Goal: Task Accomplishment & Management: Manage account settings

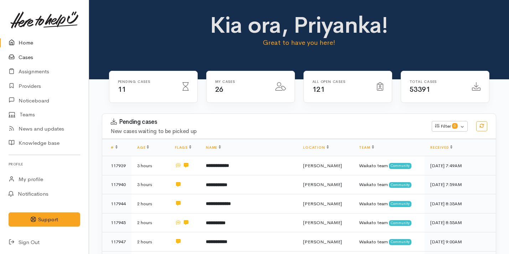
click at [58, 63] on link "Cases" at bounding box center [44, 57] width 89 height 15
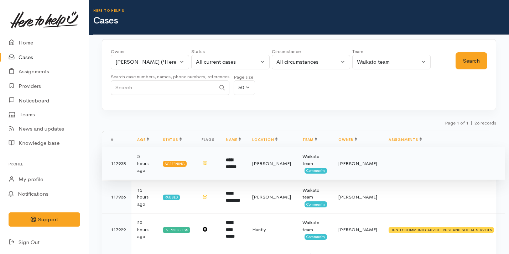
click at [361, 157] on td "[PERSON_NAME]" at bounding box center [358, 163] width 50 height 33
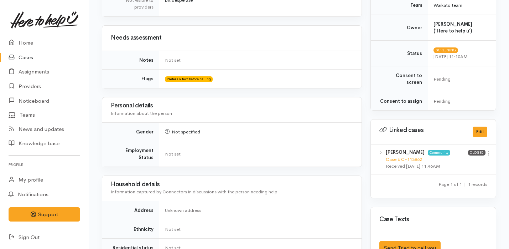
scroll to position [399, 0]
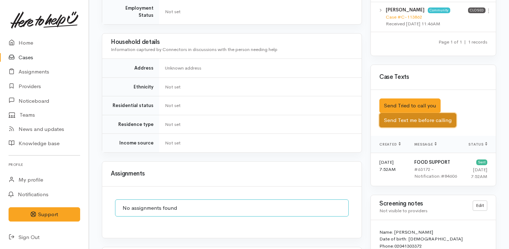
click at [445, 113] on button "Send Text me before calling" at bounding box center [417, 120] width 77 height 15
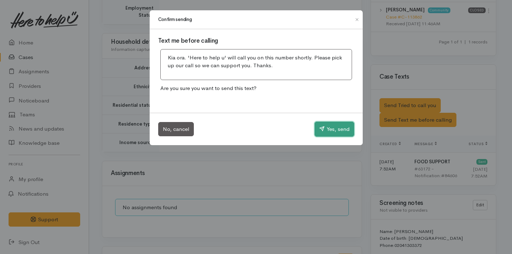
click at [324, 129] on button "Yes, send" at bounding box center [334, 129] width 40 height 15
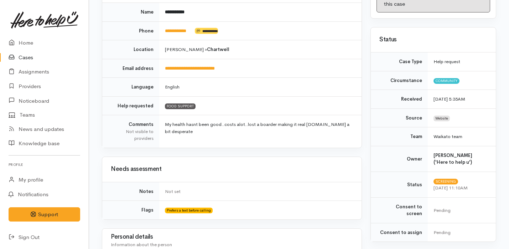
scroll to position [0, 0]
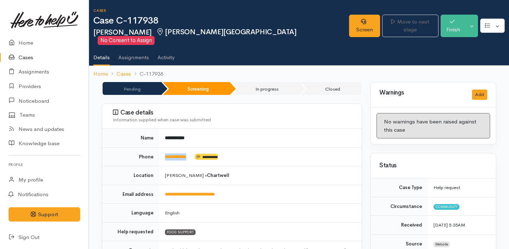
drag, startPoint x: 199, startPoint y: 149, endPoint x: 163, endPoint y: 148, distance: 36.0
click at [163, 148] on td "**********" at bounding box center [260, 156] width 202 height 19
copy td "**********"
click at [353, 24] on link "Screen" at bounding box center [364, 26] width 31 height 22
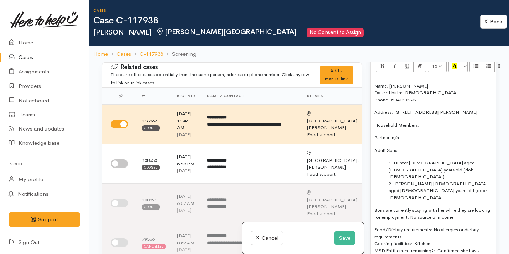
scroll to position [489, 0]
click at [344, 239] on button "Save" at bounding box center [344, 238] width 21 height 15
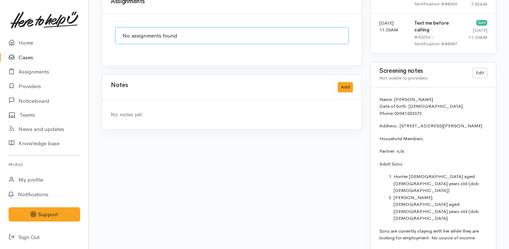
scroll to position [568, 0]
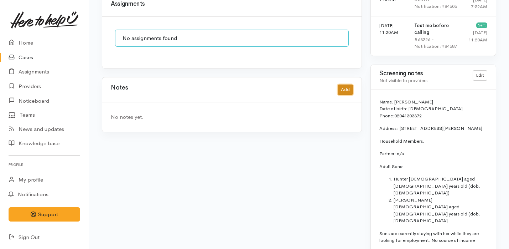
click at [344, 84] on button "Add" at bounding box center [345, 89] width 15 height 10
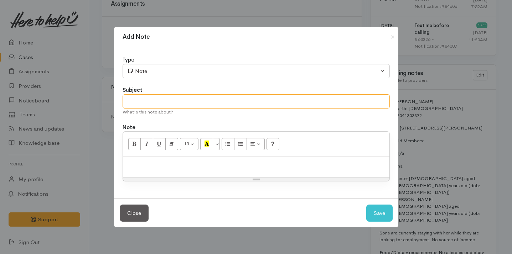
click at [190, 101] on input "text" at bounding box center [255, 101] width 267 height 15
type input "Spoke on the phone"
click at [187, 176] on div at bounding box center [256, 167] width 266 height 21
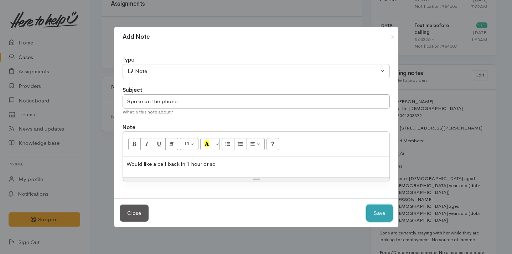
click at [377, 220] on button "Save" at bounding box center [379, 213] width 26 height 17
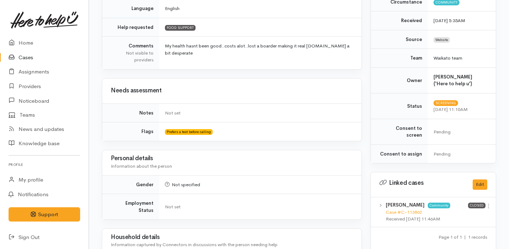
scroll to position [0, 0]
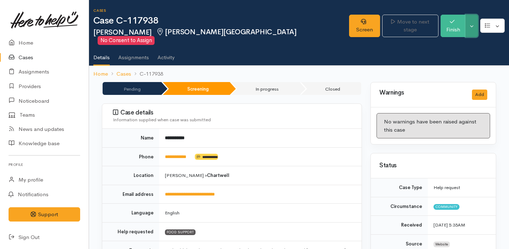
click at [475, 19] on button "Toggle Dropdown" at bounding box center [471, 26] width 12 height 22
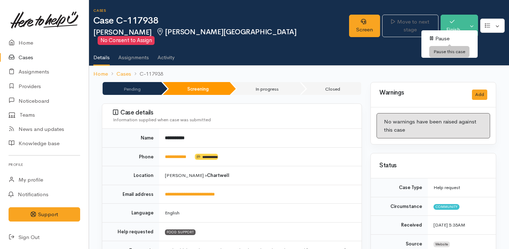
click at [453, 36] on link "Pause" at bounding box center [449, 38] width 56 height 11
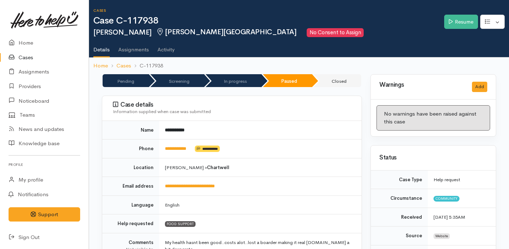
click at [52, 42] on link "Home" at bounding box center [44, 43] width 89 height 15
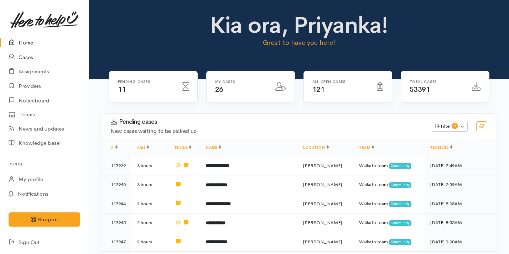
click at [52, 61] on link "Cases" at bounding box center [44, 57] width 89 height 15
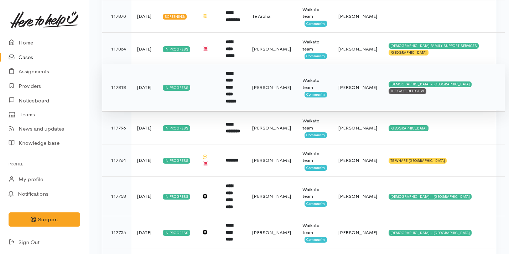
scroll to position [391, 0]
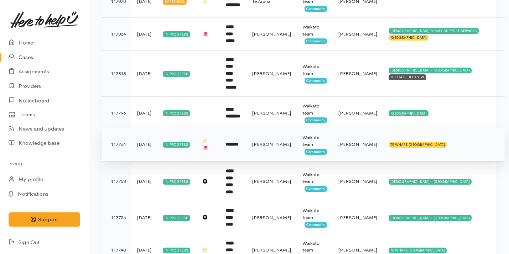
click at [295, 142] on td "[PERSON_NAME]" at bounding box center [271, 144] width 50 height 33
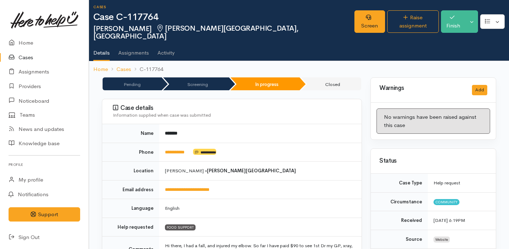
scroll to position [716, 0]
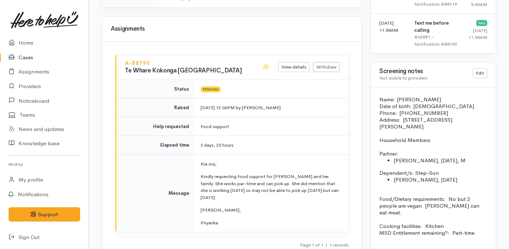
click at [295, 154] on td "Kia ora, Kindly requesting food support for Jo and her family. She works par-ti…" at bounding box center [271, 192] width 153 height 77
click at [225, 173] on p "Kindly requesting food support for Jo and her family. She works par-time and ca…" at bounding box center [269, 187] width 139 height 28
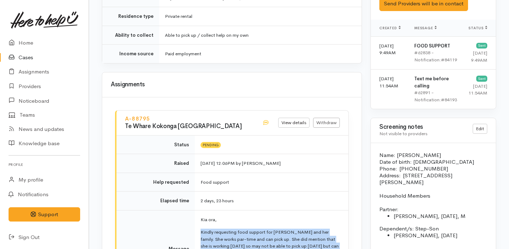
scroll to position [631, 0]
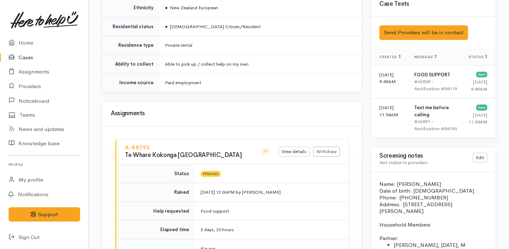
click at [237, 183] on td "15 Sep 2025 12:06PM by Priyanka Duggal" at bounding box center [271, 192] width 153 height 19
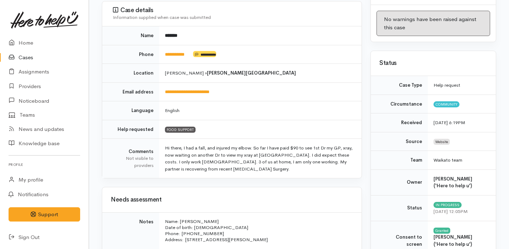
scroll to position [0, 0]
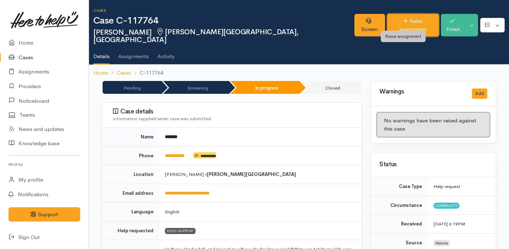
click at [396, 18] on link "Raise assignment" at bounding box center [413, 25] width 52 height 22
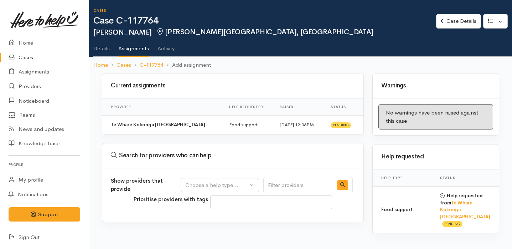
select select
click at [218, 183] on div "Choose a help type..." at bounding box center [216, 185] width 63 height 8
click at [216, 218] on span "Food support" at bounding box center [205, 219] width 33 height 8
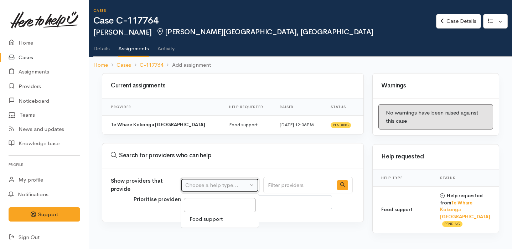
select select "3"
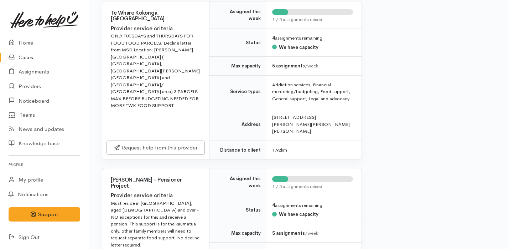
scroll to position [498, 0]
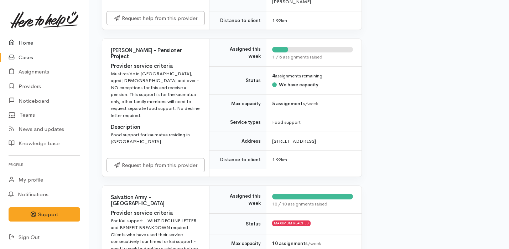
click at [30, 46] on link "Home" at bounding box center [44, 43] width 89 height 15
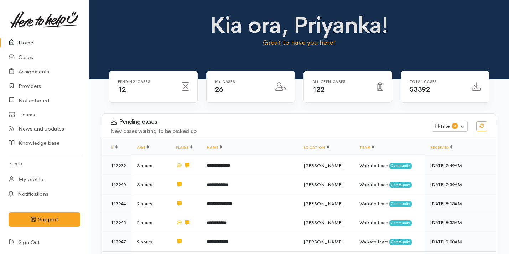
click at [176, 123] on h3 "Pending cases" at bounding box center [267, 122] width 312 height 7
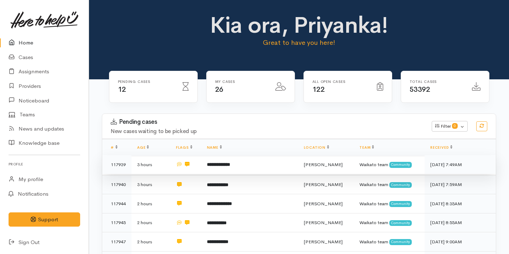
click at [230, 164] on b "**********" at bounding box center [218, 164] width 23 height 5
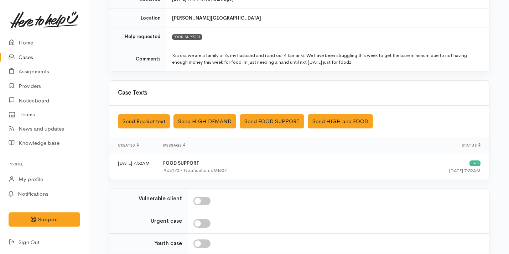
scroll to position [200, 0]
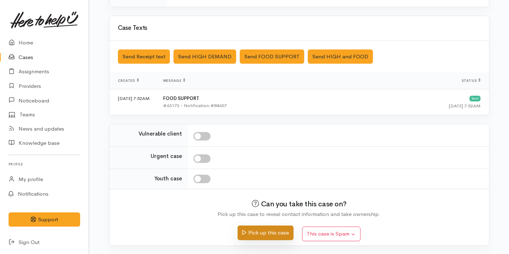
click at [258, 237] on button "Pick up this case" at bounding box center [265, 233] width 56 height 15
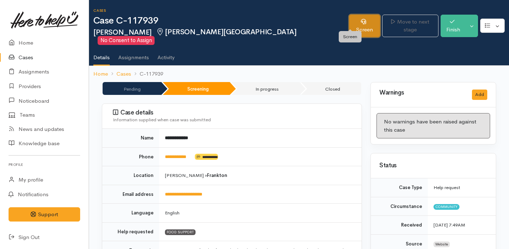
click at [349, 27] on link "Screen" at bounding box center [364, 26] width 31 height 22
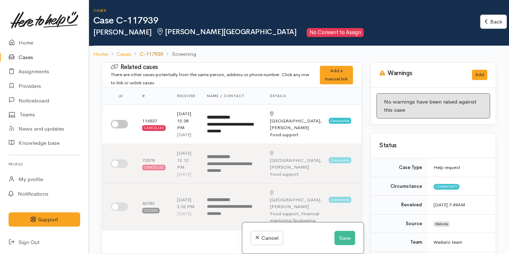
click at [158, 52] on link "C-117939" at bounding box center [151, 54] width 23 height 8
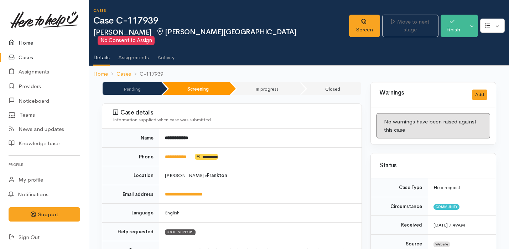
click at [45, 44] on link "Home" at bounding box center [44, 43] width 89 height 15
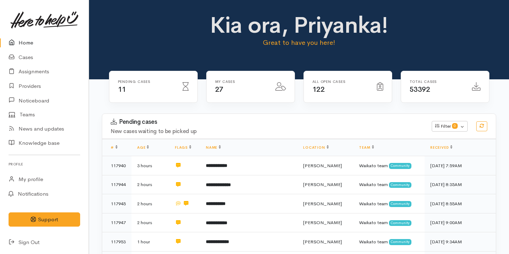
scroll to position [146, 0]
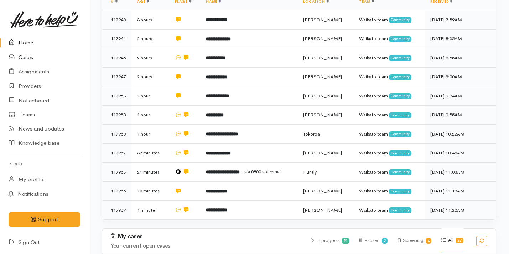
click at [54, 58] on link "Cases" at bounding box center [44, 57] width 89 height 15
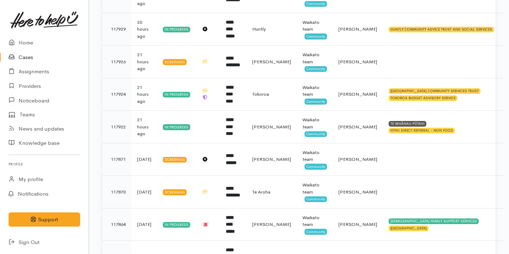
scroll to position [240, 0]
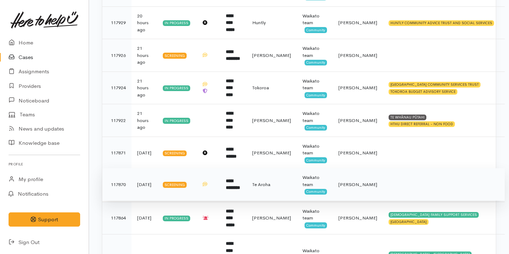
click at [220, 183] on td at bounding box center [208, 184] width 24 height 33
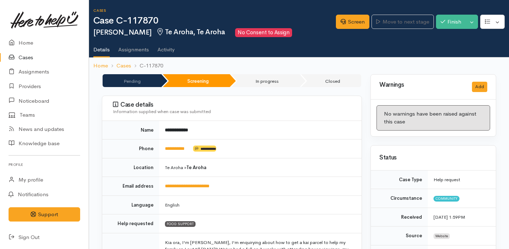
click at [53, 57] on link "Cases" at bounding box center [44, 57] width 89 height 15
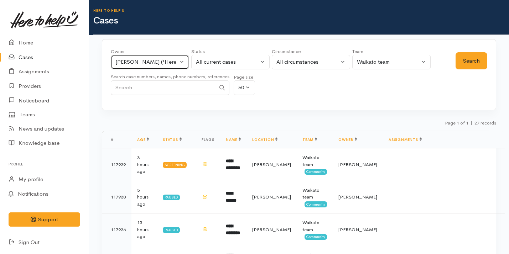
click at [164, 62] on div "[PERSON_NAME] ('Here to help u')" at bounding box center [146, 62] width 63 height 8
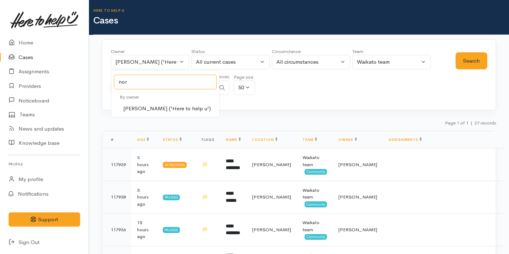
type input "nor"
click at [174, 105] on span "Nor Hashim ('Here to help u')" at bounding box center [167, 109] width 88 height 8
select select "1920"
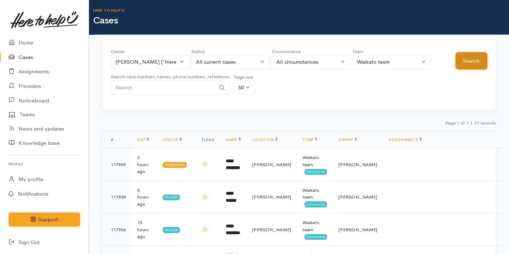
click at [479, 62] on button "Search" at bounding box center [471, 60] width 32 height 17
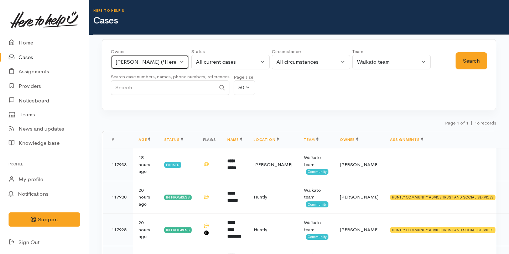
click at [147, 61] on div "Nor Hashim ('Here to help u')" at bounding box center [146, 62] width 63 height 8
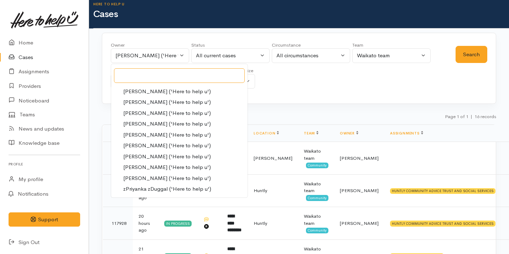
scroll to position [7, 0]
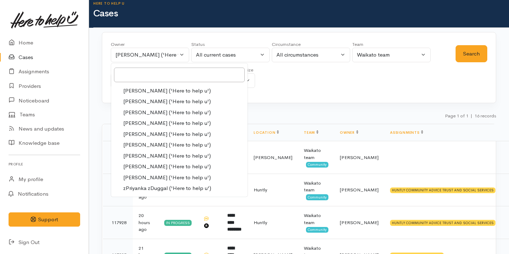
click at [172, 142] on span "Shirley Mackie ('Here to help u')" at bounding box center [167, 145] width 88 height 8
select select "1463"
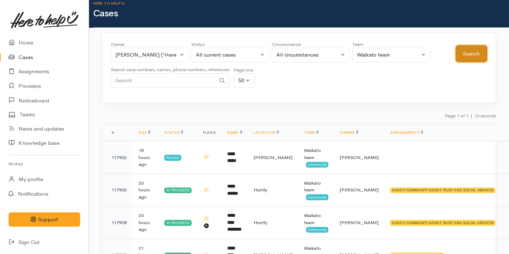
click at [460, 51] on button "Search" at bounding box center [471, 53] width 32 height 17
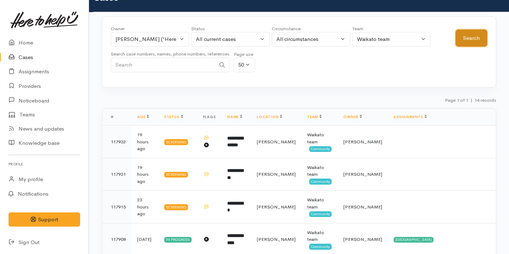
scroll to position [19, 0]
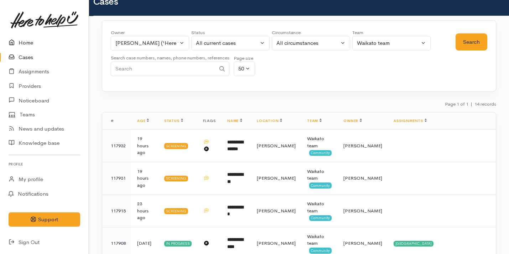
click at [35, 47] on link "Home" at bounding box center [44, 43] width 89 height 15
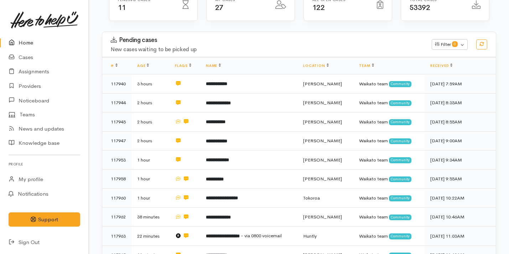
scroll to position [82, 0]
click at [29, 57] on link "Cases" at bounding box center [44, 57] width 89 height 15
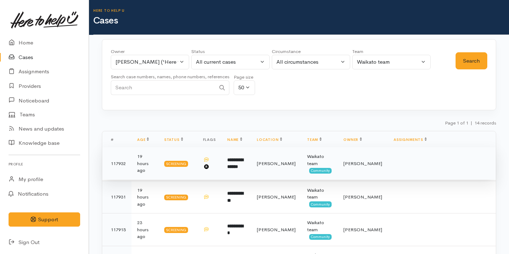
click at [158, 163] on td "19 hours ago" at bounding box center [144, 163] width 27 height 33
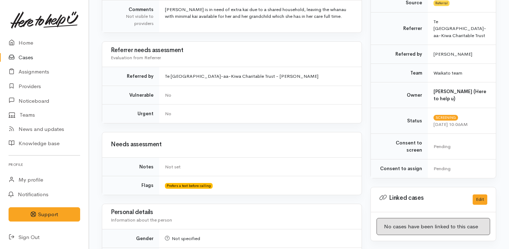
scroll to position [535, 0]
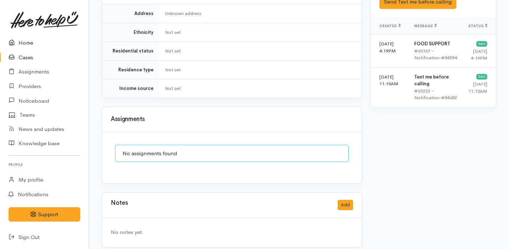
click at [73, 44] on link "Home" at bounding box center [44, 43] width 89 height 15
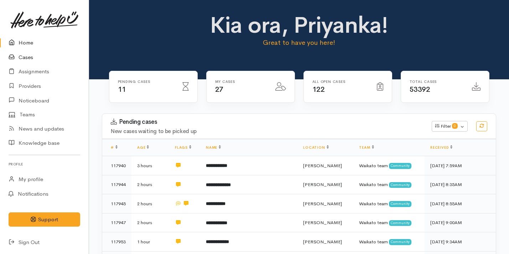
click at [56, 58] on link "Cases" at bounding box center [44, 57] width 89 height 15
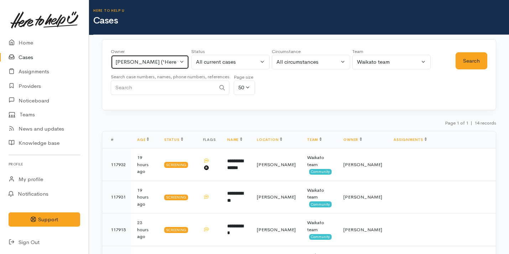
click at [156, 65] on div "[PERSON_NAME] ('Here to help u')" at bounding box center [146, 62] width 63 height 8
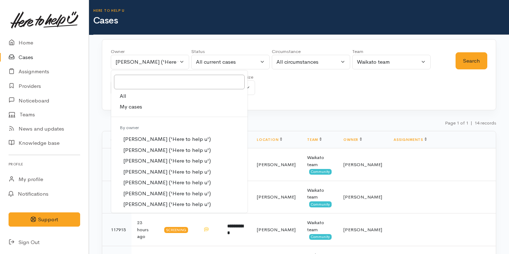
click at [159, 109] on link "My cases" at bounding box center [179, 106] width 136 height 11
select select "2109"
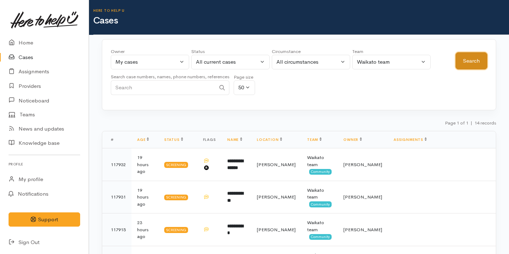
click at [468, 59] on button "Search" at bounding box center [471, 60] width 32 height 17
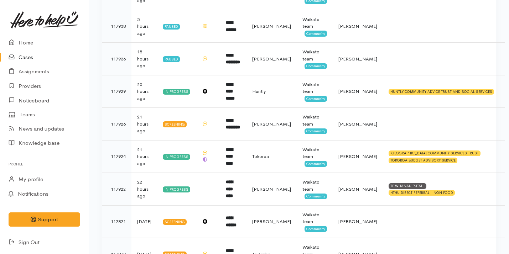
scroll to position [172, 0]
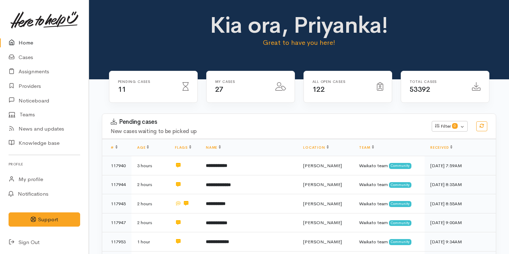
click at [173, 65] on div "Kia ora, Priyanka! Great to have you here!" at bounding box center [299, 39] width 420 height 79
click at [20, 62] on link "Cases" at bounding box center [44, 57] width 89 height 15
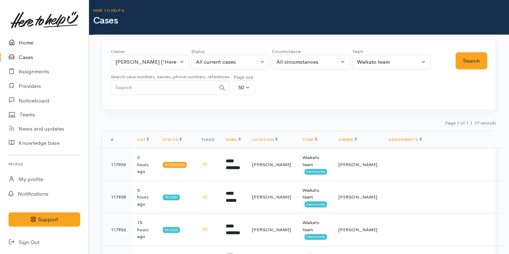
click at [51, 43] on link "Home" at bounding box center [44, 43] width 89 height 15
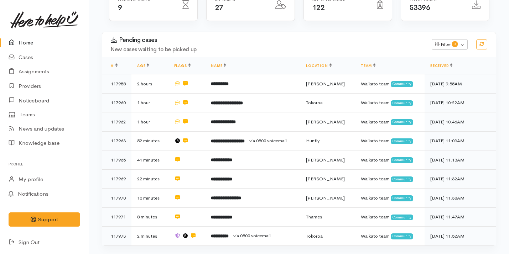
scroll to position [107, 0]
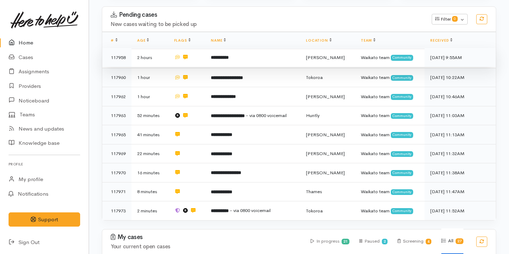
click at [249, 63] on td "**********" at bounding box center [252, 57] width 95 height 19
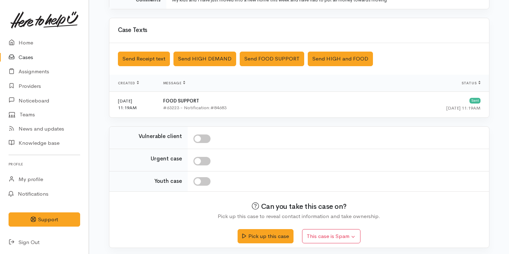
scroll to position [193, 0]
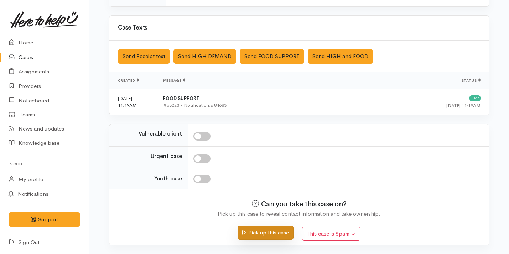
click at [262, 230] on button "Pick up this case" at bounding box center [265, 233] width 56 height 15
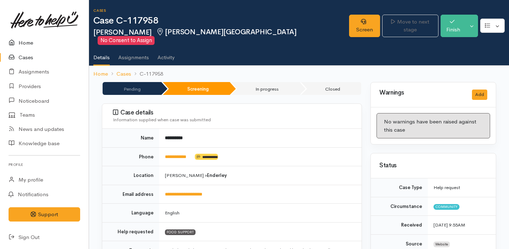
click at [46, 40] on link "Home" at bounding box center [44, 43] width 89 height 15
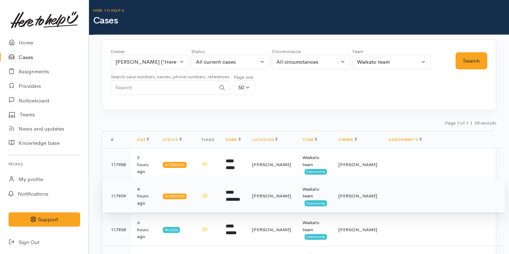
click at [245, 193] on td "**********" at bounding box center [233, 196] width 26 height 33
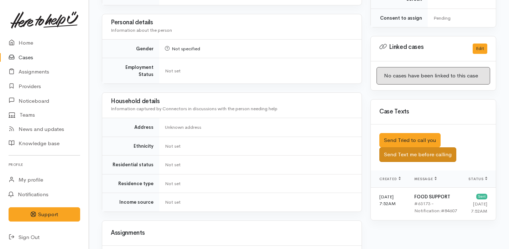
scroll to position [340, 0]
click at [403, 147] on button "Send Text me before calling" at bounding box center [417, 154] width 77 height 15
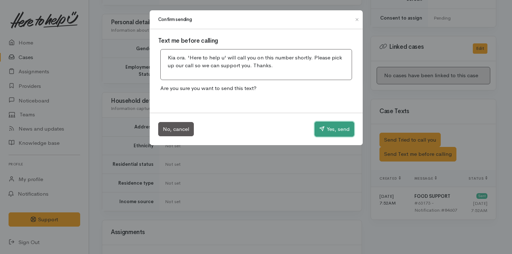
click at [348, 135] on button "Yes, send" at bounding box center [334, 129] width 40 height 15
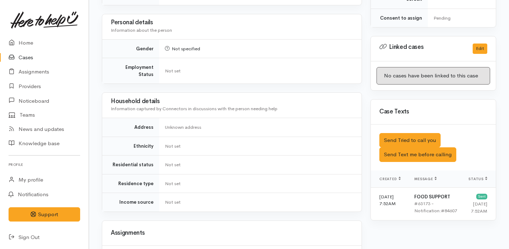
click at [264, 155] on td "Not set" at bounding box center [260, 164] width 202 height 19
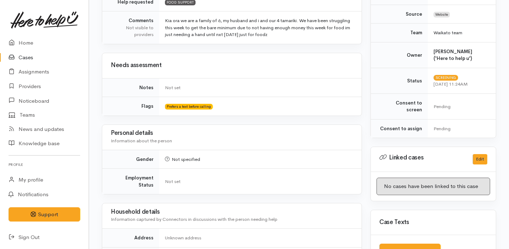
scroll to position [0, 0]
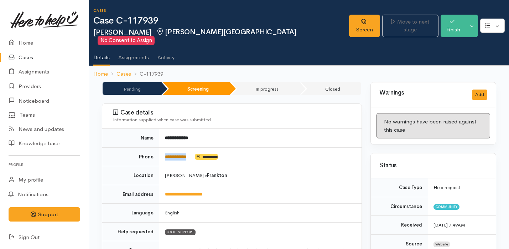
drag, startPoint x: 195, startPoint y: 147, endPoint x: 164, endPoint y: 147, distance: 30.6
click at [164, 147] on td "**********" at bounding box center [260, 156] width 202 height 19
copy td "**********"
click at [361, 20] on icon at bounding box center [363, 21] width 5 height 5
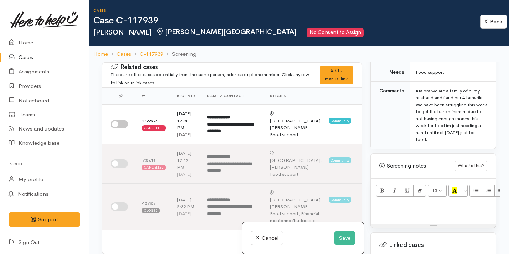
scroll to position [395, 0]
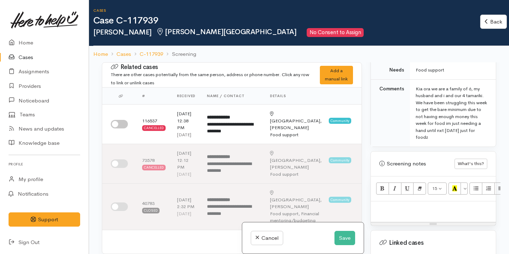
click at [401, 205] on p at bounding box center [433, 209] width 118 height 8
paste div
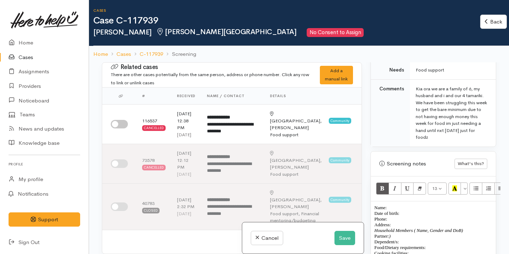
scroll to position [6, 0]
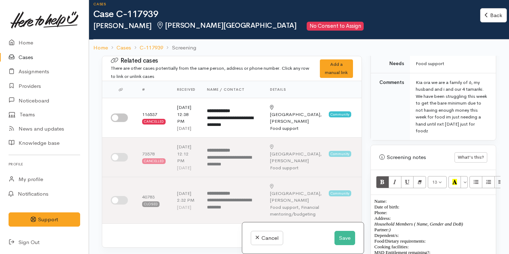
click at [401, 199] on p "Name: Date of birth: Phone:" at bounding box center [433, 207] width 118 height 17
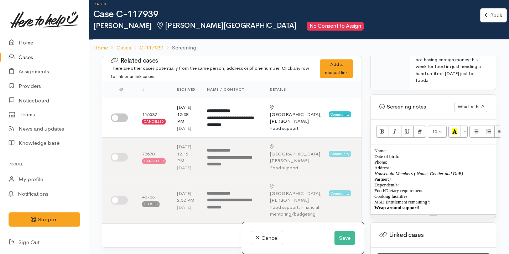
scroll to position [445, 0]
drag, startPoint x: 436, startPoint y: 198, endPoint x: 367, endPoint y: 141, distance: 89.8
click at [367, 141] on div "Warnings Add No warnings have been raised against this case Add Warning Title ●…" at bounding box center [433, 183] width 134 height 254
click at [396, 148] on p "Name: Date of birth: Phone:" at bounding box center [433, 156] width 118 height 17
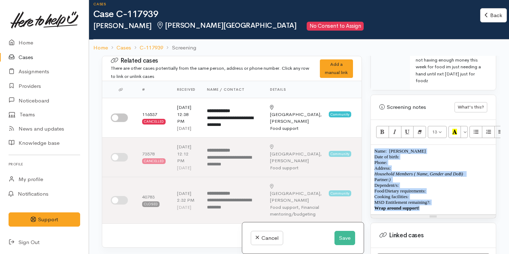
drag, startPoint x: 429, startPoint y: 204, endPoint x: 373, endPoint y: 141, distance: 85.0
click at [373, 145] on div "Name: Eden Aramoana Date of birth: Phone:  Address:  Household Members ( Name, …" at bounding box center [433, 180] width 125 height 70
click at [419, 129] on icon "Remove Font Style (⌘+\\)" at bounding box center [419, 132] width 5 height 6
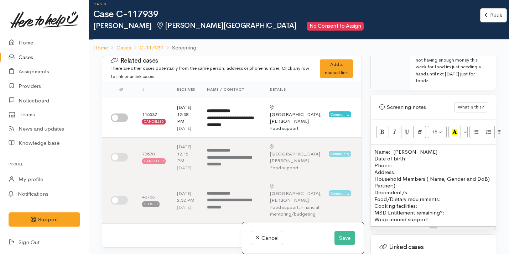
click at [418, 148] on p "Name: Eden Aramoana Date of birth: Phone:" at bounding box center [433, 158] width 118 height 20
click at [414, 151] on p "Name: Eden Aramoana Date of birth: Phone:" at bounding box center [433, 158] width 118 height 20
click at [115, 121] on input "checkbox" at bounding box center [119, 118] width 17 height 9
checkbox input "true"
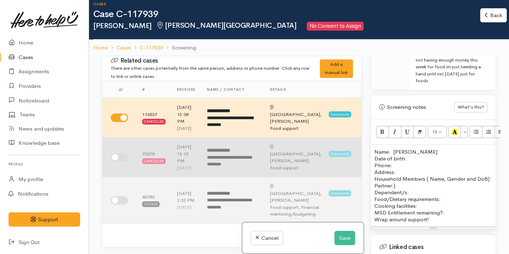
click at [119, 162] on input "checkbox" at bounding box center [119, 157] width 17 height 9
checkbox input "true"
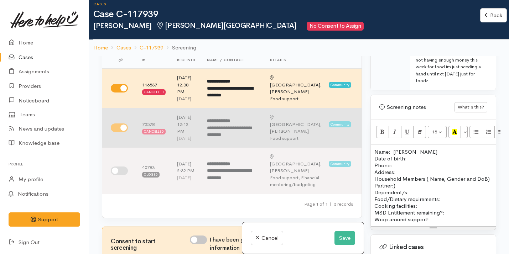
scroll to position [31, 0]
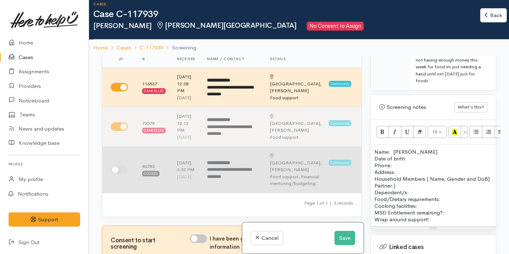
click at [122, 174] on input "checkbox" at bounding box center [119, 170] width 17 height 9
checkbox input "true"
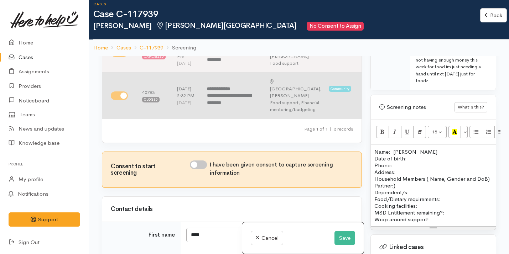
scroll to position [106, 0]
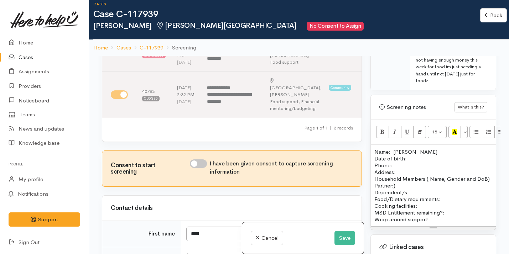
click at [202, 168] on input "I have been given consent to capture screening information" at bounding box center [198, 164] width 17 height 9
checkbox input "true"
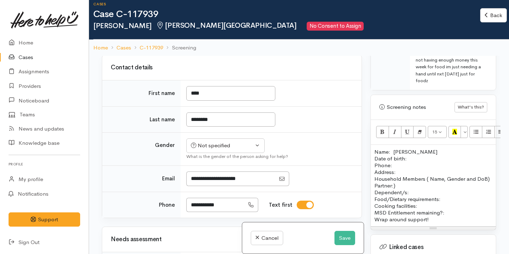
scroll to position [247, 0]
click at [219, 150] on div "Not specified" at bounding box center [222, 145] width 63 height 8
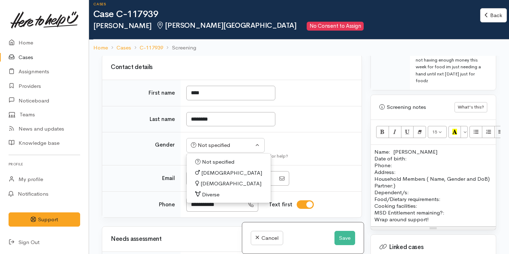
click at [210, 188] on span "Female" at bounding box center [230, 184] width 61 height 8
select select "Female"
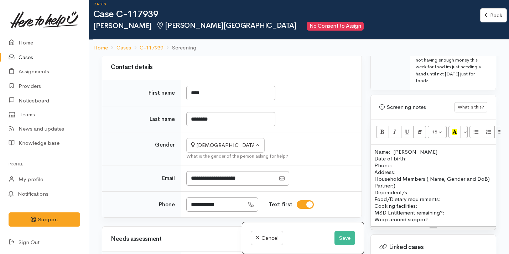
click at [412, 151] on p "Name: Eden Aramoana Date of birth: Phone:" at bounding box center [433, 158] width 118 height 20
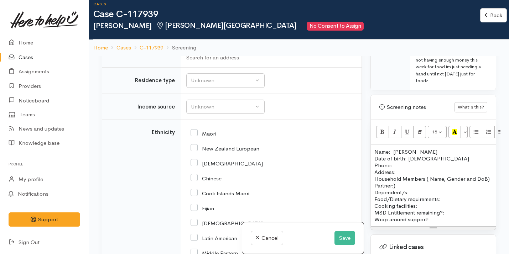
scroll to position [977, 0]
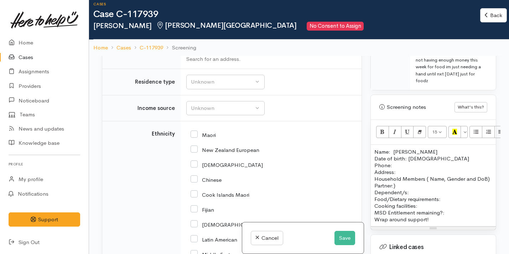
click at [222, 55] on input "text" at bounding box center [269, 48] width 167 height 15
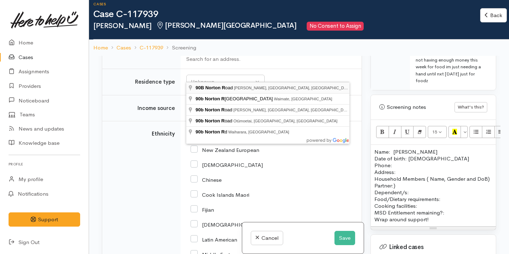
type input "90B Norton Road, Frankton, Hamilton, New Zealand"
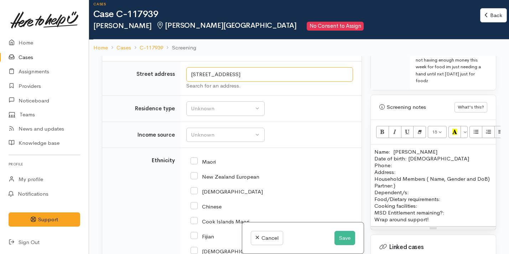
click at [260, 75] on input "90B Norton Road, Frankton, Hamilton, New Zealand" at bounding box center [269, 74] width 167 height 15
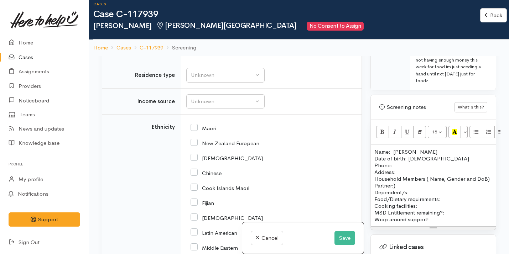
click at [398, 169] on p "Address:" at bounding box center [433, 172] width 118 height 7
drag, startPoint x: 398, startPoint y: 193, endPoint x: 432, endPoint y: 178, distance: 36.7
click at [432, 179] on p "Household Members ( Name, Gender and DoB) Partner:) Dependent/s:" at bounding box center [433, 186] width 118 height 20
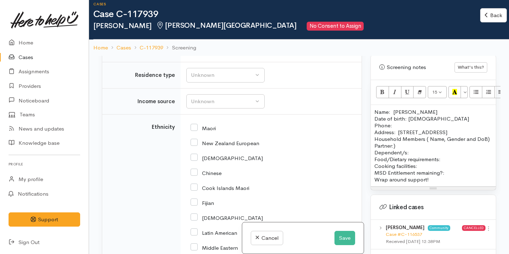
scroll to position [486, 0]
click at [397, 151] on p "Household Members ( Name, Gender and DoB) Partner:) Dependent/s:" at bounding box center [433, 145] width 118 height 20
click at [412, 156] on p "Household Members ( Name, Gender and DoB) Partner:) Dependent/s:" at bounding box center [433, 145] width 118 height 20
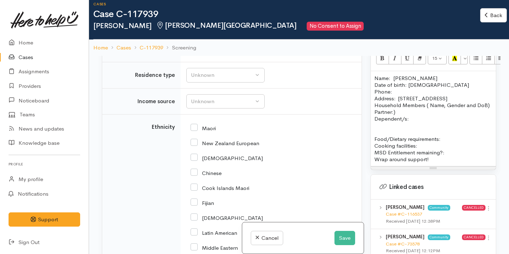
scroll to position [523, 0]
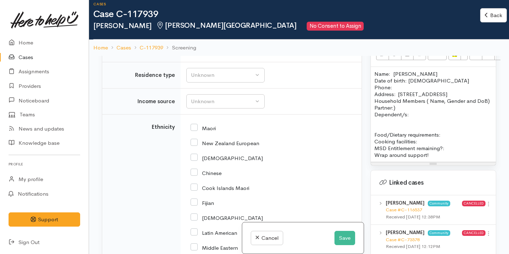
click at [391, 107] on p "Household Members ( Name, Gender and DoB) Partner:) Dependent/s:" at bounding box center [433, 108] width 118 height 20
click at [375, 113] on p "Household Members ( Name, Gender and DoB) Partner:) Dependent/s:" at bounding box center [433, 108] width 118 height 20
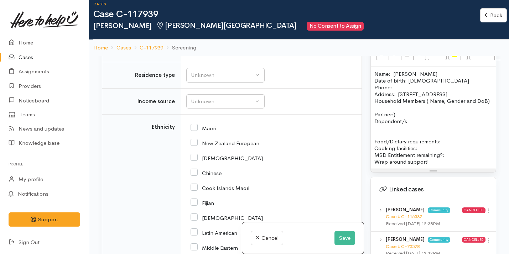
click at [397, 120] on p "Partner:) Dependent/s:" at bounding box center [433, 118] width 118 height 14
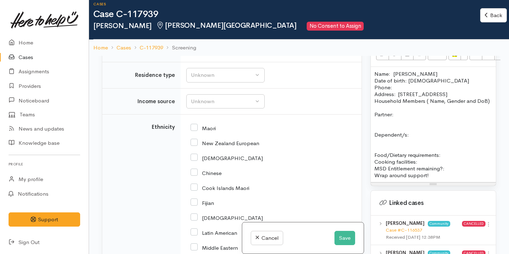
click at [406, 118] on p "Partner:" at bounding box center [433, 114] width 118 height 7
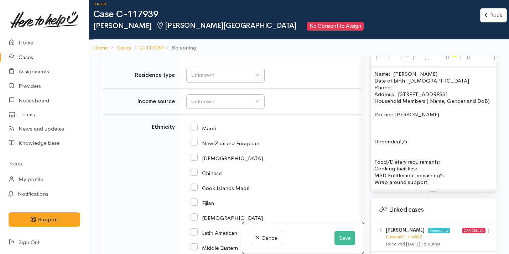
click at [401, 118] on p "Partner: Huband" at bounding box center [433, 114] width 118 height 7
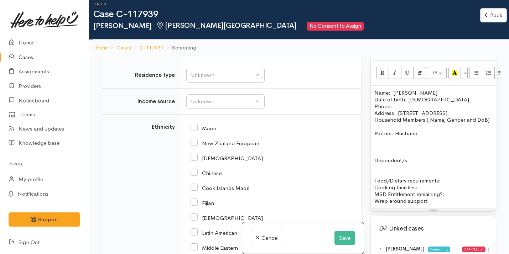
scroll to position [500, 0]
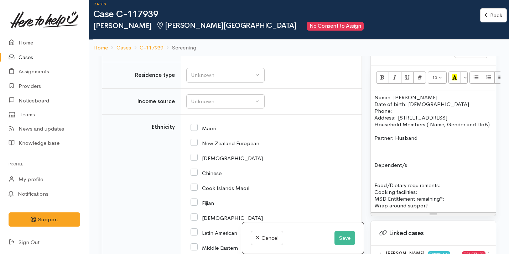
click at [421, 141] on p "Partner: Husband" at bounding box center [433, 138] width 118 height 7
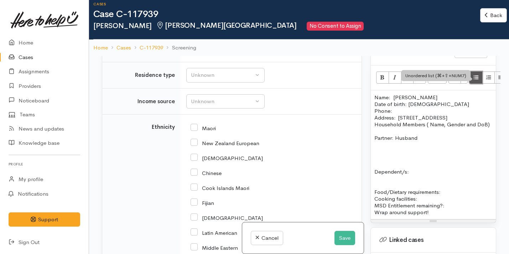
click at [476, 74] on icon "Unordered list (⌘+⇧+NUM7)" at bounding box center [476, 77] width 5 height 6
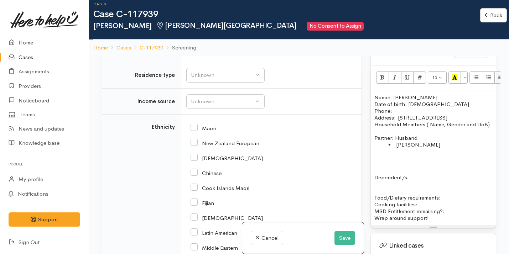
click at [407, 148] on li "Tory collin" at bounding box center [440, 144] width 104 height 7
click at [420, 148] on li "Troy collin" at bounding box center [440, 144] width 104 height 7
click at [381, 176] on p "Dependent/s:" at bounding box center [433, 174] width 118 height 14
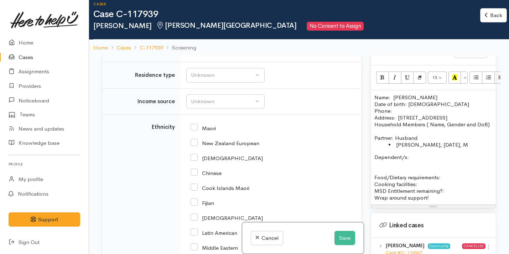
click at [417, 161] on p "Dependent/s:" at bounding box center [433, 157] width 118 height 7
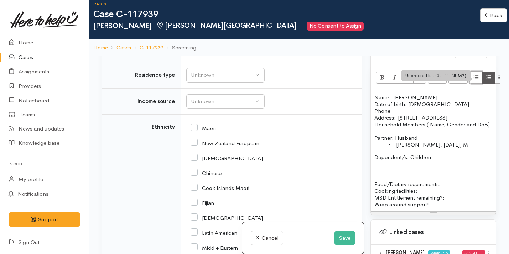
click at [475, 74] on icon "Unordered list (⌘+⇧+NUM7)" at bounding box center [476, 77] width 5 height 6
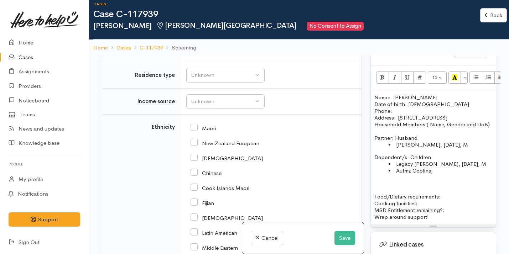
click at [410, 174] on li "Autmz Coolins," at bounding box center [440, 170] width 104 height 7
click at [441, 174] on li "Autum Coolins," at bounding box center [440, 170] width 104 height 7
click at [425, 174] on li "Autum Coolins, 16/08/2-13" at bounding box center [440, 170] width 104 height 7
click at [470, 174] on li "Autum Colliins, 16/08/2-13" at bounding box center [440, 170] width 104 height 7
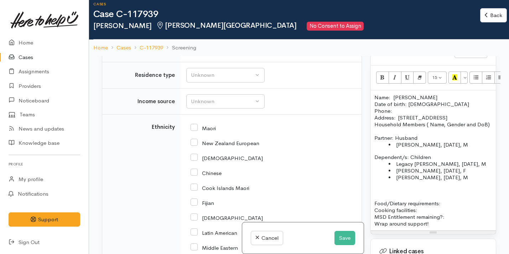
click at [389, 200] on p at bounding box center [433, 196] width 118 height 7
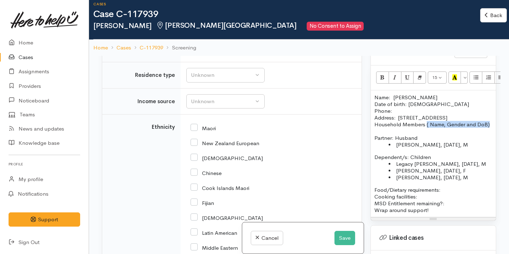
drag, startPoint x: 386, startPoint y: 134, endPoint x: 425, endPoint y: 125, distance: 40.2
click at [425, 125] on p "Household Members ( Name, Gender and DoB)" at bounding box center [433, 124] width 118 height 7
click at [449, 188] on p "Food/Dietary requirements: Cooking facilities: MSD Entitlement remaining?:" at bounding box center [433, 197] width 118 height 20
click at [418, 197] on p "Food/Dietary requirements: No Cooking facilities: MSD Entitlement remaining?:" at bounding box center [433, 197] width 118 height 20
click at [429, 198] on p "Food/Dietary requirements: No Cooking facilities:Kictehchen MSD Entitlement rem…" at bounding box center [433, 197] width 118 height 20
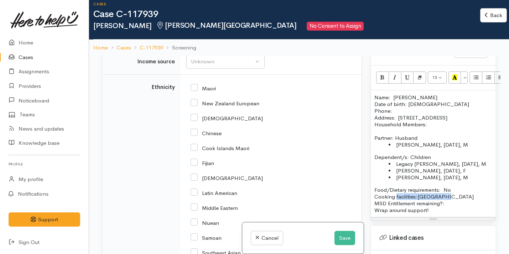
scroll to position [1064, 0]
click at [219, 65] on div "Unknown" at bounding box center [222, 61] width 63 height 8
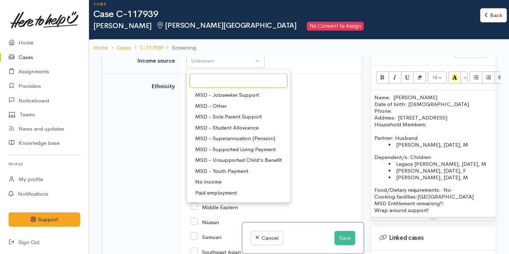
scroll to position [86, 0]
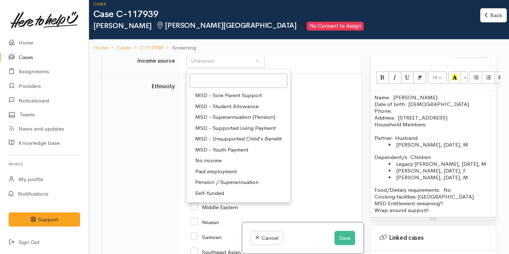
click at [240, 132] on span "MSD - Supported Living Payment" at bounding box center [235, 128] width 80 height 8
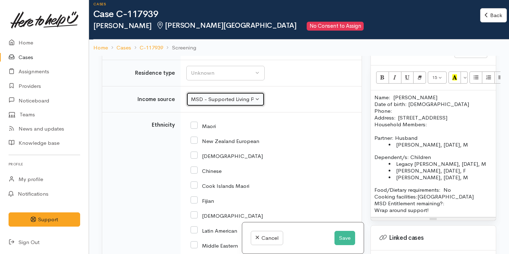
scroll to position [1019, 0]
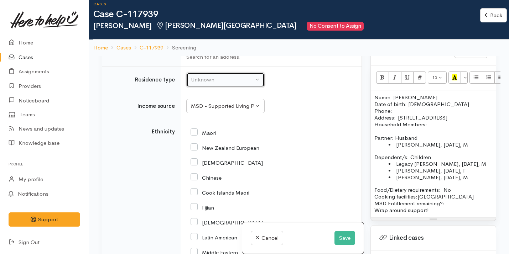
click at [230, 87] on button "Unknown" at bounding box center [225, 80] width 78 height 15
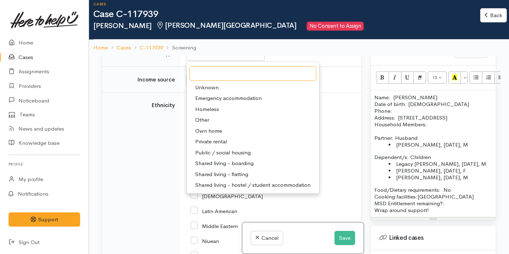
scroll to position [1049, 0]
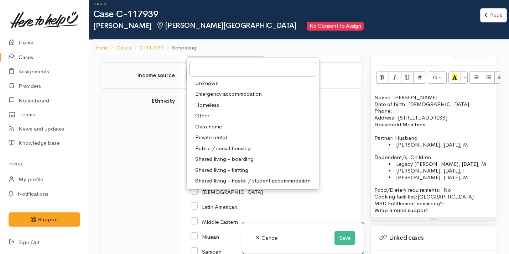
click at [275, 63] on td "Unknown Emergency accommodation Homeless Other Own home Private rental Public /…" at bounding box center [271, 49] width 181 height 26
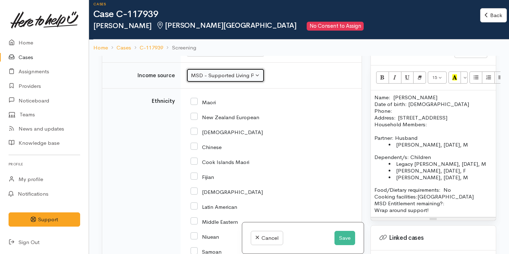
click at [249, 80] on div "MSD - Supported Living Payment" at bounding box center [222, 76] width 63 height 8
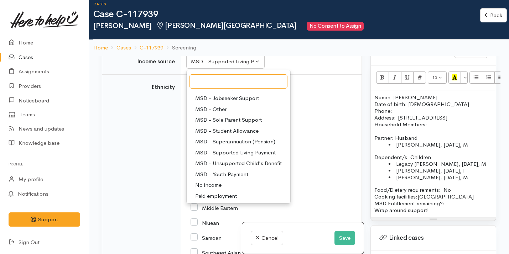
scroll to position [61, 0]
click at [228, 116] on link "MSD - Other" at bounding box center [239, 110] width 104 height 11
select select "6"
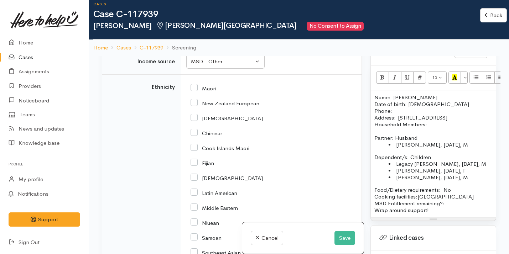
click at [216, 40] on div "Unknown" at bounding box center [222, 35] width 63 height 8
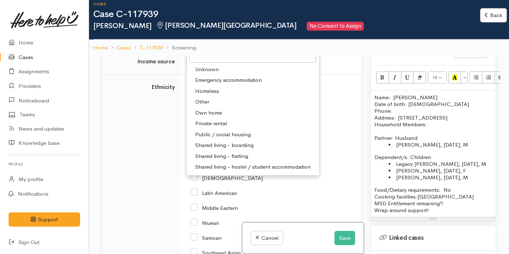
click at [216, 128] on span "Private rental" at bounding box center [211, 124] width 32 height 8
select select "2"
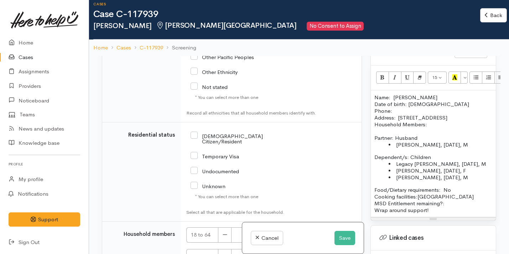
click at [214, 144] on input "NZ Citizen/Resident" at bounding box center [238, 138] width 97 height 12
checkbox input "true"
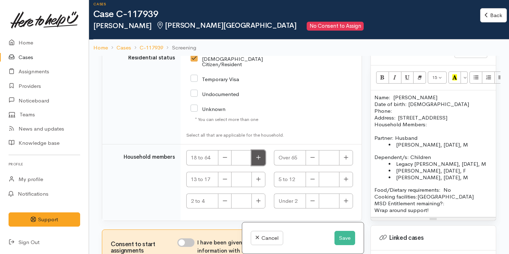
click at [259, 159] on icon "button" at bounding box center [258, 157] width 5 height 5
type input "1"
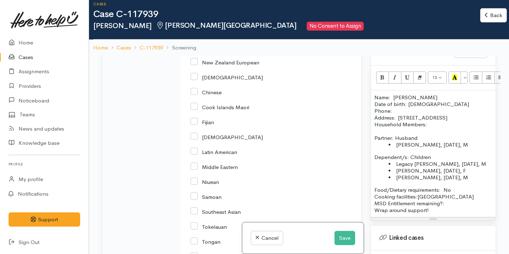
scroll to position [1089, 0]
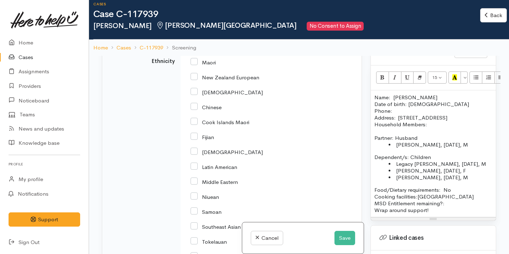
click at [206, 65] on input "Maori" at bounding box center [202, 62] width 25 height 6
checkbox input "true"
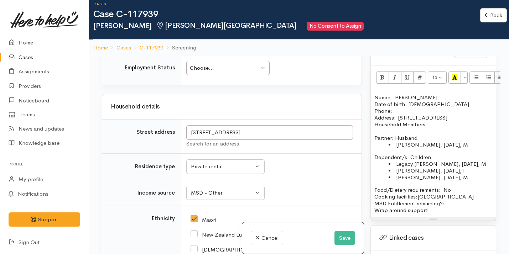
scroll to position [930, 0]
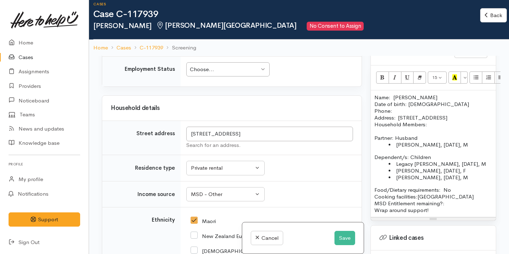
click at [213, 74] on div "Choose..." at bounding box center [224, 70] width 69 height 8
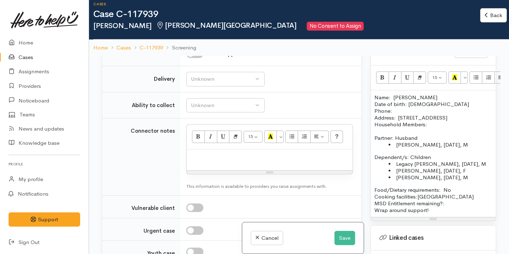
scroll to position [688, 0]
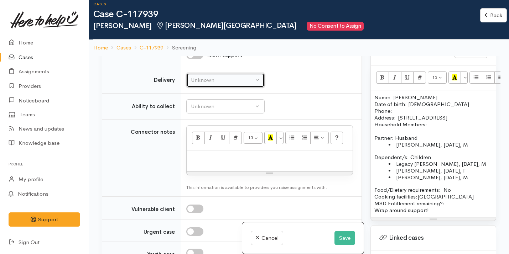
click at [228, 84] on div "Unknown" at bounding box center [222, 80] width 63 height 8
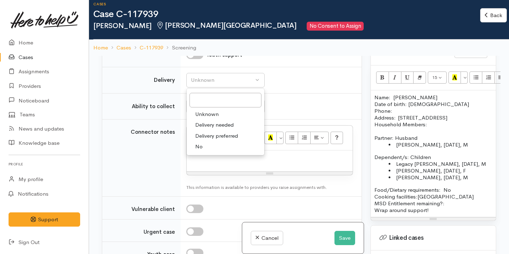
click at [210, 152] on link "No" at bounding box center [226, 146] width 78 height 11
select select "1"
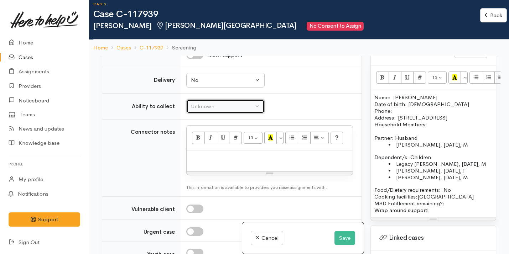
click at [226, 111] on div "Unknown" at bounding box center [222, 107] width 63 height 8
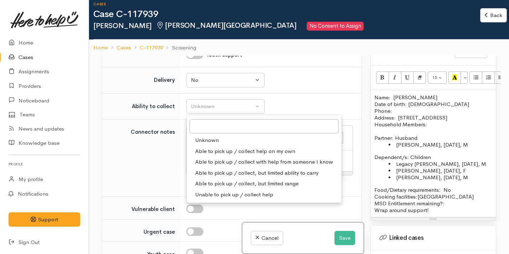
click at [224, 156] on span "Able to pick up / collect help on my own" at bounding box center [245, 151] width 100 height 8
select select "2"
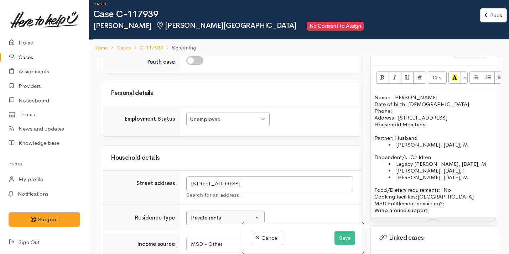
scroll to position [922, 0]
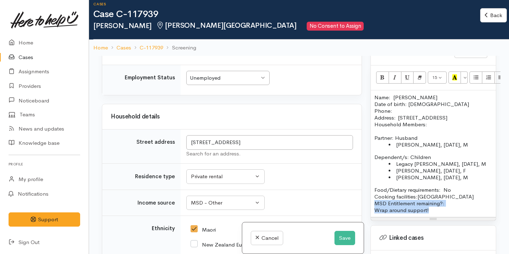
drag, startPoint x: 436, startPoint y: 208, endPoint x: 371, endPoint y: 204, distance: 64.9
click at [371, 204] on div "Name: Eden Aramoana Date of birth: 24/08/1989 Phone:  Address:  90B Norton Road…" at bounding box center [433, 153] width 125 height 127
click at [373, 209] on div "Name: Eden Aramoana Date of birth: 24/08/1989 Phone:  Address:  90B Norton Road…" at bounding box center [433, 153] width 125 height 127
drag, startPoint x: 373, startPoint y: 209, endPoint x: 430, endPoint y: 213, distance: 56.7
click at [430, 213] on div "Name: Eden Aramoana Date of birth: 24/08/1989 Phone:  Address:  90B Norton Road…" at bounding box center [433, 153] width 125 height 127
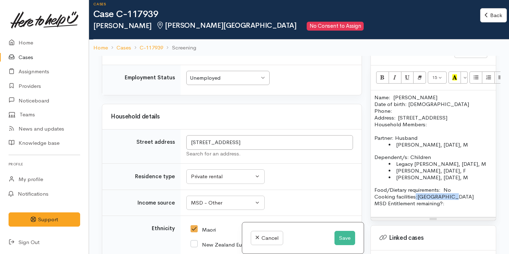
drag, startPoint x: 449, startPoint y: 198, endPoint x: 415, endPoint y: 198, distance: 34.2
click at [415, 198] on p "Food/Dietary requirements: No Cooking facilities:Kictehchen MSD Entitlement rem…" at bounding box center [433, 197] width 118 height 20
click at [450, 204] on p "Food/Dietary requirements: No Cooking facilities: Kitchen MSD Entitlement remai…" at bounding box center [433, 197] width 118 height 20
click at [393, 105] on p "Name: Eden Aramoana Date of birth: 24/08/1989 Phone:" at bounding box center [433, 104] width 118 height 20
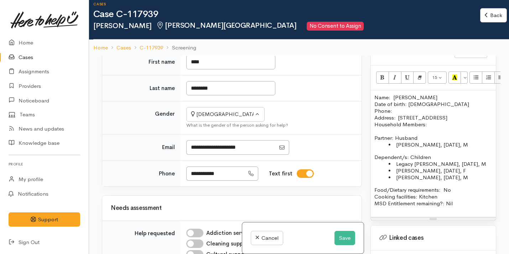
scroll to position [318, 0]
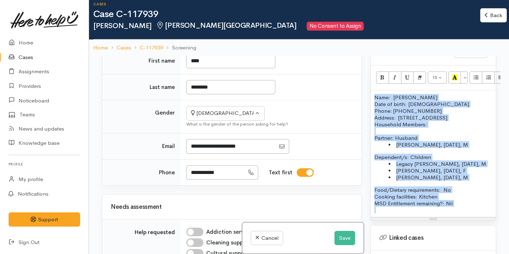
drag, startPoint x: 374, startPoint y: 90, endPoint x: 479, endPoint y: 208, distance: 157.9
click at [479, 208] on div "Name: Eden Aramoana Date of birth: 24/08/1989 Phone: 02102493084 Address:  90B …" at bounding box center [433, 153] width 125 height 127
copy div "Name: Eden Aramoana Date of birth: 24/08/1989 Phone: 02102493084 Address:  90B …"
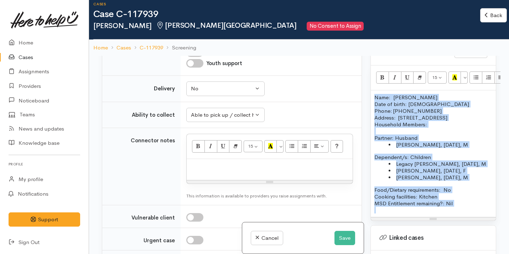
scroll to position [786, 0]
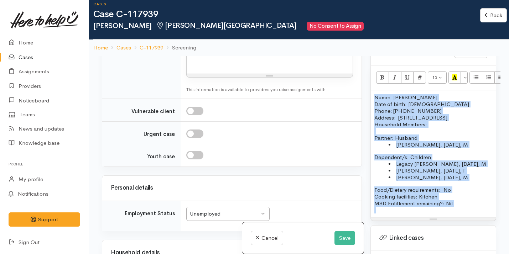
click at [249, 77] on div "Resize" at bounding box center [270, 75] width 166 height 3
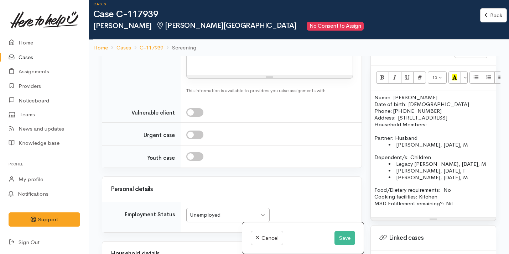
click at [247, 64] on p at bounding box center [269, 60] width 159 height 8
paste div
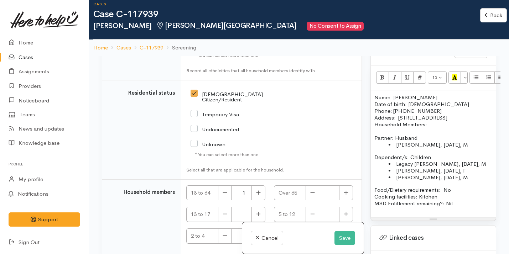
scroll to position [1440, 0]
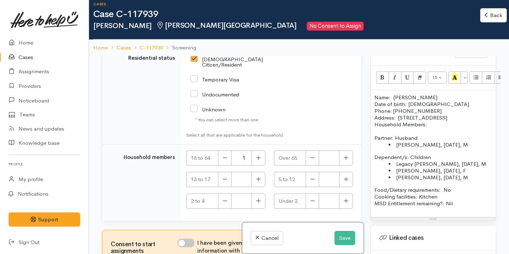
click at [188, 241] on input "I have been given consent to get help and share this information with appropria…" at bounding box center [185, 243] width 17 height 9
checkbox input "true"
click at [344, 174] on button "button" at bounding box center [346, 179] width 14 height 15
click at [344, 176] on button "button" at bounding box center [346, 179] width 14 height 15
click at [344, 181] on icon "button" at bounding box center [346, 179] width 4 height 4
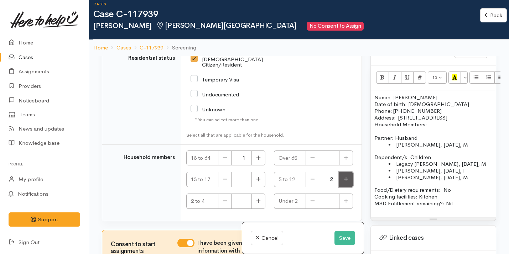
type input "3"
click at [258, 161] on button "button" at bounding box center [258, 158] width 14 height 15
type input "2"
click at [341, 239] on button "Save" at bounding box center [344, 238] width 21 height 15
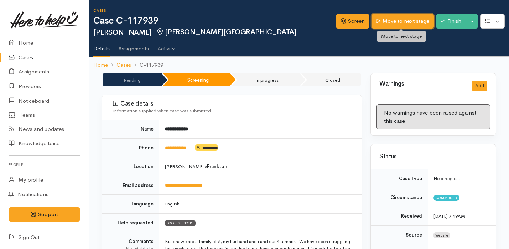
click at [397, 22] on link "Move to next stage" at bounding box center [402, 21] width 62 height 15
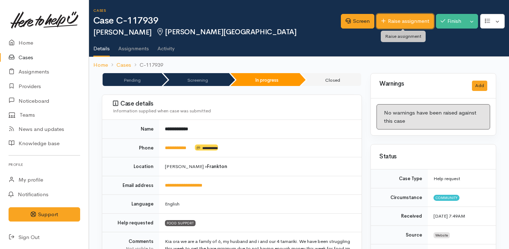
click at [400, 16] on link "Raise assignment" at bounding box center [404, 21] width 57 height 15
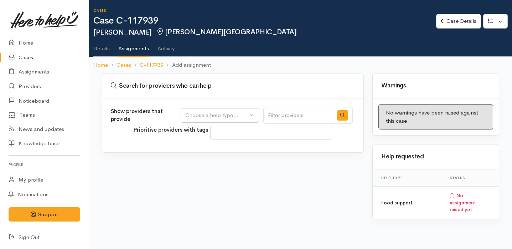
select select
click at [218, 111] on div "Choose a help type..." at bounding box center [216, 115] width 63 height 8
click at [217, 150] on span "Food support" at bounding box center [205, 149] width 33 height 8
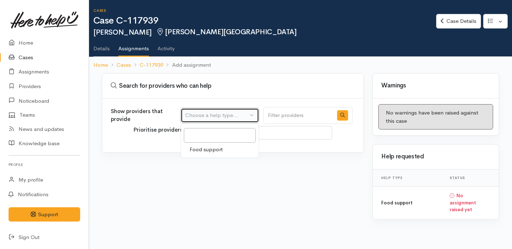
select select "3"
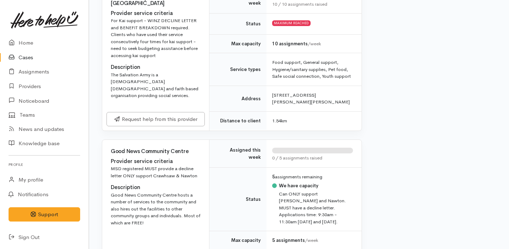
scroll to position [751, 0]
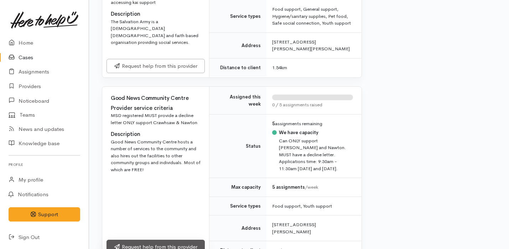
click at [160, 239] on link "Request help from this provider" at bounding box center [155, 246] width 98 height 15
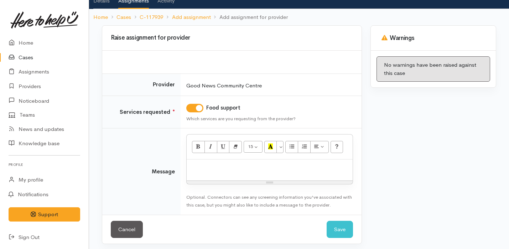
scroll to position [49, 0]
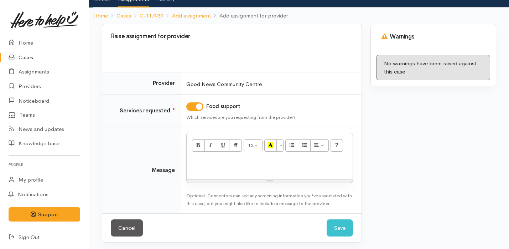
click at [207, 167] on p at bounding box center [269, 165] width 159 height 8
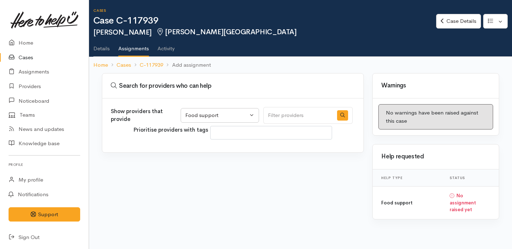
select select "3"
select select
click at [209, 113] on div "Food support" at bounding box center [216, 115] width 63 height 8
click at [215, 151] on span "Food support" at bounding box center [205, 149] width 33 height 8
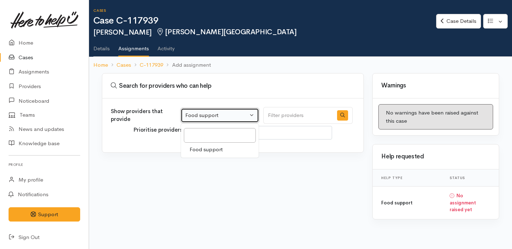
select select "3"
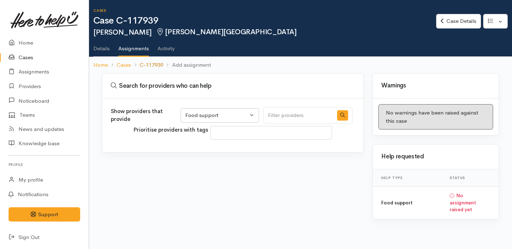
click at [150, 62] on link "C-117939" at bounding box center [151, 65] width 23 height 8
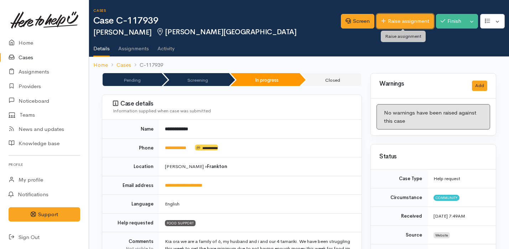
click at [418, 16] on link "Raise assignment" at bounding box center [404, 21] width 57 height 15
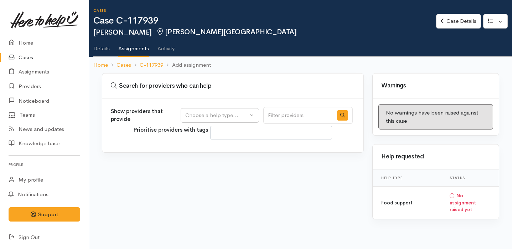
select select
click at [234, 117] on div "Choose a help type..." at bounding box center [216, 115] width 63 height 8
click at [231, 153] on link "Food support" at bounding box center [220, 149] width 78 height 11
select select "3"
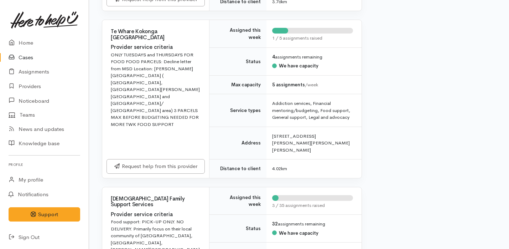
scroll to position [1474, 0]
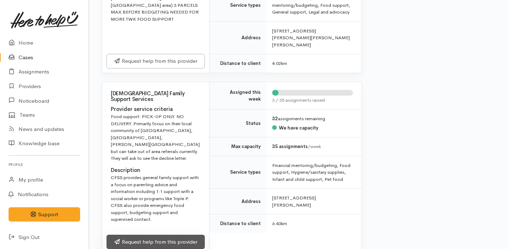
click at [167, 234] on link "Request help from this provider" at bounding box center [155, 241] width 98 height 15
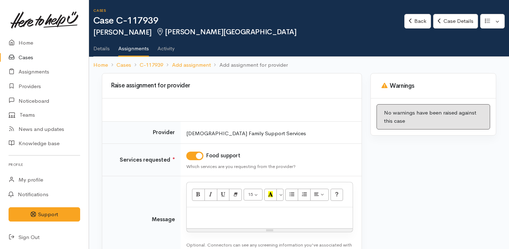
click at [230, 210] on p at bounding box center [269, 214] width 159 height 8
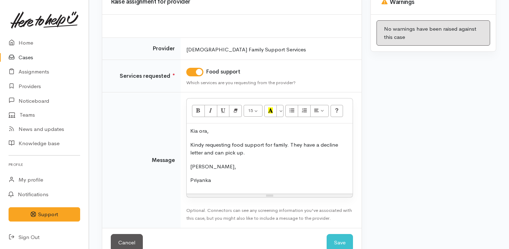
scroll to position [100, 0]
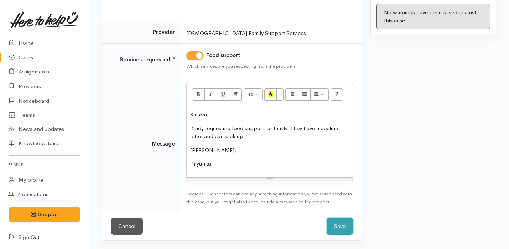
click at [341, 228] on button "Save" at bounding box center [339, 225] width 26 height 17
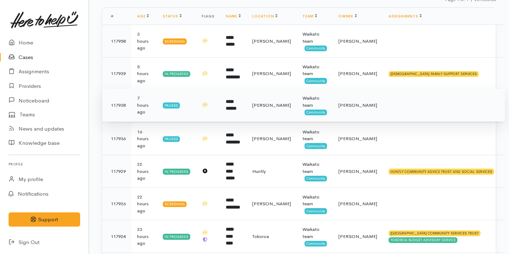
scroll to position [111, 0]
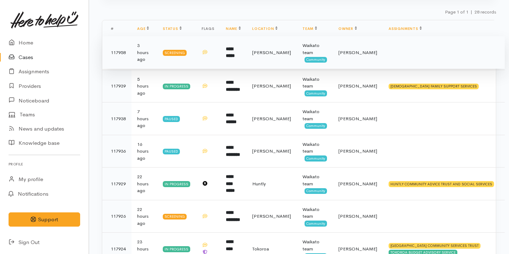
click at [246, 61] on td "**********" at bounding box center [233, 52] width 26 height 33
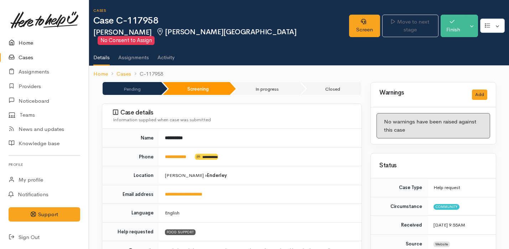
click at [51, 41] on link "Home" at bounding box center [44, 43] width 89 height 15
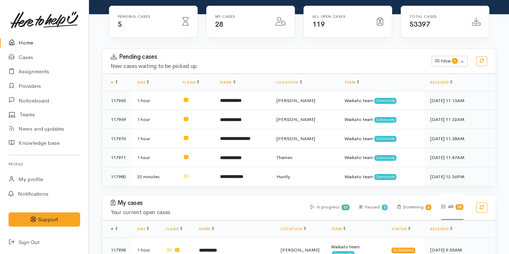
scroll to position [66, 0]
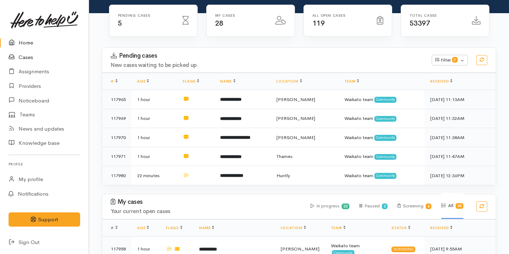
click at [45, 61] on link "Cases" at bounding box center [44, 57] width 89 height 15
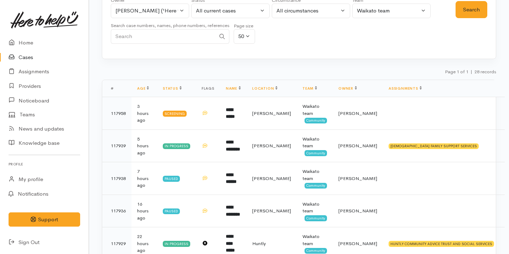
scroll to position [36, 0]
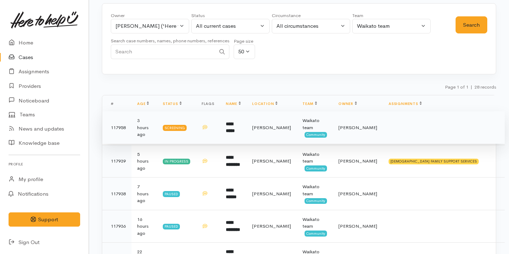
click at [383, 125] on td at bounding box center [444, 127] width 122 height 33
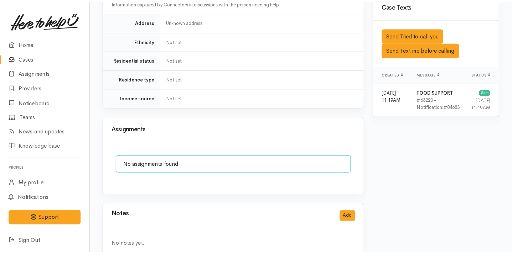
scroll to position [315, 0]
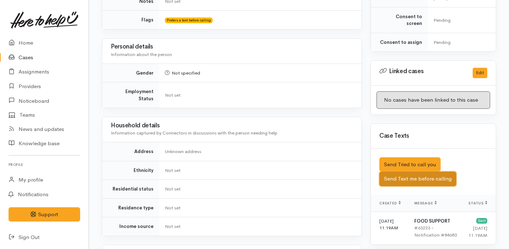
click at [406, 171] on button "Send Text me before calling" at bounding box center [417, 178] width 77 height 15
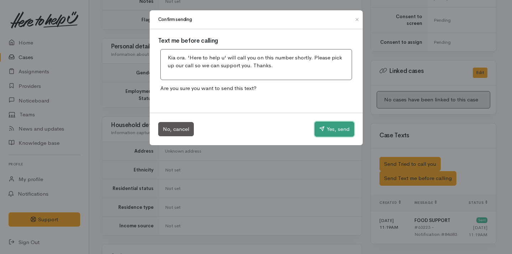
click at [333, 131] on button "Yes, send" at bounding box center [334, 129] width 40 height 15
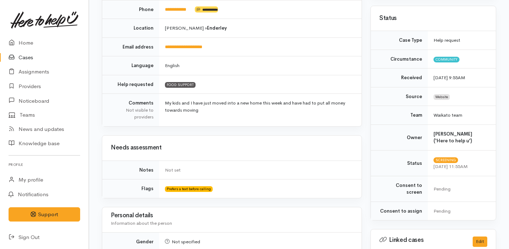
scroll to position [2, 0]
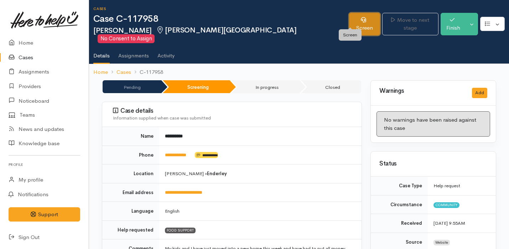
click at [361, 19] on icon at bounding box center [363, 19] width 5 height 5
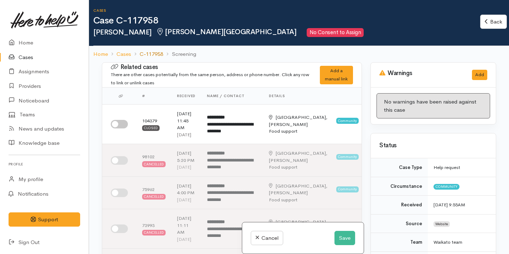
click at [150, 56] on link "C-117958" at bounding box center [151, 54] width 23 height 8
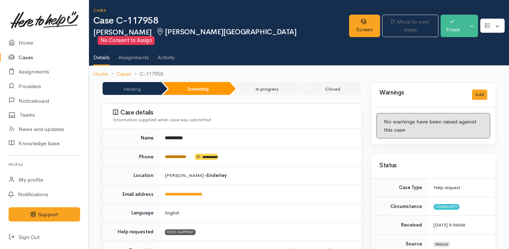
drag, startPoint x: 193, startPoint y: 149, endPoint x: 185, endPoint y: 146, distance: 8.0
drag, startPoint x: 197, startPoint y: 147, endPoint x: 158, endPoint y: 147, distance: 38.5
click at [158, 147] on tr "**********" at bounding box center [231, 156] width 259 height 19
copy tr "**********"
click at [352, 20] on link "Screen" at bounding box center [364, 26] width 31 height 22
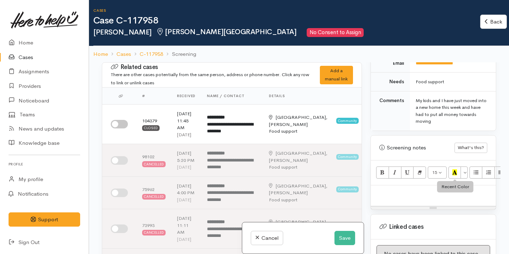
scroll to position [421, 0]
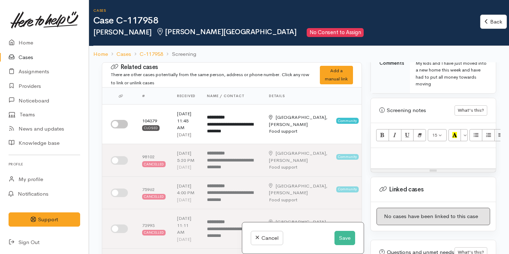
click at [407, 159] on div at bounding box center [433, 158] width 125 height 21
paste div
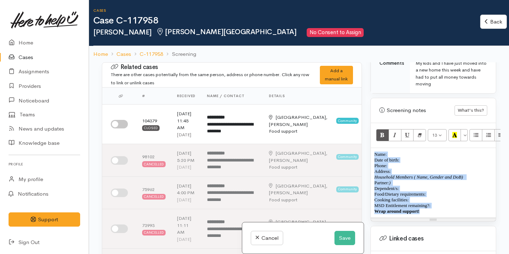
drag, startPoint x: 374, startPoint y: 146, endPoint x: 434, endPoint y: 205, distance: 84.1
click at [434, 205] on div "Name: Date of birth: Phone:  Address:  Household Members ( Name, Gender and DoB…" at bounding box center [433, 183] width 125 height 70
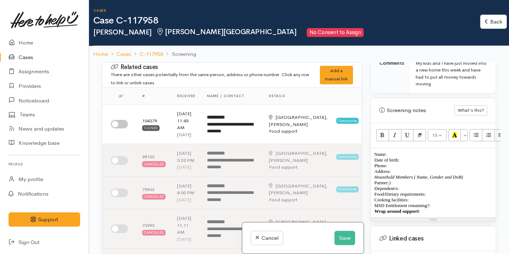
click at [418, 123] on div "13 8 9 10 11 12 14 18 24 36 Background Color Transparent Select #ffff00 Text Co…" at bounding box center [433, 135] width 125 height 25
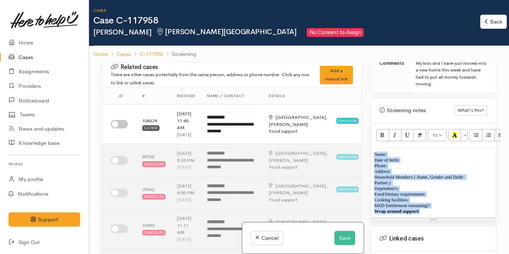
drag, startPoint x: 373, startPoint y: 147, endPoint x: 429, endPoint y: 209, distance: 84.2
click at [429, 209] on div "Name: Date of birth: Phone:  Address:  Household Members ( Name, Gender and DoB…" at bounding box center [433, 183] width 125 height 70
click at [417, 132] on icon "Remove Font Style (⌘+\\)" at bounding box center [419, 135] width 5 height 6
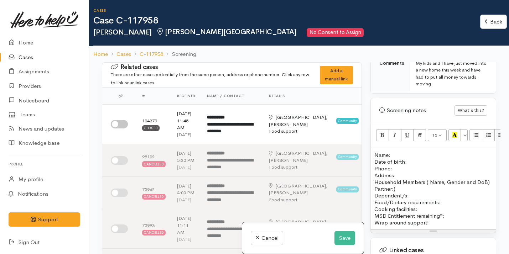
click at [398, 152] on p "Name: Date of birth: Phone:" at bounding box center [433, 162] width 118 height 20
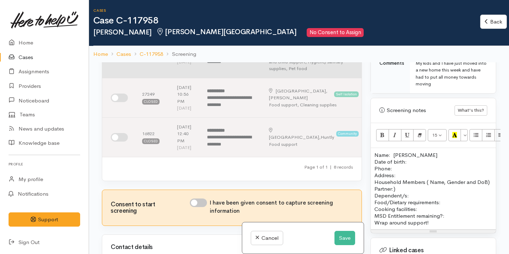
scroll to position [0, 0]
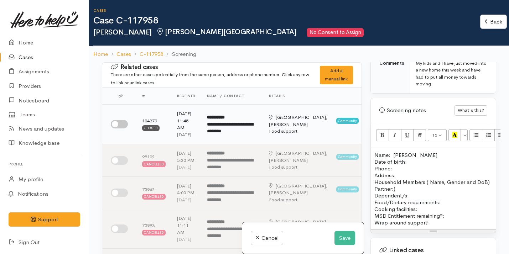
click at [121, 128] on input "checkbox" at bounding box center [119, 124] width 17 height 9
checkbox input "true"
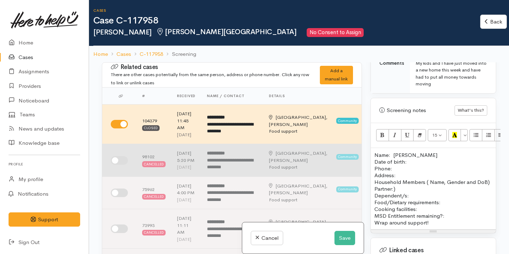
click at [122, 165] on input "checkbox" at bounding box center [119, 160] width 17 height 9
checkbox input "true"
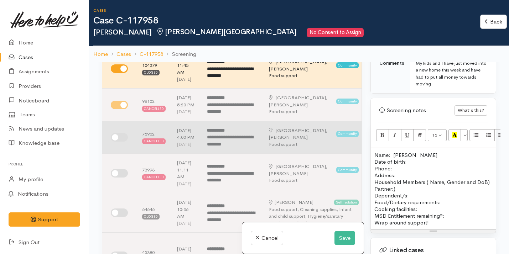
click at [122, 142] on input "checkbox" at bounding box center [119, 137] width 17 height 9
checkbox input "true"
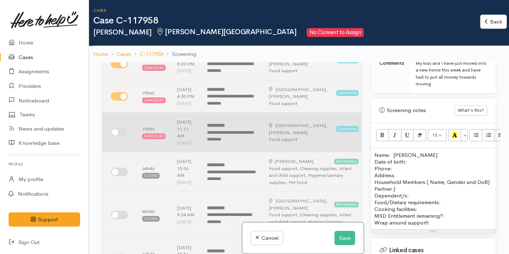
click at [120, 137] on input "checkbox" at bounding box center [119, 132] width 17 height 9
checkbox input "true"
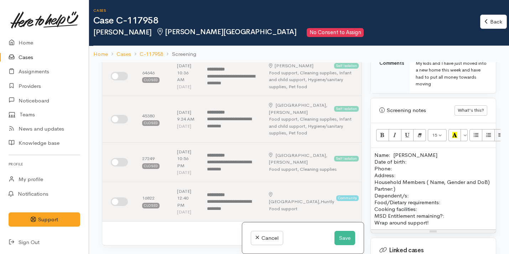
scroll to position [217, 0]
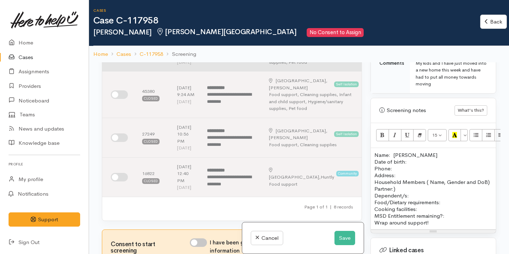
click at [120, 56] on input "checkbox" at bounding box center [119, 51] width 17 height 9
checkbox input "true"
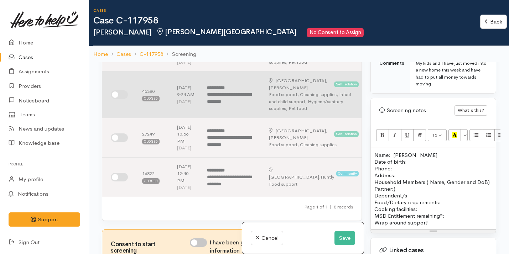
click at [122, 99] on input "checkbox" at bounding box center [119, 94] width 17 height 9
checkbox input "true"
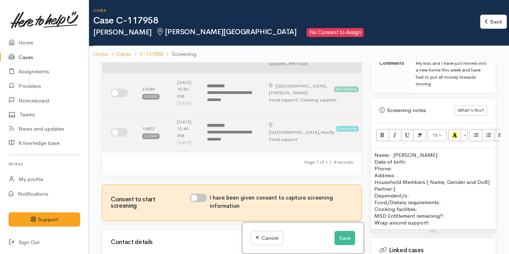
scroll to position [263, 0]
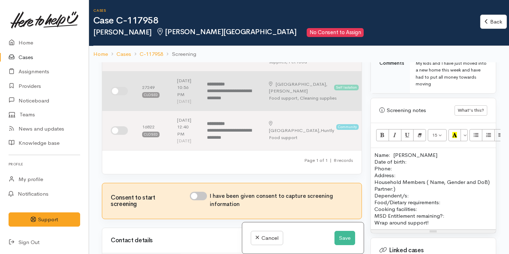
click at [125, 95] on input "checkbox" at bounding box center [119, 91] width 17 height 9
checkbox input "true"
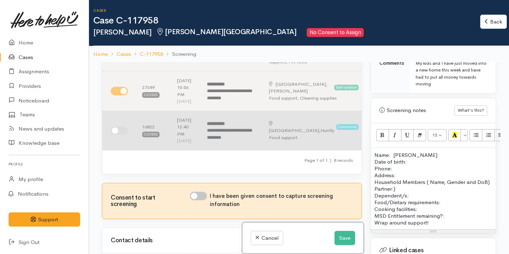
click at [122, 135] on input "checkbox" at bounding box center [119, 130] width 17 height 9
checkbox input "true"
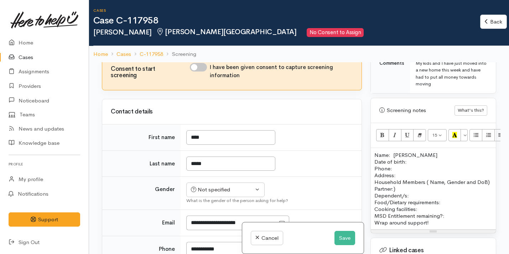
click at [201, 72] on input "I have been given consent to capture screening information" at bounding box center [198, 67] width 17 height 9
checkbox input "true"
click at [423, 152] on p "Name: Gina Tutty Date of birth: Phone:" at bounding box center [433, 162] width 118 height 20
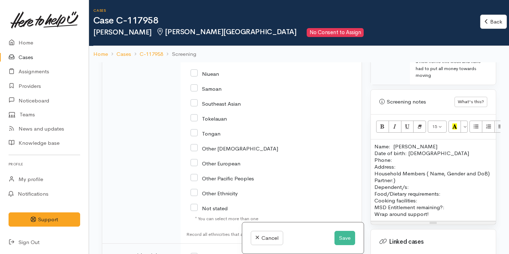
scroll to position [1151, 0]
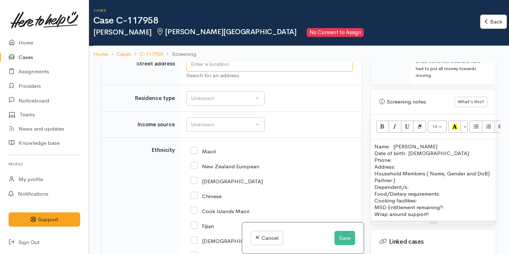
click at [234, 72] on input "text" at bounding box center [269, 64] width 167 height 15
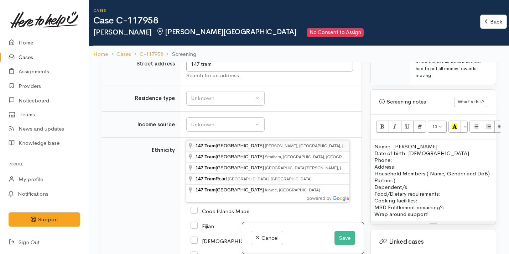
type input "147 Tramway Road, Enderley, Hamilton, New Zealand"
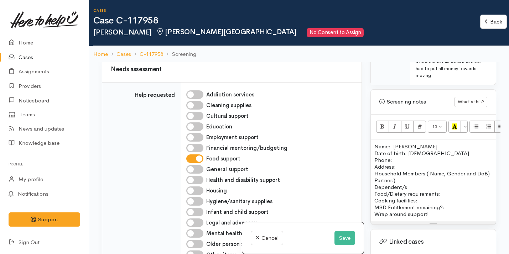
scroll to position [1250, 0]
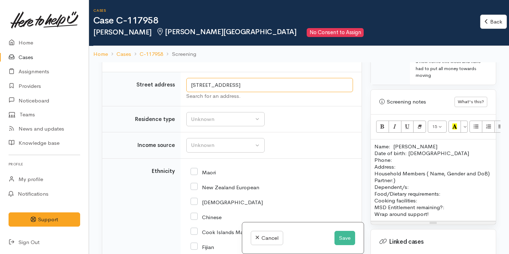
click at [273, 93] on input "147 Tramway Road, Enderley, Hamilton, New Zealand" at bounding box center [269, 85] width 167 height 15
click at [398, 163] on p "Address:" at bounding box center [433, 166] width 118 height 7
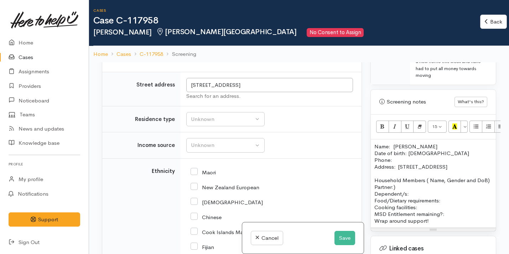
drag, startPoint x: 398, startPoint y: 194, endPoint x: 425, endPoint y: 180, distance: 30.7
click at [425, 181] on p "Household Members ( Name, Gender and DoB) Partner:) Dependent/s:" at bounding box center [433, 187] width 118 height 20
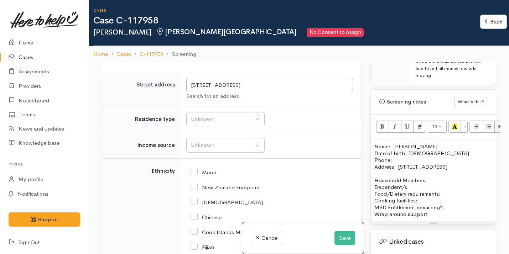
click at [373, 187] on div "Name: Gina Tutty Date of birth: 03/05/2000 Phone:  Address:  147 Tramway Road, …" at bounding box center [433, 181] width 125 height 82
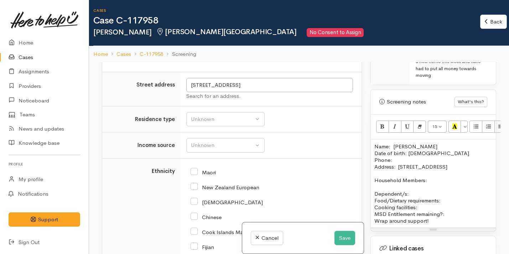
click at [414, 194] on p "Dependent/s:" at bounding box center [433, 193] width 118 height 7
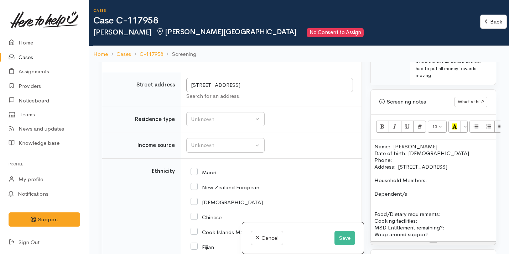
click at [381, 203] on p at bounding box center [433, 200] width 118 height 7
click at [476, 124] on icon "Unordered list (⌘+⇧+NUM7)" at bounding box center [476, 127] width 5 height 6
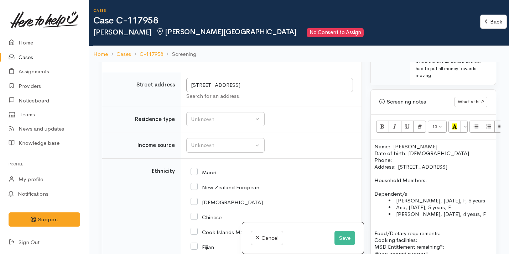
click at [377, 223] on div "Name: Gina Tutty Date of birth: 03/05/2000 Phone:  Address:  147 Tramway Road, …" at bounding box center [433, 200] width 125 height 121
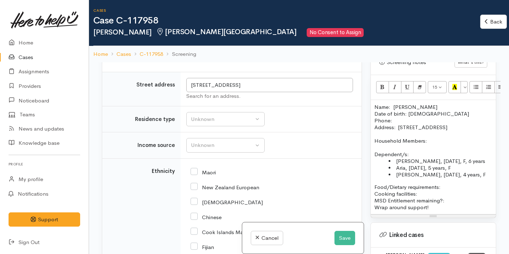
scroll to position [470, 0]
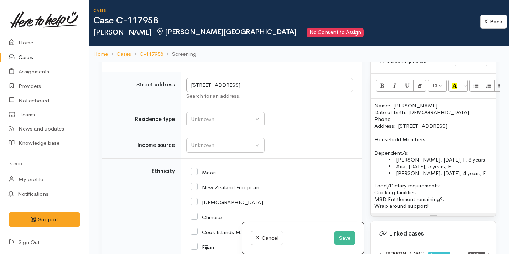
click at [448, 186] on p "Food/Dietary requirements: Cooking facilities: MSD Entitlement remaining?:" at bounding box center [433, 192] width 118 height 20
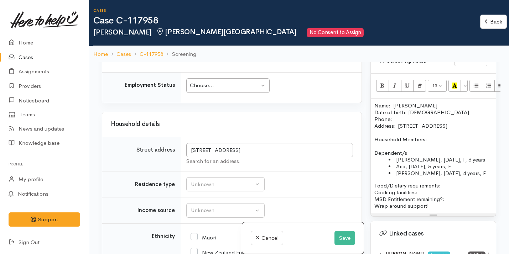
scroll to position [1153, 0]
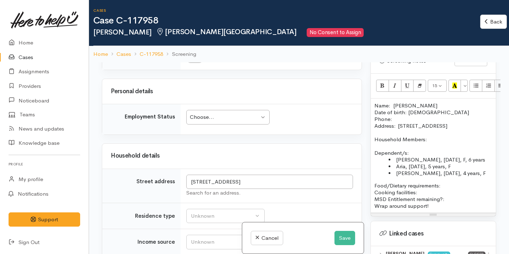
click at [239, 121] on div "Choose..." at bounding box center [224, 117] width 69 height 8
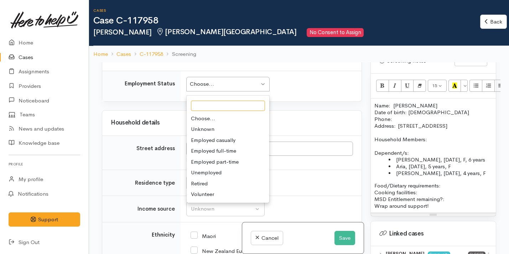
scroll to position [1189, 0]
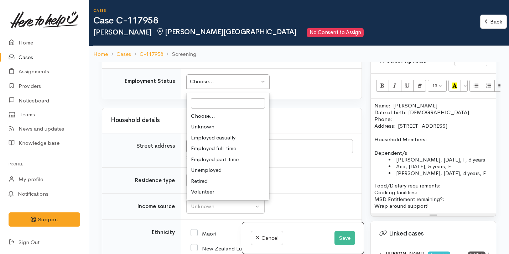
click at [450, 185] on p "Food/Dietary requirements: Cooking facilities: MSD Entitlement remaining?:" at bounding box center [433, 192] width 118 height 20
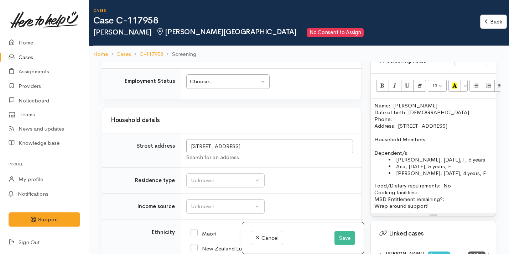
click at [422, 194] on p "Food/Dietary requirements: No Cooking facilities: MSD Entitlement remaining?:" at bounding box center [433, 192] width 118 height 20
click at [430, 192] on p "Food/Dietary requirements: No Cooking facilities: Kictehn MSD Entitlement remai…" at bounding box center [433, 192] width 118 height 20
click at [449, 200] on p "Food/Dietary requirements: No Cooking facilities: Kitchen MSD Entitlement remai…" at bounding box center [433, 192] width 118 height 20
click at [192, 86] on div "Choose..." at bounding box center [224, 82] width 69 height 8
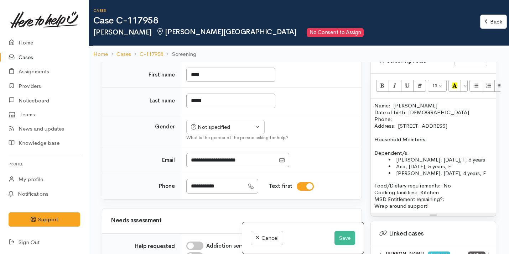
scroll to position [573, 0]
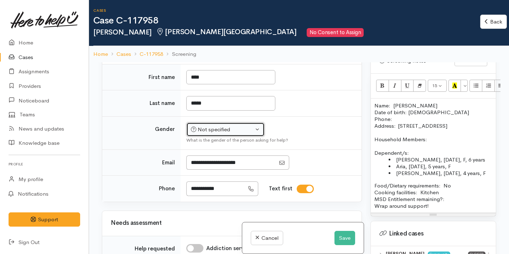
click at [213, 137] on button "Not specified" at bounding box center [225, 129] width 78 height 15
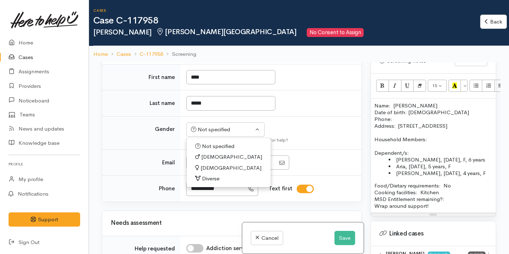
click at [212, 172] on span "Female" at bounding box center [230, 168] width 61 height 8
select select "Female"
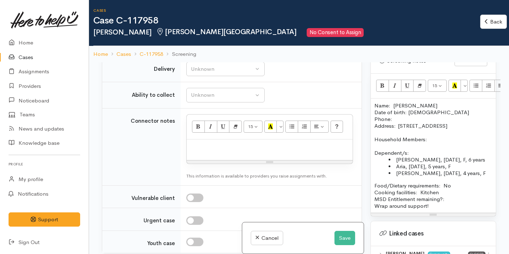
scroll to position [968, 0]
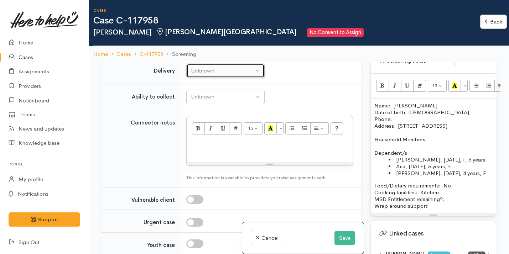
click at [232, 75] on div "Unknown" at bounding box center [222, 71] width 63 height 8
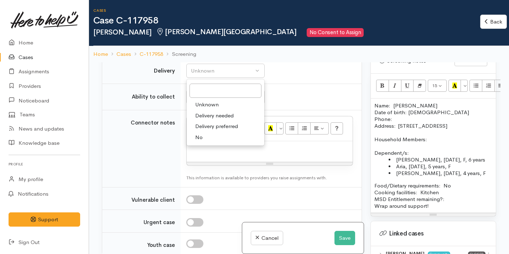
click at [212, 143] on link "No" at bounding box center [226, 137] width 78 height 11
select select "1"
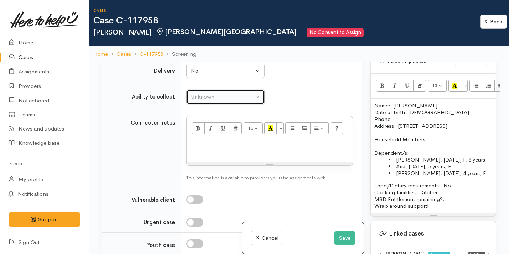
click at [234, 101] on div "Unknown" at bounding box center [222, 97] width 63 height 8
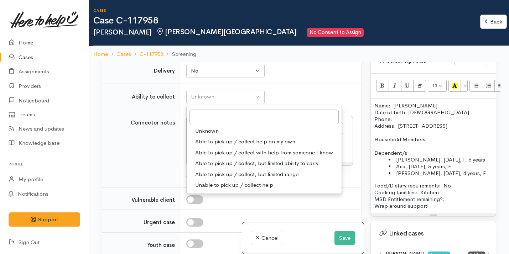
click at [235, 146] on span "Able to pick up / collect help on my own" at bounding box center [245, 142] width 100 height 8
select select "2"
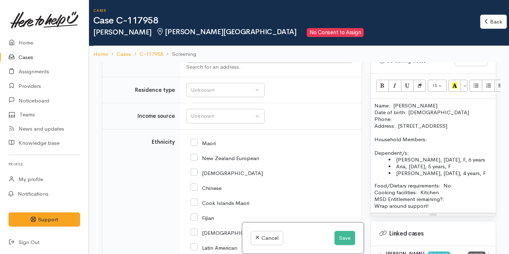
scroll to position [1295, 0]
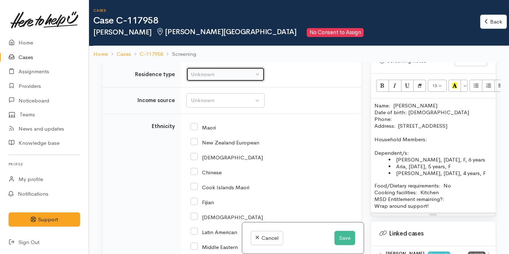
click at [224, 79] on div "Unknown" at bounding box center [222, 74] width 63 height 8
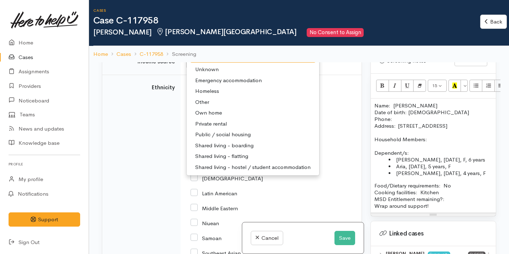
scroll to position [1335, 0]
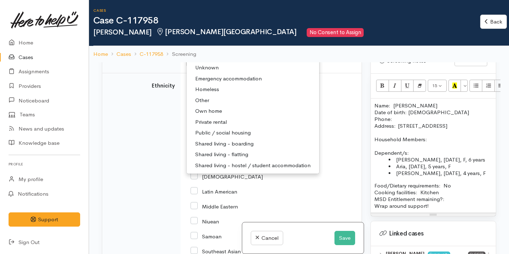
click at [226, 126] on span "Private rental" at bounding box center [211, 122] width 32 height 8
select select "2"
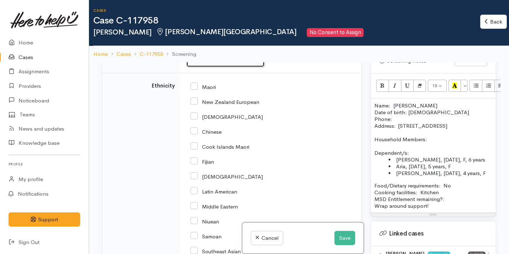
click at [209, 64] on div "Unknown" at bounding box center [222, 60] width 63 height 8
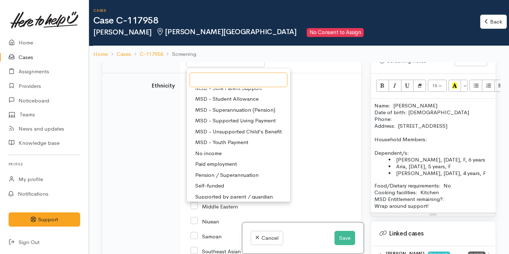
scroll to position [104, 0]
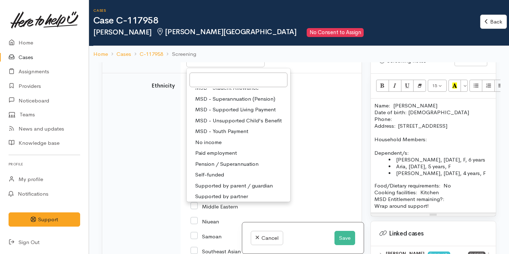
click at [225, 157] on span "Paid employment" at bounding box center [216, 153] width 42 height 8
select select "1"
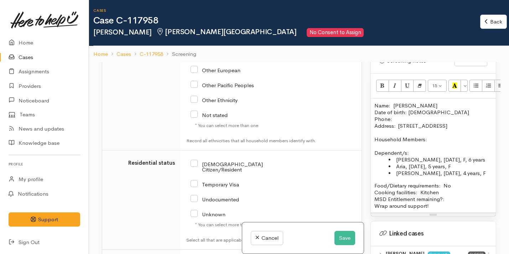
scroll to position [1622, 0]
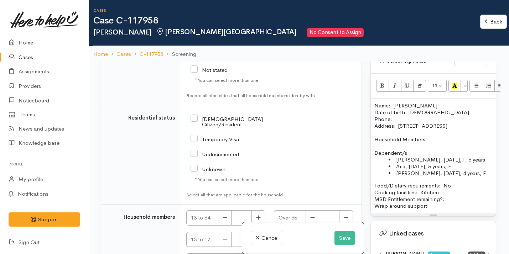
click at [227, 127] on input "NZ Citizen/Resident" at bounding box center [238, 121] width 97 height 12
checkbox input "true"
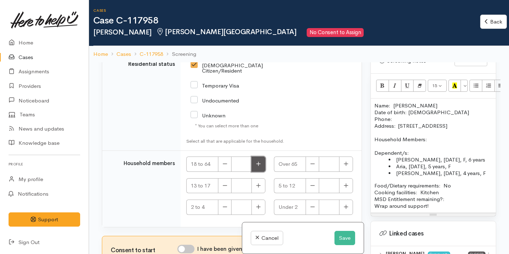
click at [257, 167] on icon "button" at bounding box center [258, 163] width 5 height 5
type input "1"
click at [346, 186] on button "button" at bounding box center [346, 185] width 14 height 15
type input "1"
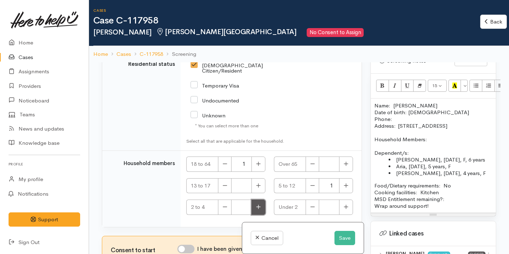
click at [257, 205] on icon "button" at bounding box center [258, 207] width 4 height 4
type input "1"
click at [346, 180] on button "button" at bounding box center [346, 185] width 14 height 15
type input "2"
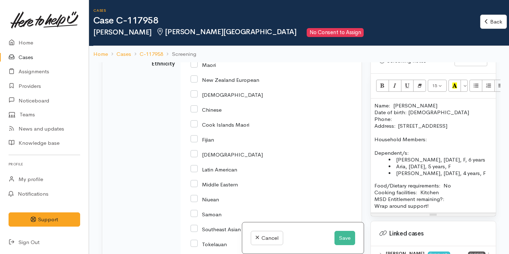
scroll to position [1356, 0]
click at [215, 69] on input "Maori" at bounding box center [202, 65] width 25 height 6
checkbox input "true"
click at [226, 84] on label "New Zealand European" at bounding box center [224, 80] width 69 height 5
click at [226, 84] on input "New Zealand European" at bounding box center [224, 80] width 69 height 6
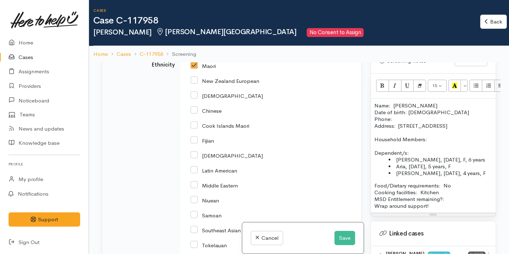
checkbox input "true"
click at [194, 69] on input "Maori" at bounding box center [202, 65] width 25 height 6
checkbox input "false"
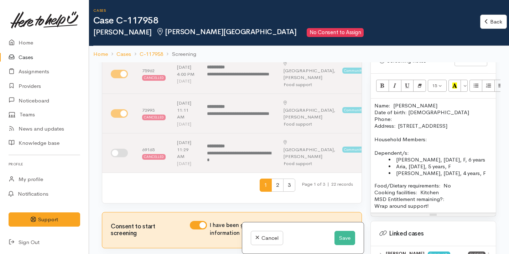
scroll to position [487, 0]
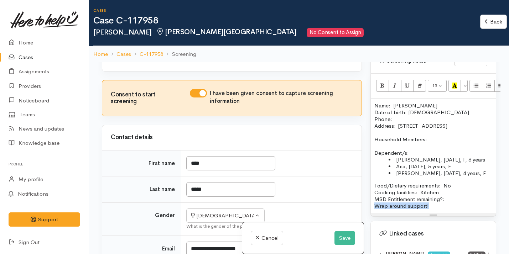
drag, startPoint x: 437, startPoint y: 207, endPoint x: 359, endPoint y: 206, distance: 78.0
click at [359, 206] on div "Related cases There are other cases potentially from the same person, address o…" at bounding box center [299, 189] width 403 height 254
click at [460, 199] on p "Food/Dietary requirements: No Cooking facilities: Kitchen MSD Entitlement remai…" at bounding box center [433, 192] width 118 height 20
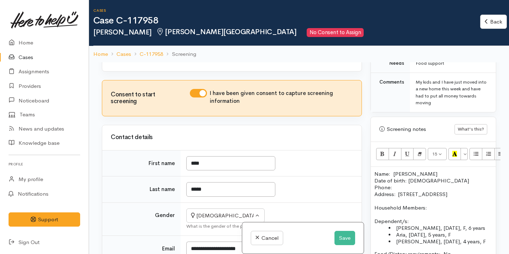
scroll to position [404, 0]
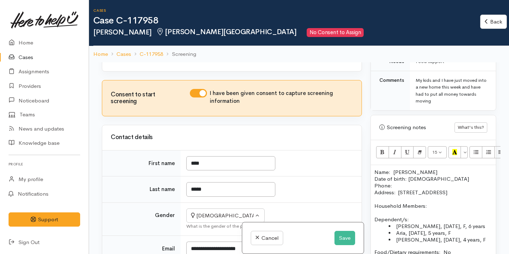
drag, startPoint x: 441, startPoint y: 73, endPoint x: 451, endPoint y: 94, distance: 22.8
click at [451, 94] on div "My kids and I have just moved into a new home this week and have had to put all…" at bounding box center [451, 91] width 72 height 28
copy div "have just moved into a new home this week and have had to put all money towards…"
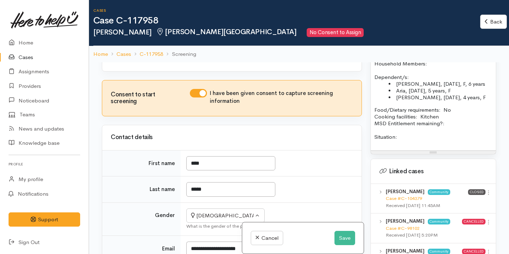
scroll to position [550, 0]
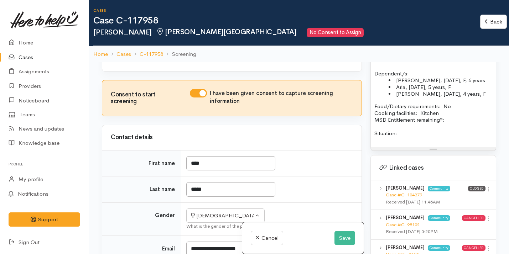
click at [420, 138] on p at bounding box center [433, 140] width 118 height 7
click at [412, 133] on p "Situation:" at bounding box center [433, 133] width 118 height 7
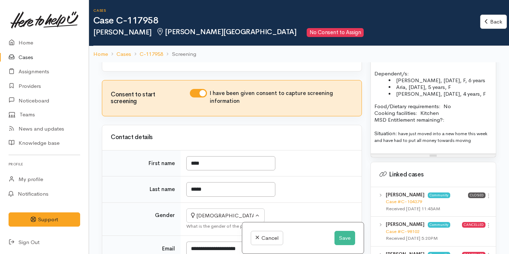
click at [402, 134] on span "have just moved into a new home this week and have had to put all money towards…" at bounding box center [430, 137] width 113 height 13
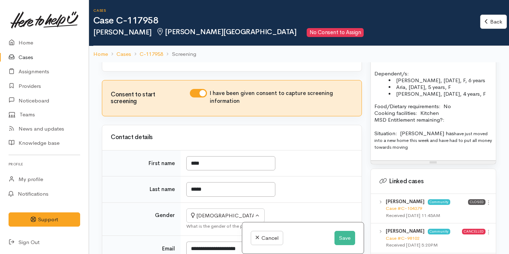
click at [433, 134] on span "have just moved into a new home this week and have had to put all money towards…" at bounding box center [432, 141] width 117 height 20
click at [485, 141] on p "Situation: Gina has just moved into a new home this week and have had to put al…" at bounding box center [433, 140] width 118 height 20
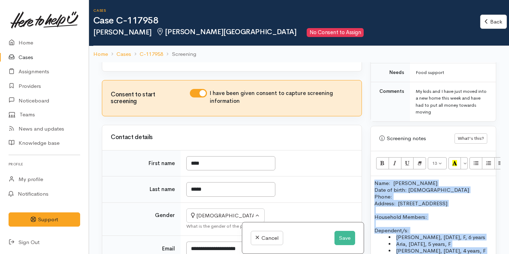
scroll to position [389, 0]
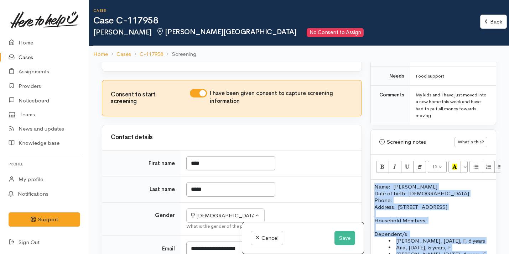
drag, startPoint x: 457, startPoint y: 151, endPoint x: 416, endPoint y: 93, distance: 71.8
click at [416, 92] on div "Warnings Add No warnings have been raised against this case Add Warning Title ●…" at bounding box center [433, 189] width 134 height 254
copy div "Name: Gina Tutty Date of birth: 03/05/2000 Phone:  Address:  147 Tramway Road, …"
click at [395, 193] on p "Name: Gina Tutty Date of birth: 03/05/2000 Phone:" at bounding box center [433, 193] width 118 height 20
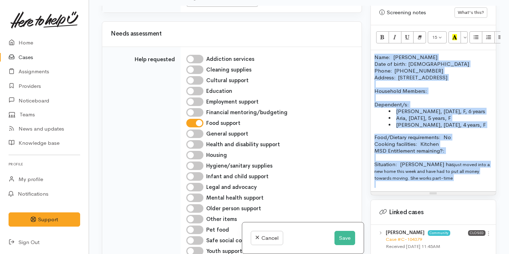
scroll to position [518, 0]
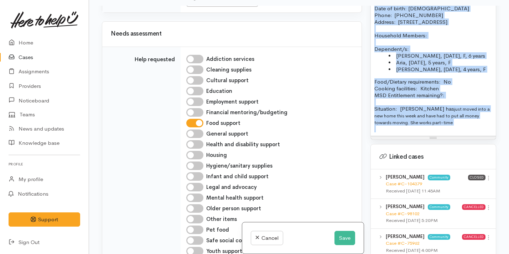
drag, startPoint x: 375, startPoint y: 179, endPoint x: 427, endPoint y: 168, distance: 53.2
click at [427, 168] on div "Warnings Add No warnings have been raised against this case Add Warning Title ●…" at bounding box center [433, 133] width 134 height 254
copy div "Name: Gina Tutty Date of birth: 03/05/2000 Phone:  02040628695 Address:  147 Tr…"
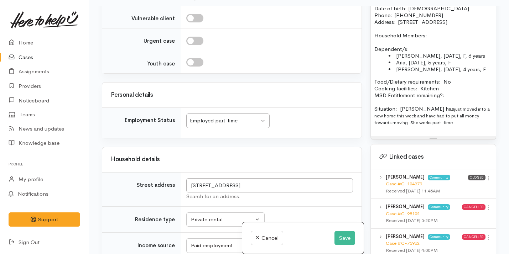
paste div
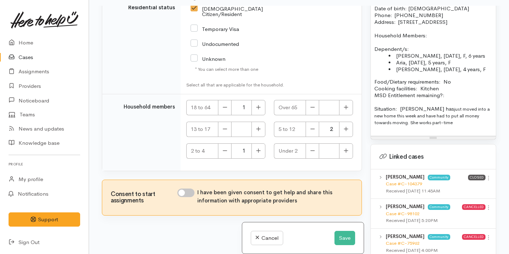
scroll to position [1831, 0]
click at [192, 193] on input "I have been given consent to get help and share this information with appropria…" at bounding box center [185, 193] width 17 height 9
checkbox input "true"
click at [345, 239] on button "Save" at bounding box center [344, 238] width 21 height 15
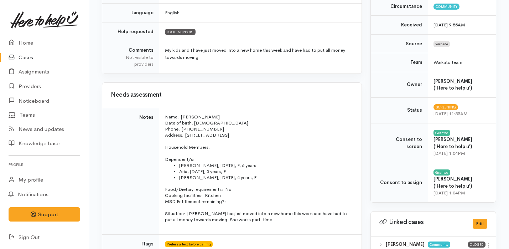
scroll to position [194, 0]
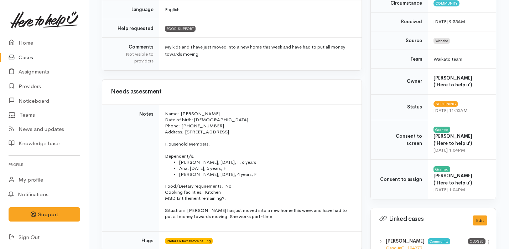
drag, startPoint x: 185, startPoint y: 131, endPoint x: 298, endPoint y: 131, distance: 112.9
click at [298, 131] on p "Address:  [STREET_ADDRESS]" at bounding box center [259, 132] width 188 height 6
copy p "[STREET_ADDRESS]"
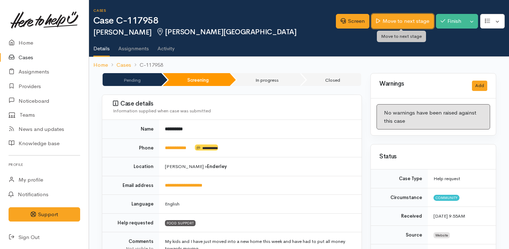
click at [408, 18] on link "Move to next stage" at bounding box center [402, 21] width 62 height 15
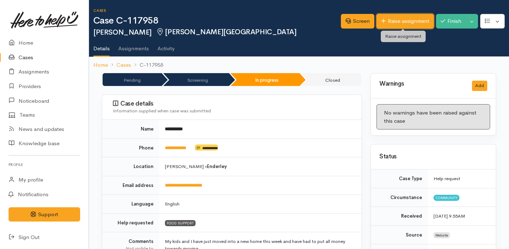
click at [393, 22] on link "Raise assignment" at bounding box center [404, 21] width 57 height 15
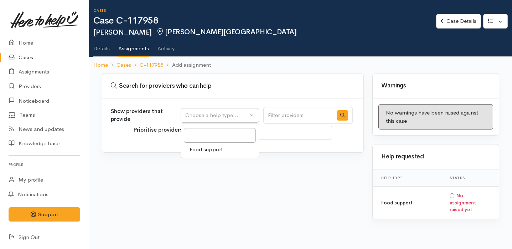
select select
click at [223, 150] on span "Food support" at bounding box center [205, 149] width 33 height 8
select select "3"
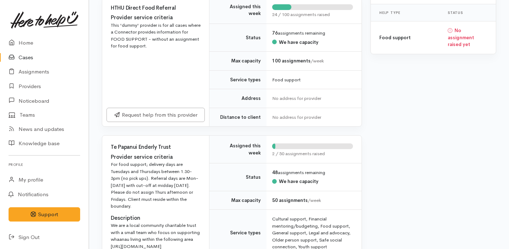
scroll to position [277, 0]
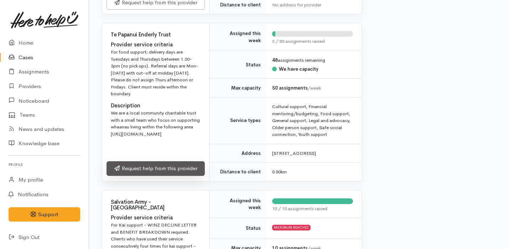
click at [167, 176] on link "Request help from this provider" at bounding box center [155, 168] width 98 height 15
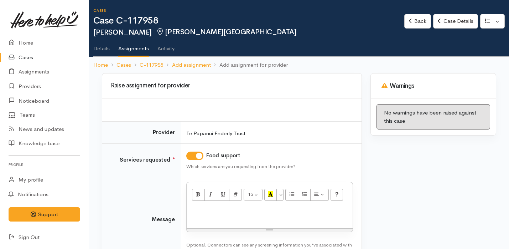
click at [225, 211] on p at bounding box center [269, 214] width 159 height 8
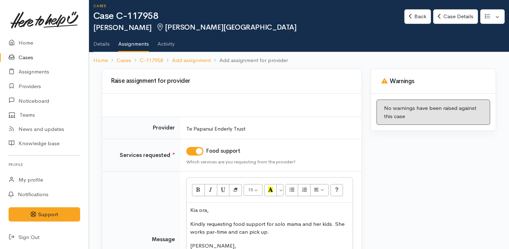
scroll to position [18, 0]
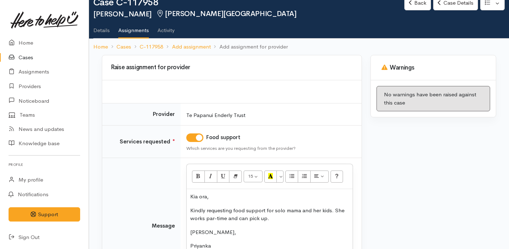
click at [213, 218] on p "Kindly requesting food support for solo mama and her kids. She works par-time a…" at bounding box center [269, 214] width 159 height 16
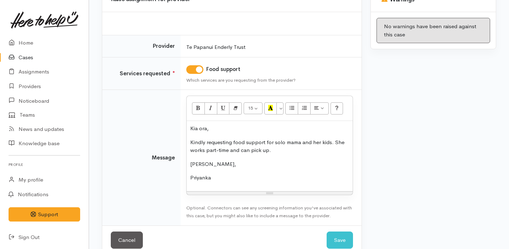
scroll to position [100, 0]
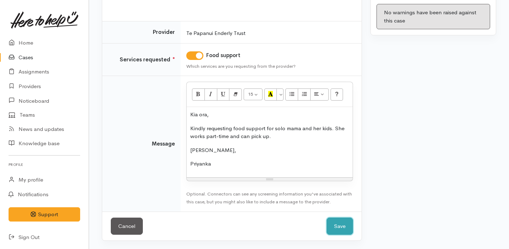
click at [346, 232] on button "Save" at bounding box center [339, 225] width 26 height 17
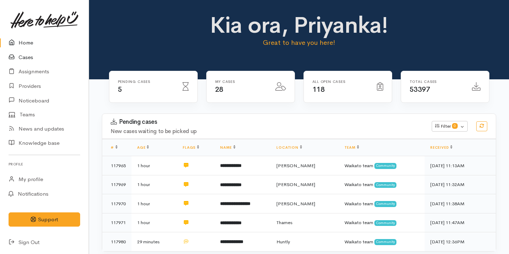
click at [46, 52] on link "Cases" at bounding box center [44, 57] width 89 height 15
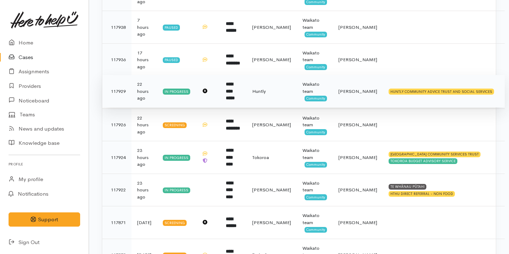
scroll to position [320, 0]
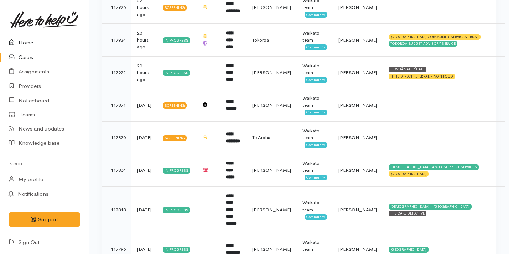
click at [25, 40] on link "Home" at bounding box center [44, 43] width 89 height 15
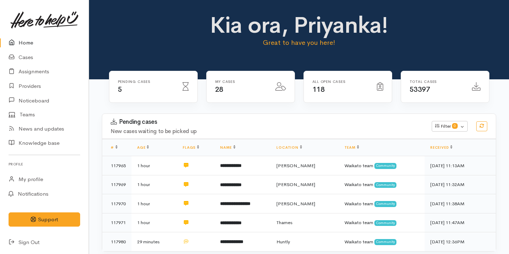
click at [240, 125] on h3 "Pending cases" at bounding box center [267, 122] width 312 height 7
click at [41, 46] on link "Home" at bounding box center [44, 43] width 89 height 15
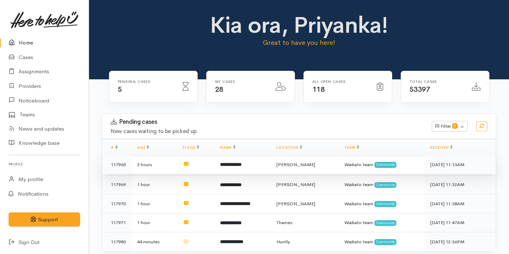
click at [202, 161] on td at bounding box center [195, 164] width 37 height 19
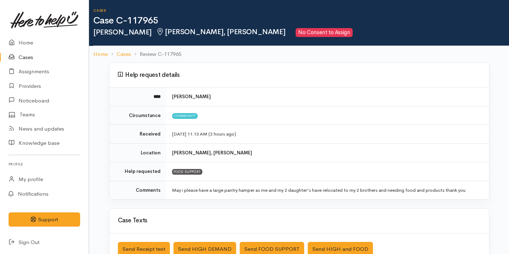
click at [32, 56] on link "Cases" at bounding box center [44, 57] width 89 height 15
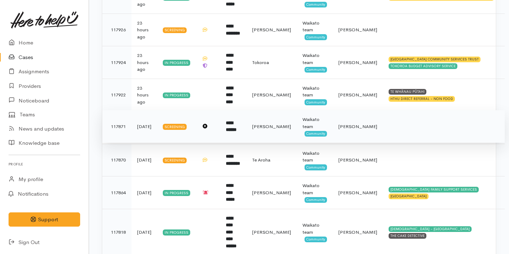
scroll to position [298, 0]
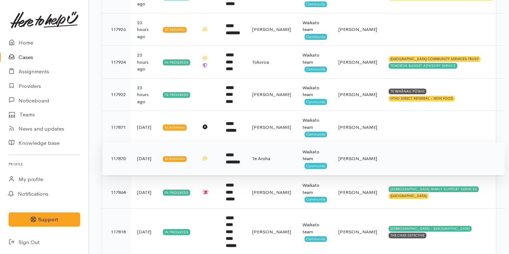
click at [246, 163] on td "**********" at bounding box center [233, 158] width 26 height 33
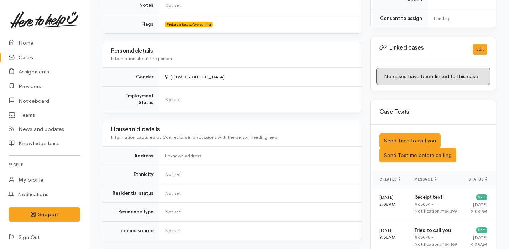
scroll to position [353, 0]
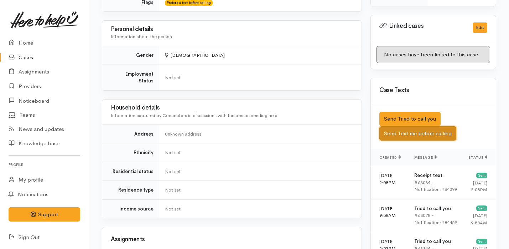
click at [417, 129] on button "Send Text me before calling" at bounding box center [417, 133] width 77 height 15
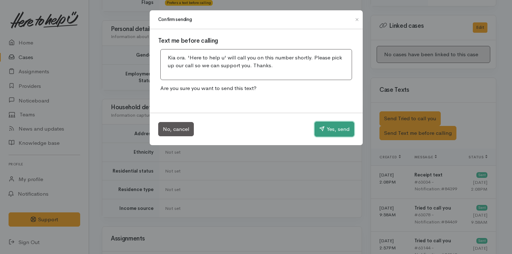
click at [327, 129] on button "Yes, send" at bounding box center [334, 129] width 40 height 15
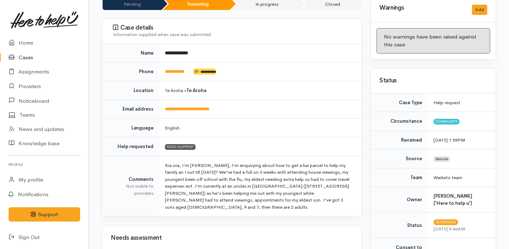
scroll to position [0, 0]
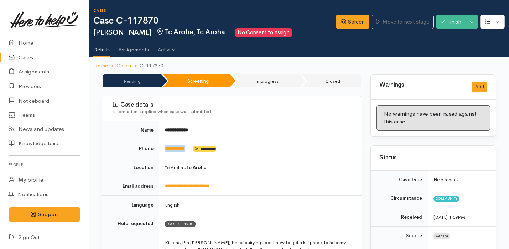
drag, startPoint x: 196, startPoint y: 148, endPoint x: 164, endPoint y: 148, distance: 32.0
click at [164, 148] on td "**********" at bounding box center [260, 148] width 202 height 19
copy td "**********"
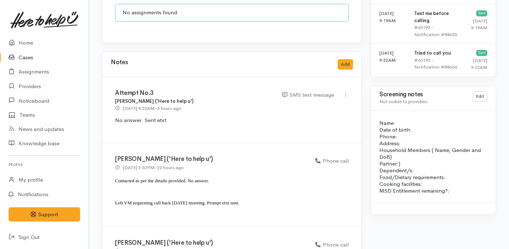
scroll to position [614, 0]
click at [345, 59] on button "Add" at bounding box center [345, 64] width 15 height 10
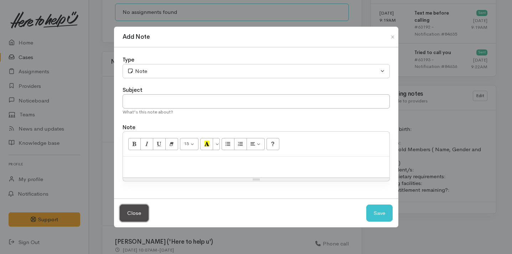
click at [136, 208] on button "Close" at bounding box center [134, 213] width 29 height 17
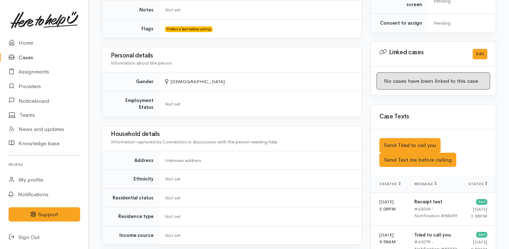
scroll to position [0, 0]
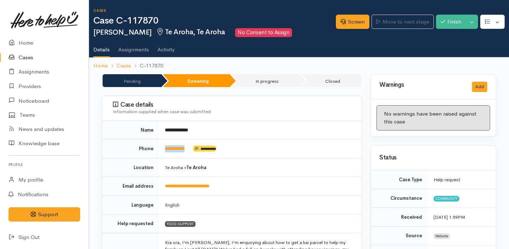
copy td "**********"
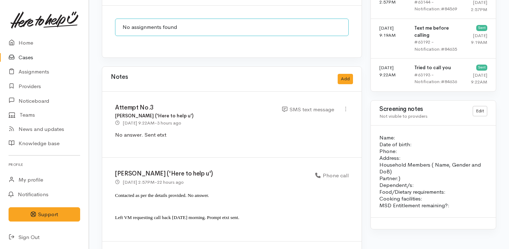
scroll to position [561, 0]
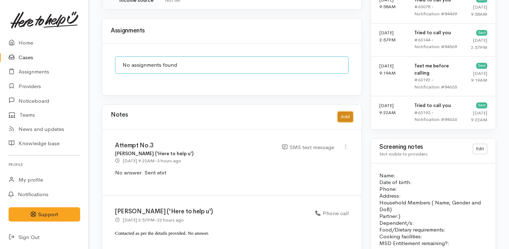
click at [345, 111] on button "Add" at bounding box center [345, 116] width 15 height 10
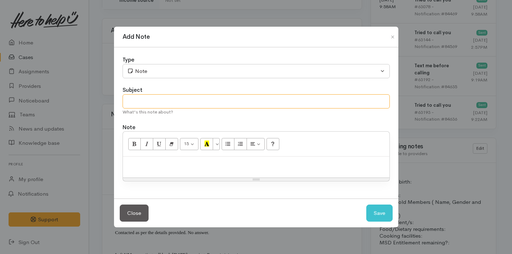
click at [162, 94] on input "text" at bounding box center [255, 101] width 267 height 15
type input "Attempt No4 - Cancel case"
click at [176, 161] on p at bounding box center [255, 164] width 259 height 8
paste div
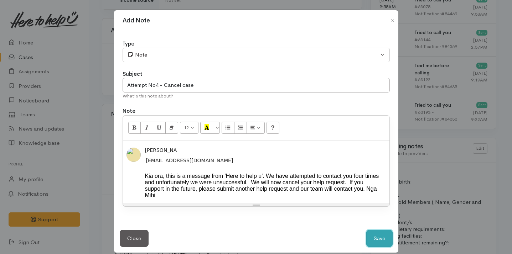
click at [377, 247] on button "Save" at bounding box center [379, 238] width 26 height 17
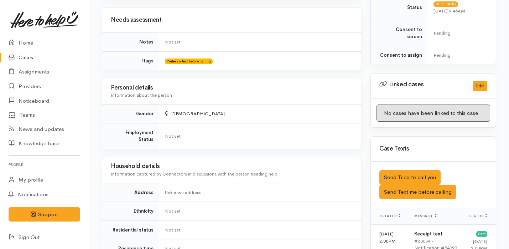
scroll to position [0, 0]
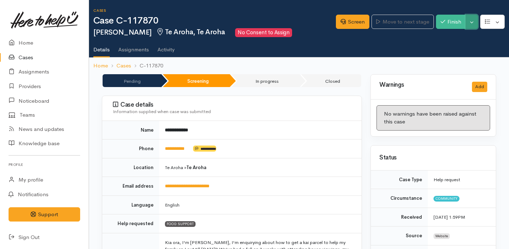
click at [472, 24] on button "Toggle Dropdown" at bounding box center [471, 22] width 12 height 15
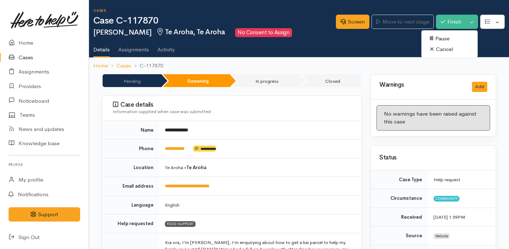
click at [448, 51] on link "Cancel" at bounding box center [449, 49] width 56 height 11
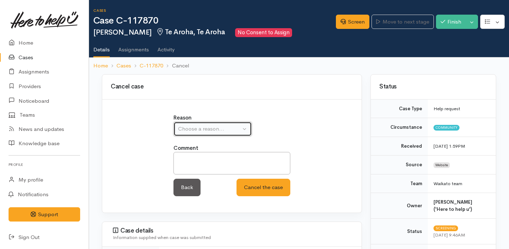
click at [239, 134] on button "Choose a reason..." at bounding box center [212, 128] width 78 height 15
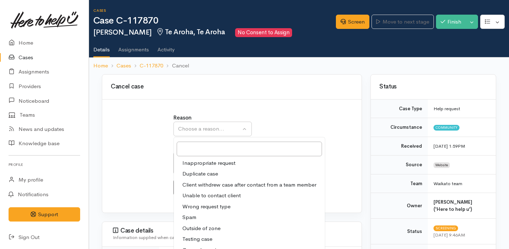
click at [226, 195] on span "Unable to contact client" at bounding box center [211, 195] width 58 height 8
select select "4"
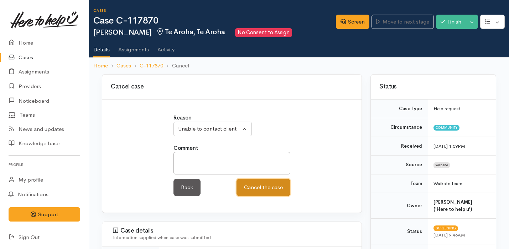
click at [265, 183] on button "Cancel the case" at bounding box center [263, 186] width 54 height 17
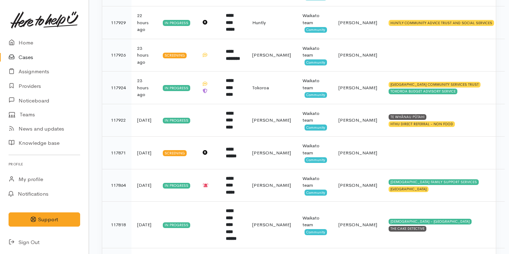
scroll to position [273, 0]
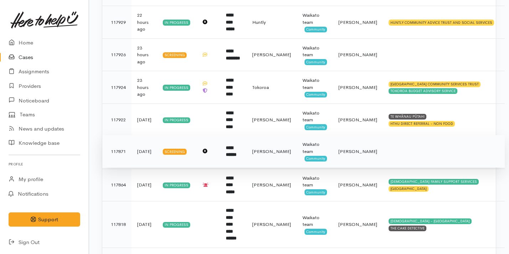
click at [215, 155] on td at bounding box center [208, 151] width 24 height 33
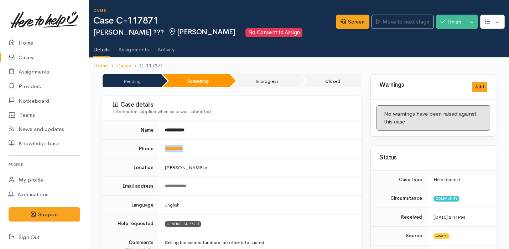
drag, startPoint x: 199, startPoint y: 151, endPoint x: 158, endPoint y: 149, distance: 41.0
click at [158, 149] on tr "**********" at bounding box center [231, 148] width 259 height 19
click at [44, 48] on link "Home" at bounding box center [44, 43] width 89 height 15
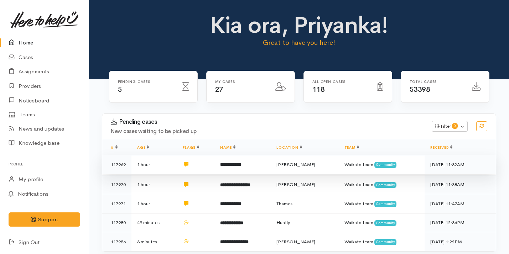
click at [229, 161] on td "**********" at bounding box center [242, 164] width 56 height 19
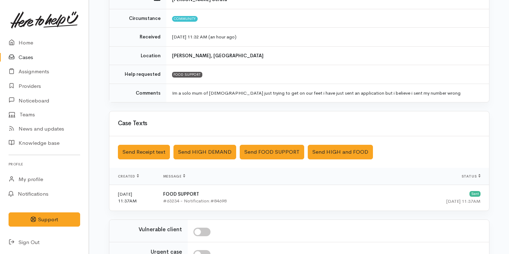
scroll to position [193, 0]
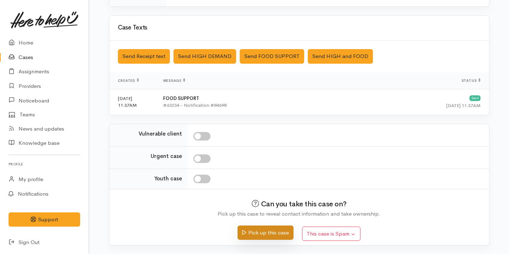
click at [269, 226] on button "Pick up this case" at bounding box center [265, 233] width 56 height 15
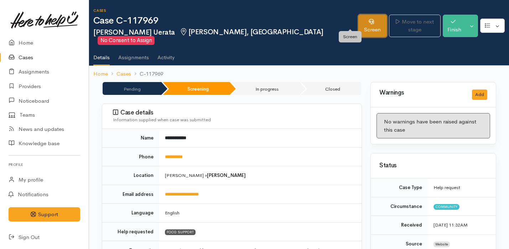
drag, startPoint x: 0, startPoint y: 0, endPoint x: 359, endPoint y: 18, distance: 359.3
click at [359, 18] on link "Screen" at bounding box center [372, 26] width 28 height 22
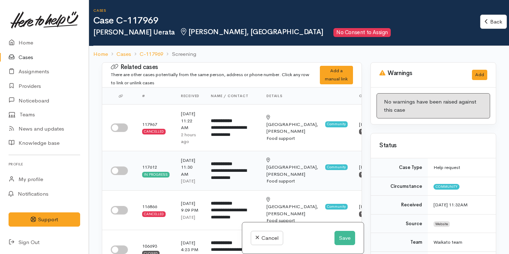
click at [122, 172] on input "checkbox" at bounding box center [119, 171] width 17 height 9
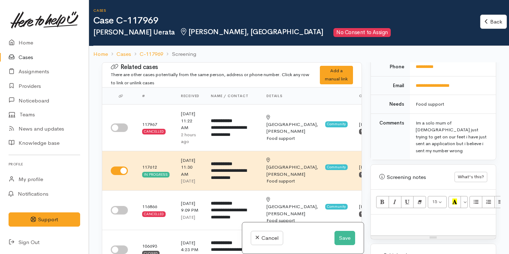
scroll to position [420, 0]
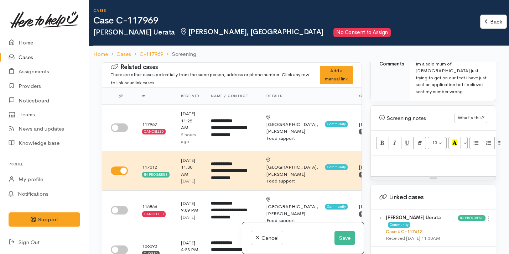
click at [405, 229] on link "Case #C-117612" at bounding box center [404, 232] width 36 height 6
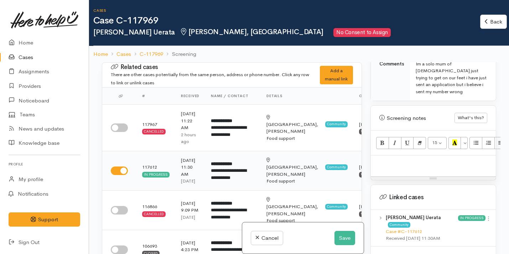
click at [124, 171] on input "checkbox" at bounding box center [119, 171] width 17 height 9
checkbox input "false"
click at [121, 131] on input "checkbox" at bounding box center [119, 128] width 17 height 9
checkbox input "true"
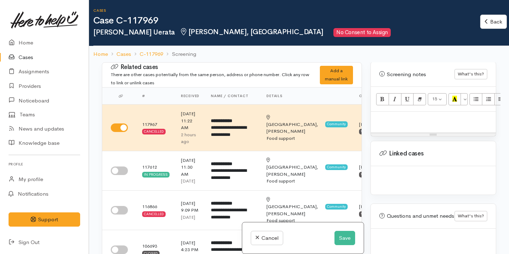
scroll to position [475, 0]
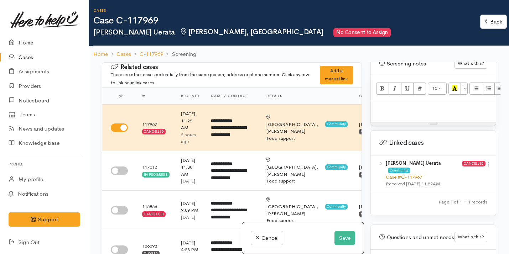
click at [398, 174] on link "Case #C-117967" at bounding box center [404, 177] width 36 height 6
click at [155, 51] on link "C-117969" at bounding box center [151, 54] width 23 height 8
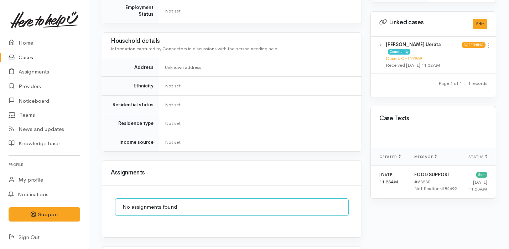
scroll to position [460, 0]
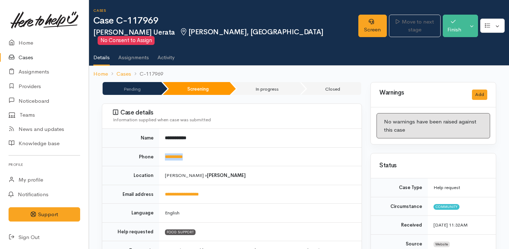
drag, startPoint x: 199, startPoint y: 149, endPoint x: 161, endPoint y: 147, distance: 37.8
click at [161, 147] on td "**********" at bounding box center [260, 156] width 202 height 19
copy link "**********"
click at [358, 20] on link "Screen" at bounding box center [372, 26] width 28 height 22
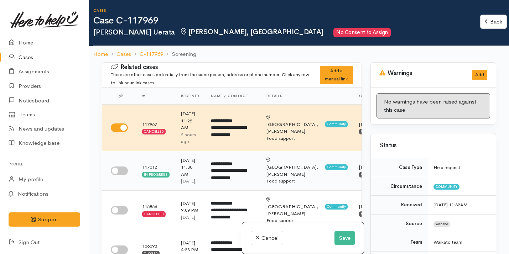
click at [116, 175] on input "checkbox" at bounding box center [119, 171] width 17 height 9
checkbox input "true"
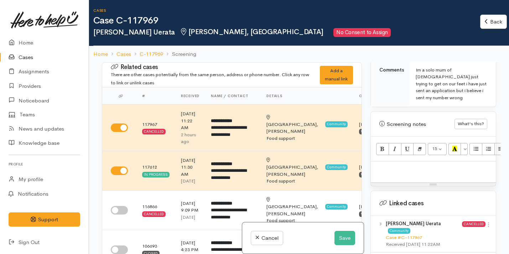
scroll to position [414, 0]
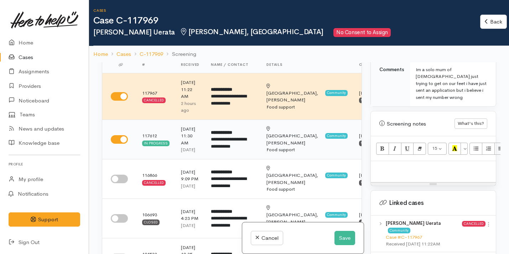
scroll to position [0, 0]
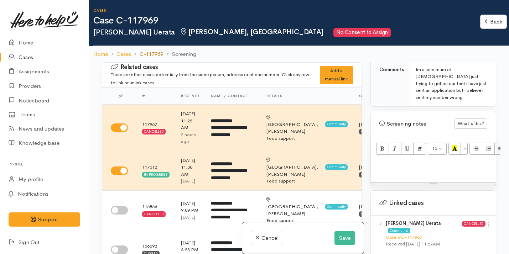
click at [152, 56] on link "C-117969" at bounding box center [151, 54] width 23 height 8
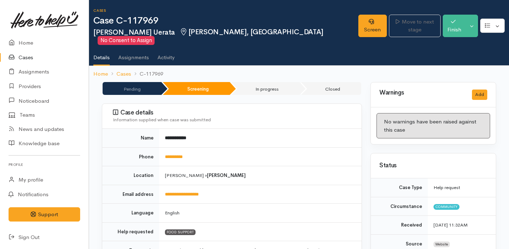
click at [49, 58] on link "Cases" at bounding box center [44, 57] width 89 height 15
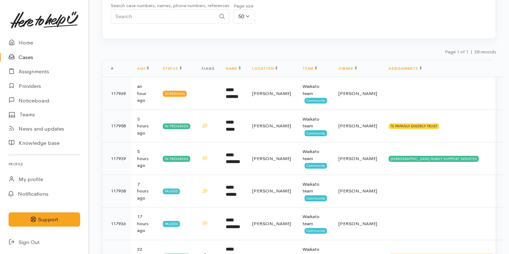
scroll to position [86, 0]
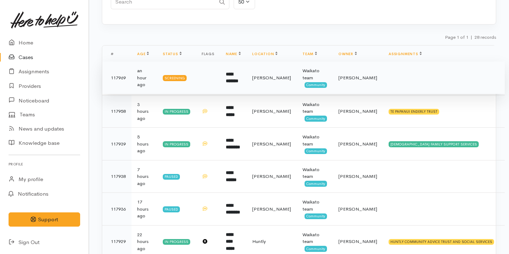
click at [209, 72] on td at bounding box center [208, 78] width 24 height 33
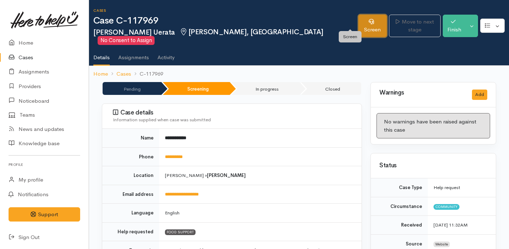
click at [358, 17] on link "Screen" at bounding box center [372, 26] width 28 height 22
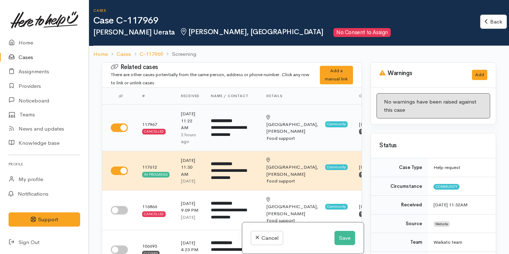
click at [122, 127] on input "checkbox" at bounding box center [119, 128] width 17 height 9
checkbox input "false"
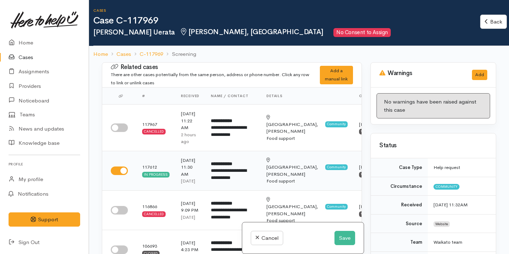
click at [120, 175] on input "checkbox" at bounding box center [119, 171] width 17 height 9
checkbox input "false"
click at [347, 234] on button "Save" at bounding box center [344, 238] width 21 height 15
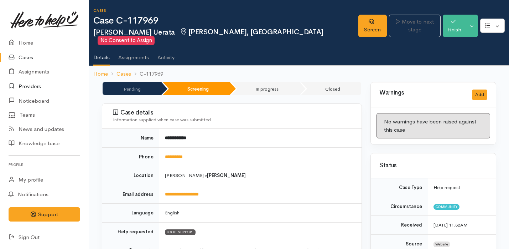
click at [52, 85] on link "Providers" at bounding box center [44, 86] width 89 height 15
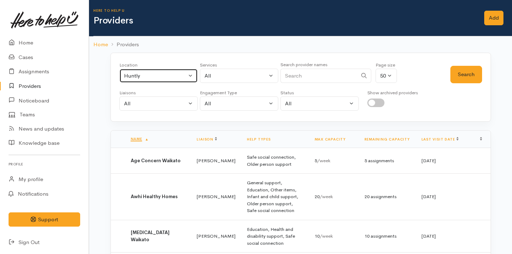
click at [146, 75] on div "Huntly" at bounding box center [155, 76] width 63 height 8
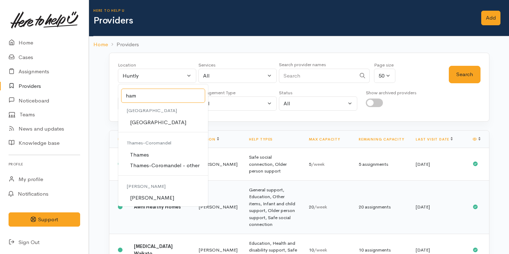
type input "ham"
click at [156, 198] on link "[PERSON_NAME]" at bounding box center [163, 198] width 90 height 11
select select "1"
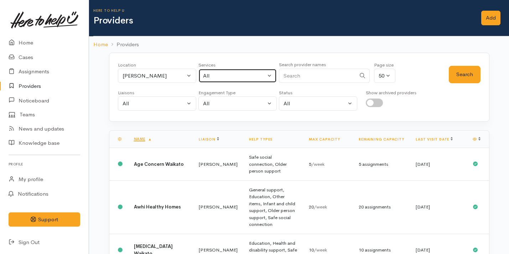
click at [239, 77] on div "All" at bounding box center [234, 76] width 63 height 8
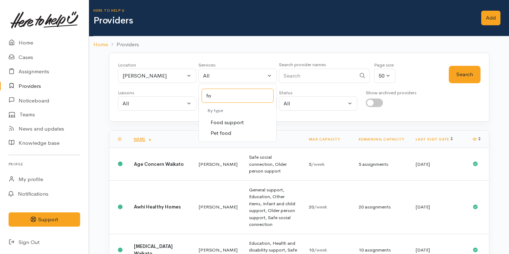
type input "fo"
click at [244, 121] on link "Food support" at bounding box center [238, 122] width 78 height 11
select select "3"
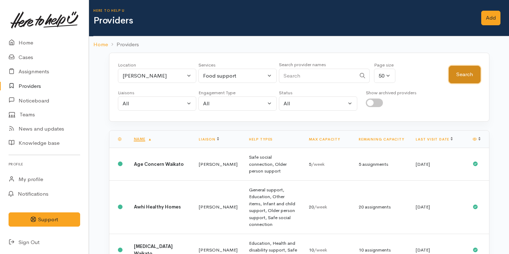
click at [458, 68] on button "Search" at bounding box center [465, 74] width 32 height 17
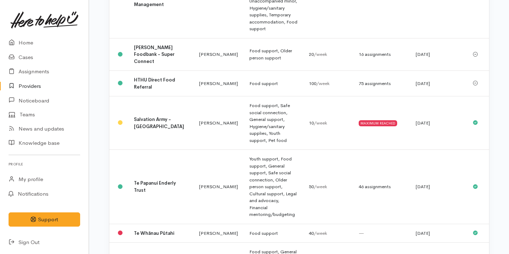
scroll to position [339, 0]
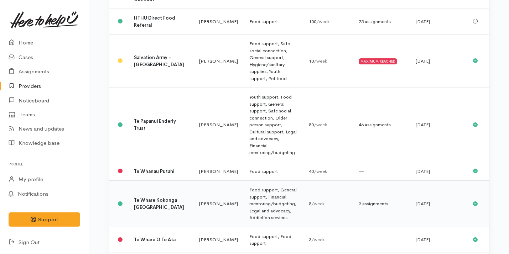
click at [244, 181] on td "Food support, General support, Financial mentoring/budgeting, Legal and advocac…" at bounding box center [273, 204] width 59 height 47
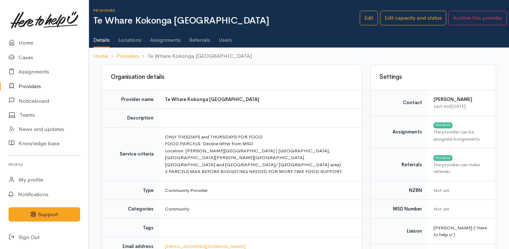
click at [194, 99] on b "Te Whare Kokonga [GEOGRAPHIC_DATA]" at bounding box center [212, 99] width 94 height 6
copy tbody "Te Whare Kokonga [GEOGRAPHIC_DATA]"
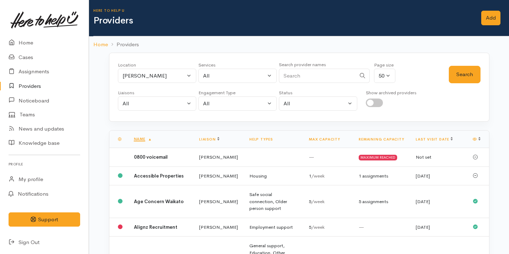
select select "3"
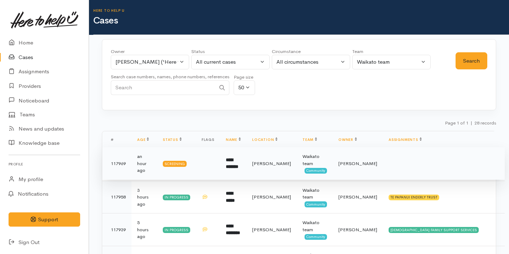
click at [238, 163] on b "**********" at bounding box center [232, 164] width 12 height 12
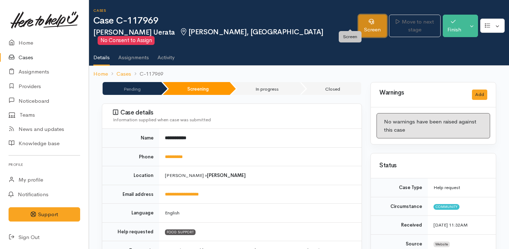
click at [358, 21] on link "Screen" at bounding box center [372, 26] width 28 height 22
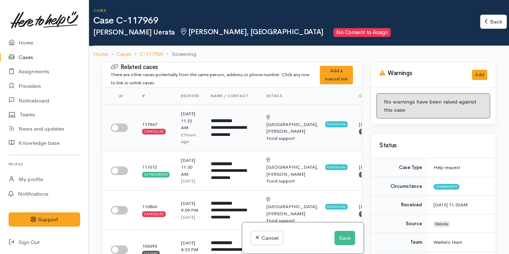
click at [118, 126] on input "checkbox" at bounding box center [119, 128] width 17 height 9
checkbox input "true"
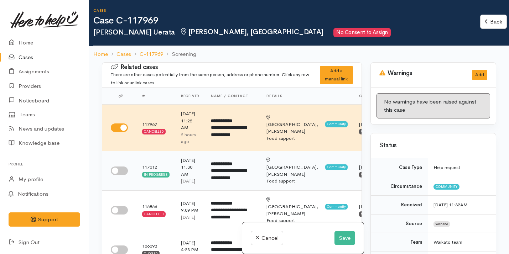
click at [120, 175] on input "checkbox" at bounding box center [119, 171] width 17 height 9
checkbox input "true"
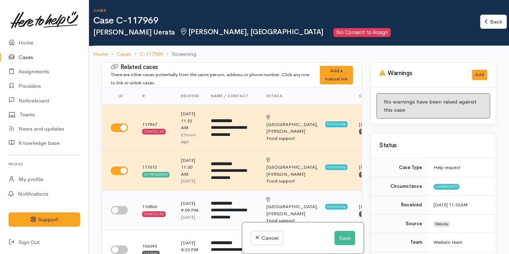
click at [119, 214] on td at bounding box center [119, 210] width 34 height 40
click at [120, 215] on input "checkbox" at bounding box center [119, 210] width 17 height 9
checkbox input "true"
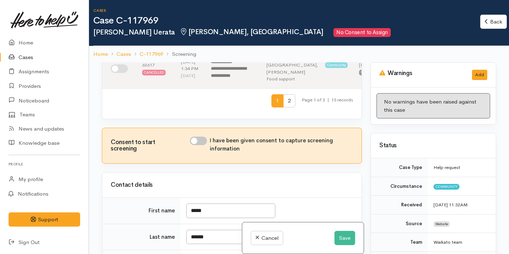
scroll to position [433, 0]
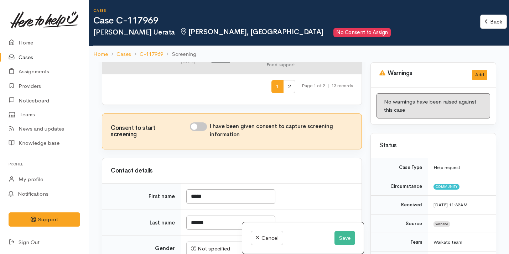
click at [124, 59] on input "checkbox" at bounding box center [119, 54] width 17 height 9
checkbox input "true"
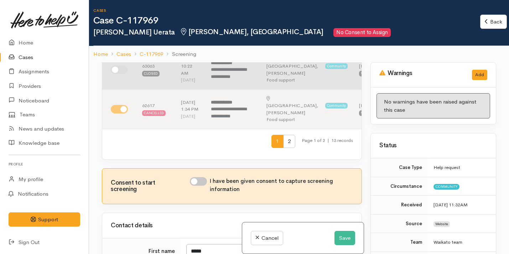
click at [122, 74] on input "checkbox" at bounding box center [119, 70] width 17 height 9
checkbox input "true"
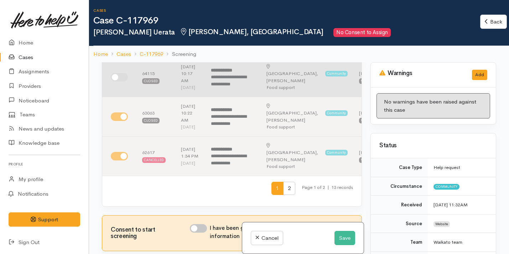
click at [121, 82] on input "checkbox" at bounding box center [119, 77] width 17 height 9
checkbox input "true"
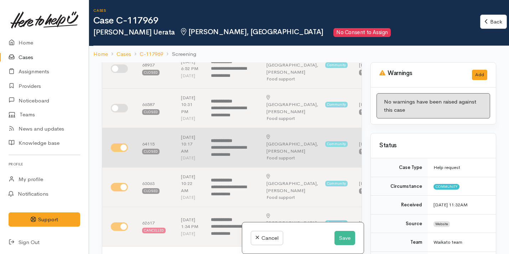
scroll to position [260, 0]
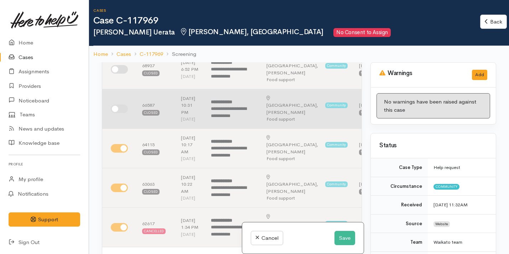
click at [122, 113] on input "checkbox" at bounding box center [119, 109] width 17 height 9
checkbox input "true"
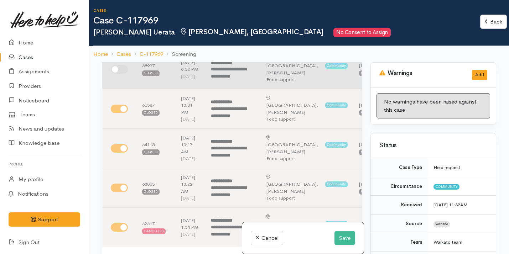
click at [122, 74] on input "checkbox" at bounding box center [119, 69] width 17 height 9
checkbox input "true"
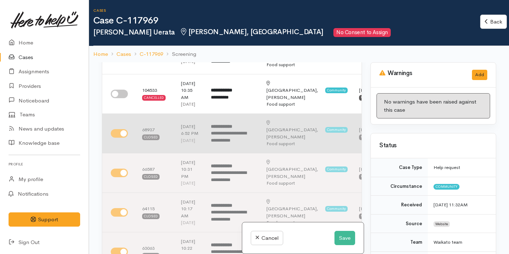
scroll to position [180, 0]
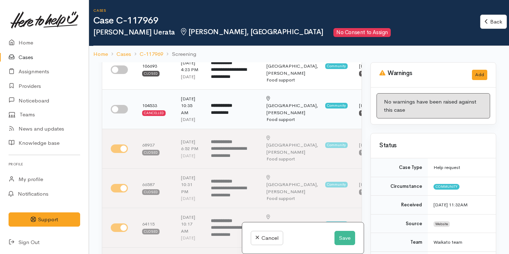
click at [119, 114] on input "checkbox" at bounding box center [119, 109] width 17 height 9
checkbox input "true"
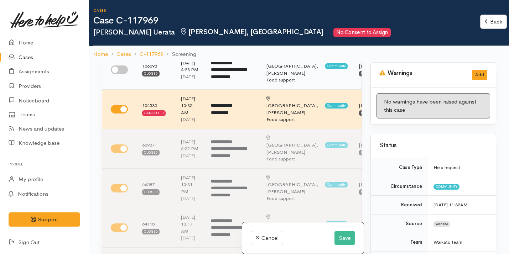
click at [123, 74] on input "checkbox" at bounding box center [119, 70] width 17 height 9
checkbox input "true"
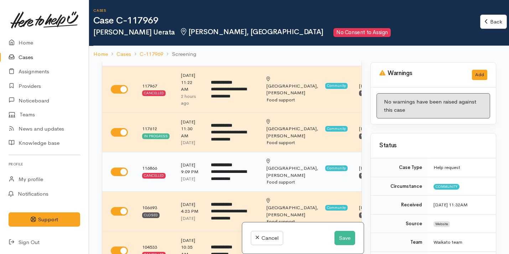
scroll to position [0, 0]
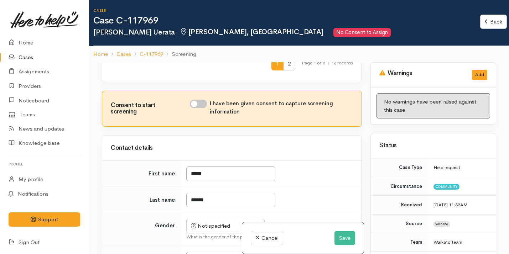
click at [284, 70] on span "2" at bounding box center [289, 63] width 12 height 13
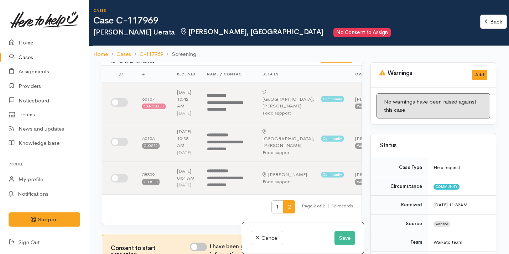
scroll to position [22, 0]
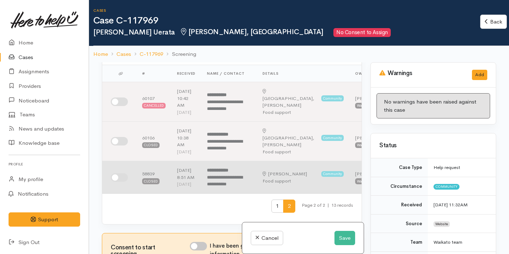
click at [119, 182] on input "checkbox" at bounding box center [119, 177] width 17 height 9
checkbox input "true"
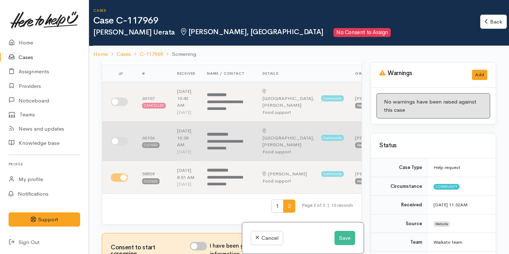
click at [120, 146] on input "checkbox" at bounding box center [119, 141] width 17 height 9
checkbox input "true"
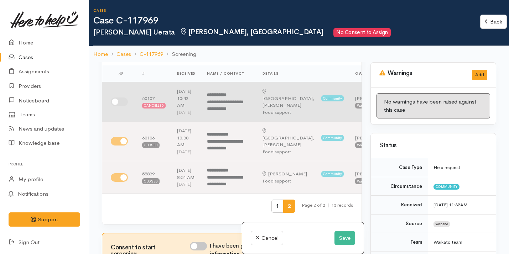
click at [118, 105] on input "checkbox" at bounding box center [119, 102] width 17 height 9
checkbox input "true"
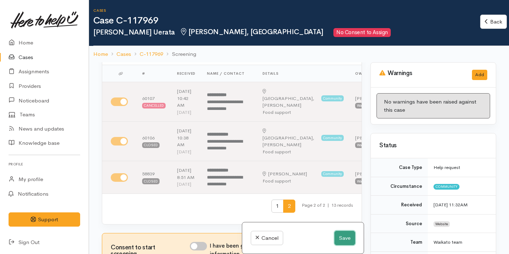
click at [336, 236] on button "Save" at bounding box center [344, 238] width 21 height 15
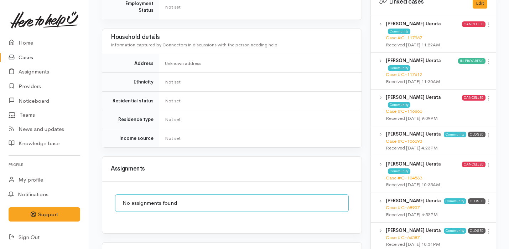
scroll to position [311, 0]
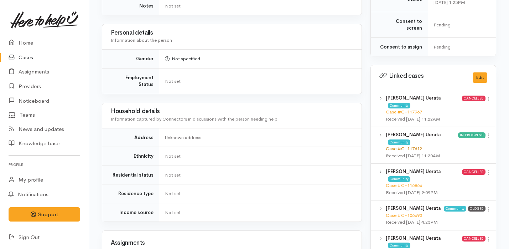
click at [391, 145] on link "Case #C-117612" at bounding box center [404, 148] width 36 height 6
click at [40, 72] on link "Assignments" at bounding box center [44, 71] width 89 height 15
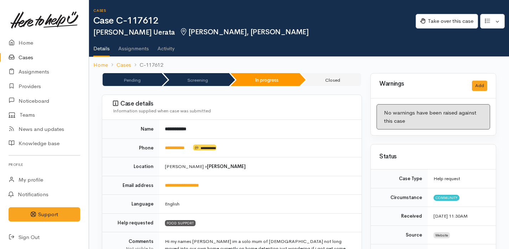
click at [257, 172] on td "[PERSON_NAME] » [PERSON_NAME]" at bounding box center [260, 166] width 202 height 19
click at [45, 58] on link "Cases" at bounding box center [44, 57] width 89 height 15
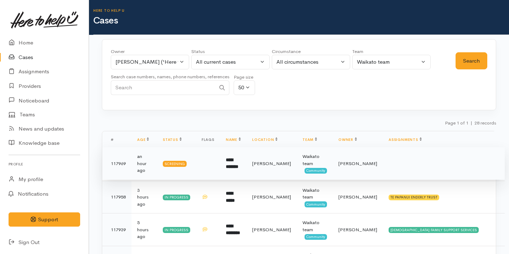
click at [246, 173] on td "**********" at bounding box center [233, 163] width 26 height 33
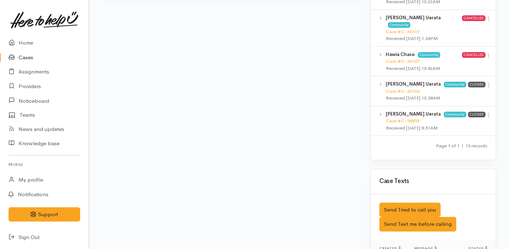
scroll to position [456, 0]
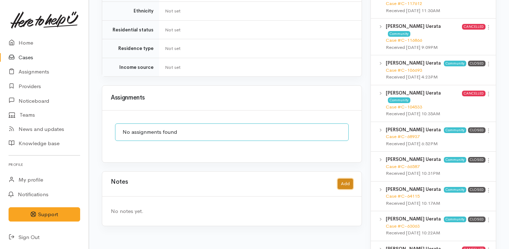
click at [340, 178] on button "Add" at bounding box center [345, 183] width 15 height 10
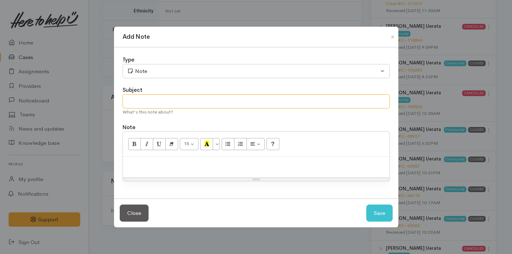
click at [300, 107] on input "text" at bounding box center [255, 101] width 267 height 15
type input "Spoke on the phone"
click at [251, 170] on div at bounding box center [256, 167] width 266 height 21
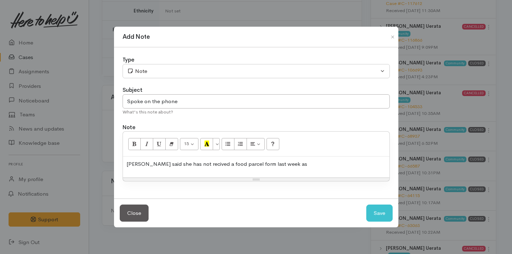
click at [192, 162] on p "[PERSON_NAME] said she has not recived a food parcel form last week as" at bounding box center [255, 164] width 259 height 8
click at [287, 164] on p "Tanya said she has not received a food parcel form last week as" at bounding box center [255, 164] width 259 height 8
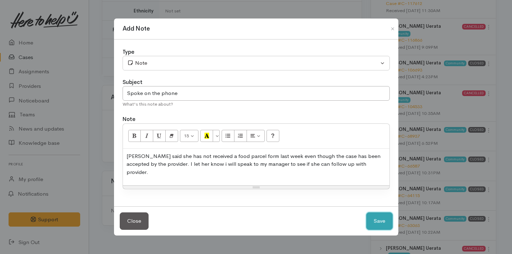
click at [385, 215] on button "Save" at bounding box center [379, 221] width 26 height 17
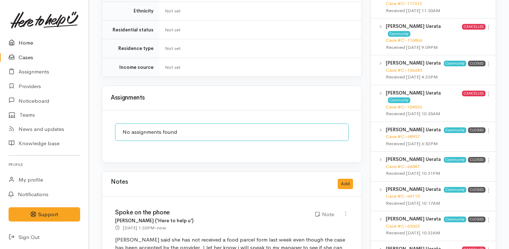
click at [36, 39] on link "Home" at bounding box center [44, 43] width 89 height 15
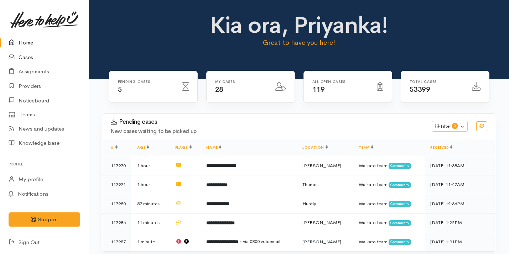
click at [37, 52] on link "Cases" at bounding box center [44, 57] width 89 height 15
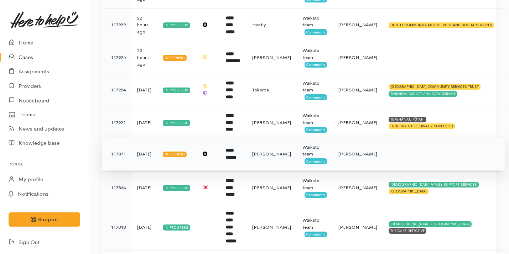
scroll to position [308, 0]
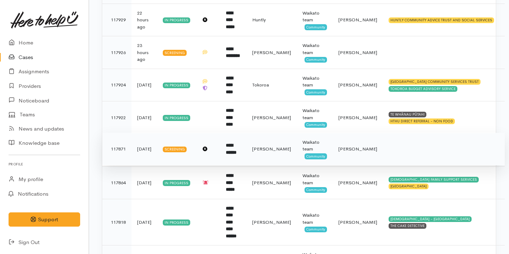
click at [236, 151] on b "**********" at bounding box center [231, 149] width 11 height 12
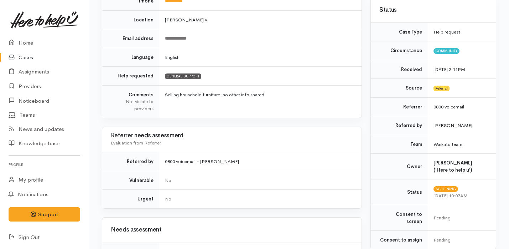
scroll to position [101, 0]
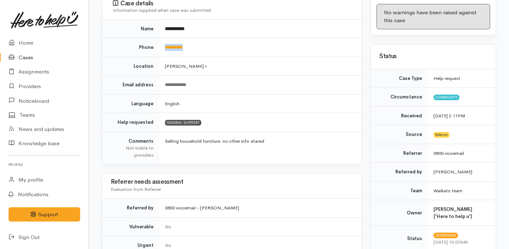
drag, startPoint x: 194, startPoint y: 47, endPoint x: 156, endPoint y: 46, distance: 38.1
click at [156, 46] on tr "**********" at bounding box center [231, 47] width 259 height 19
copy tr "**********"
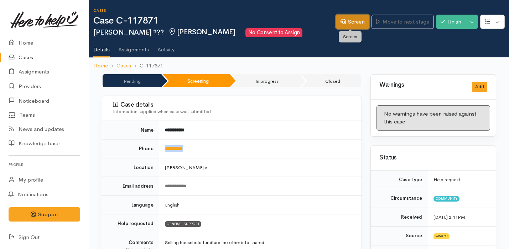
click at [355, 27] on link "Screen" at bounding box center [352, 22] width 33 height 15
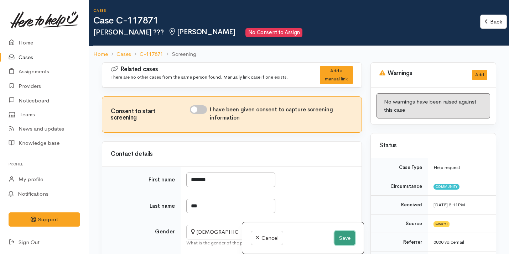
click at [345, 237] on button "Save" at bounding box center [344, 238] width 21 height 15
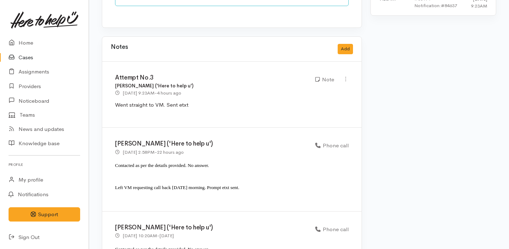
scroll to position [611, 0]
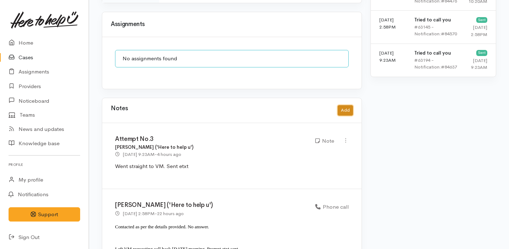
click at [348, 105] on button "Add" at bounding box center [345, 110] width 15 height 10
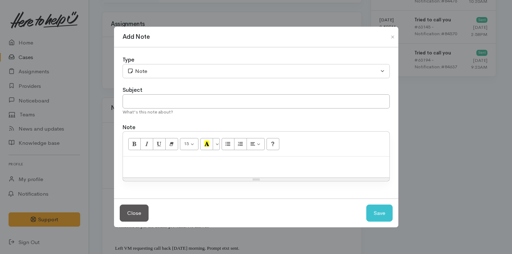
click at [230, 94] on div "Subject" at bounding box center [255, 90] width 267 height 8
click at [229, 96] on input "text" at bounding box center [255, 101] width 267 height 15
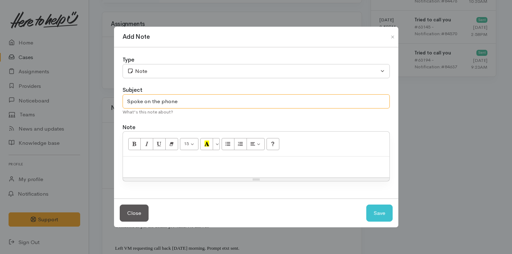
type input "Spoke on the phone"
click at [227, 161] on p at bounding box center [255, 164] width 259 height 8
click at [196, 102] on input "Spoke on the phone" at bounding box center [255, 101] width 267 height 15
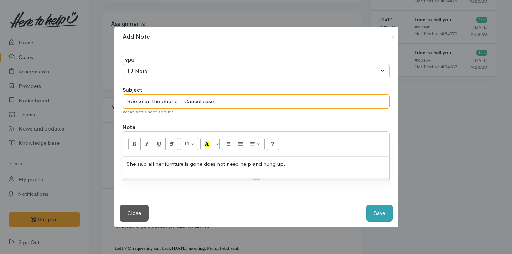
type input "Spoke on the phone - Cancel case"
click at [382, 214] on button "Save" at bounding box center [379, 213] width 26 height 17
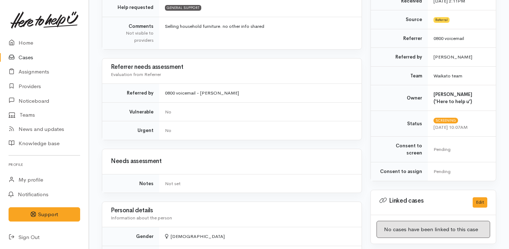
scroll to position [0, 0]
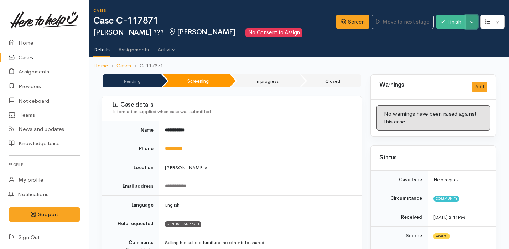
click at [470, 19] on button "Toggle Dropdown" at bounding box center [471, 22] width 12 height 15
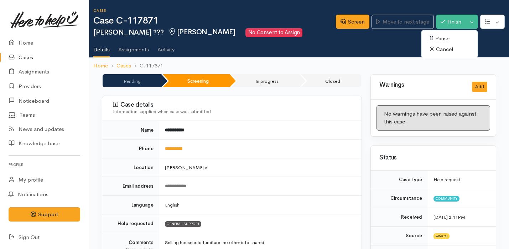
click at [449, 51] on link "Cancel" at bounding box center [449, 49] width 56 height 11
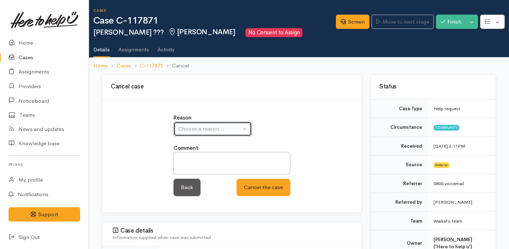
click at [217, 126] on div "Choose a reason..." at bounding box center [209, 129] width 63 height 8
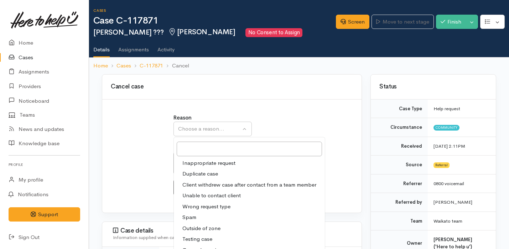
click at [213, 184] on span "Client withdrew case after contact from a team member" at bounding box center [249, 185] width 134 height 8
select select "3"
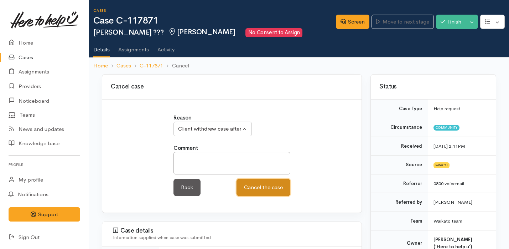
click at [255, 188] on button "Cancel the case" at bounding box center [263, 186] width 54 height 17
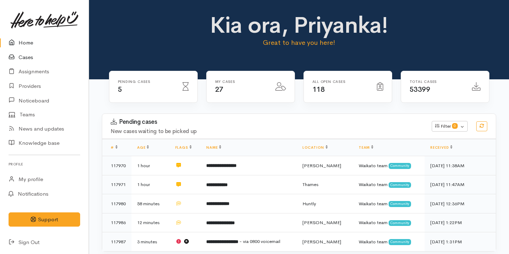
click at [32, 59] on link "Cases" at bounding box center [44, 57] width 89 height 15
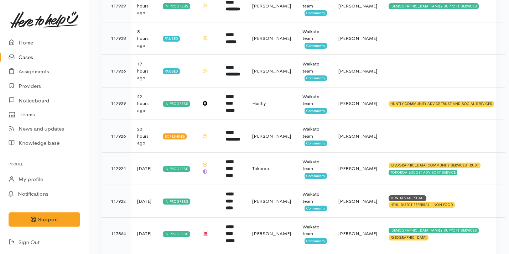
scroll to position [225, 0]
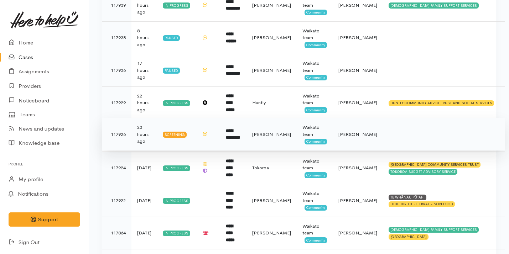
click at [246, 136] on td "**********" at bounding box center [233, 134] width 26 height 33
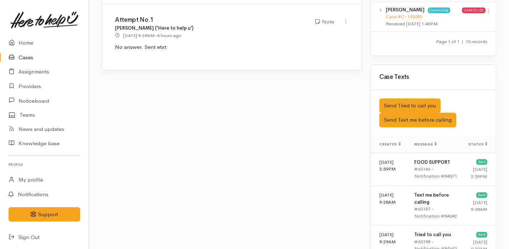
scroll to position [624, 0]
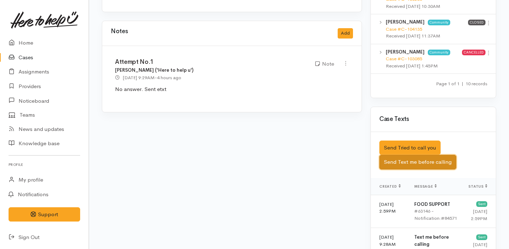
click at [418, 155] on button "Send Text me before calling" at bounding box center [417, 162] width 77 height 15
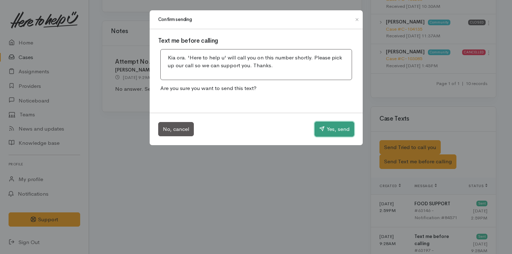
click at [331, 135] on button "Yes, send" at bounding box center [334, 129] width 40 height 15
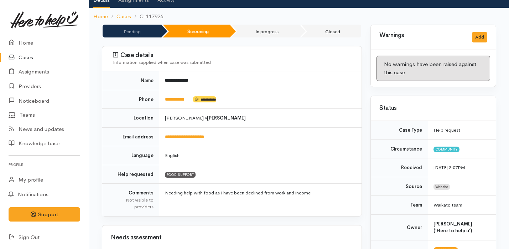
scroll to position [0, 0]
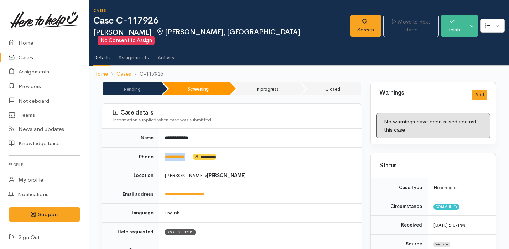
drag, startPoint x: 194, startPoint y: 149, endPoint x: 164, endPoint y: 147, distance: 30.3
click at [164, 147] on td "**********" at bounding box center [260, 156] width 202 height 19
copy td "**********"
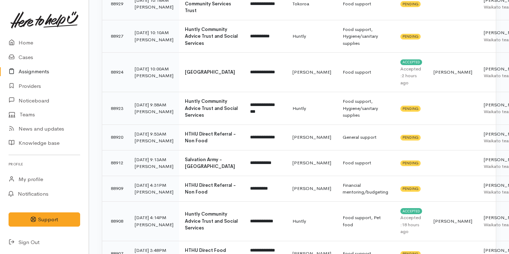
scroll to position [396, 0]
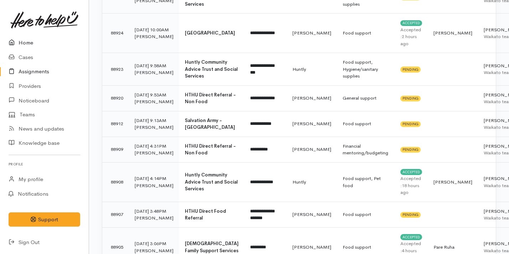
click at [36, 42] on link "Home" at bounding box center [44, 43] width 89 height 15
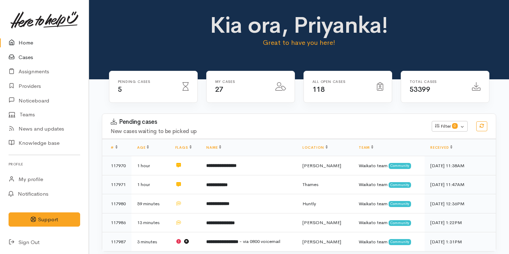
click at [32, 57] on link "Cases" at bounding box center [44, 57] width 89 height 15
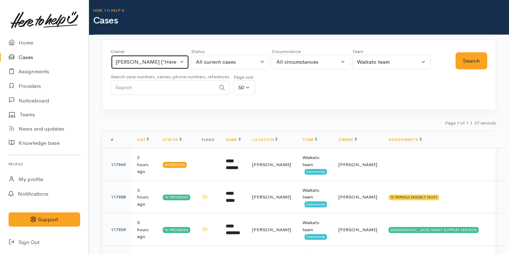
click at [167, 65] on div "[PERSON_NAME] ('Here to help u')" at bounding box center [146, 62] width 63 height 8
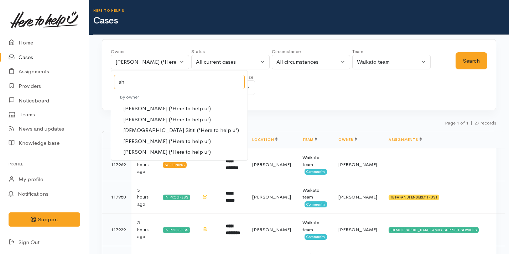
type input "sh"
click at [169, 151] on span "[PERSON_NAME] ('Here to help u')" at bounding box center [167, 152] width 88 height 8
select select "1463"
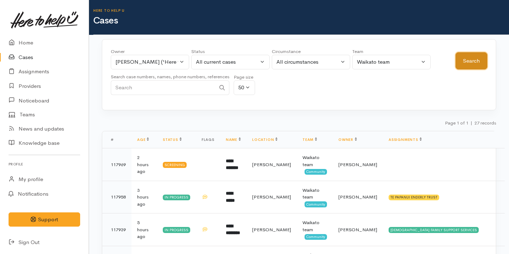
click at [460, 56] on button "Search" at bounding box center [471, 60] width 32 height 17
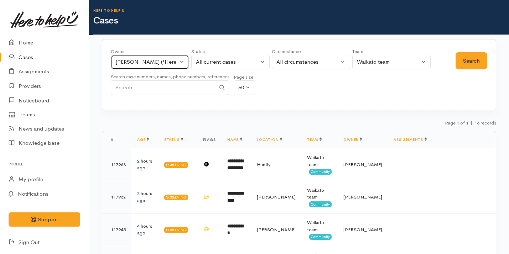
click at [127, 61] on div "[PERSON_NAME] ('Here to help u')" at bounding box center [146, 62] width 63 height 8
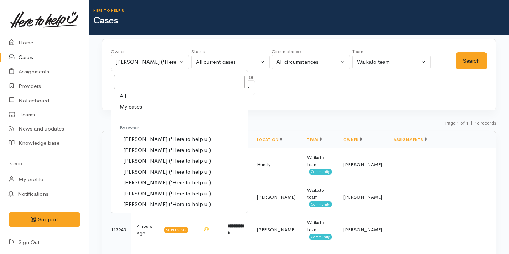
click at [141, 106] on span "My cases" at bounding box center [131, 107] width 22 height 8
select select "2109"
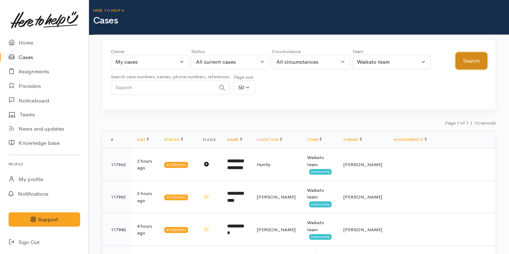
click at [467, 64] on button "Search" at bounding box center [471, 60] width 32 height 17
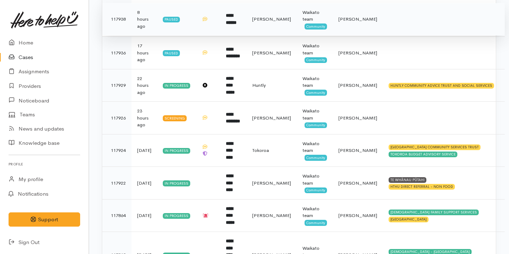
scroll to position [249, 0]
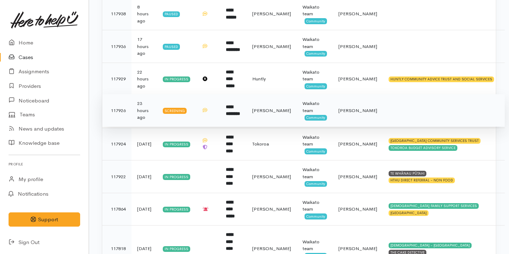
click at [403, 113] on td at bounding box center [444, 110] width 122 height 33
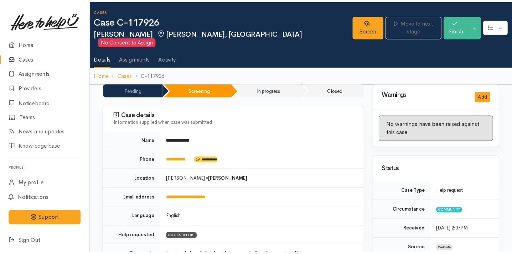
scroll to position [500, 0]
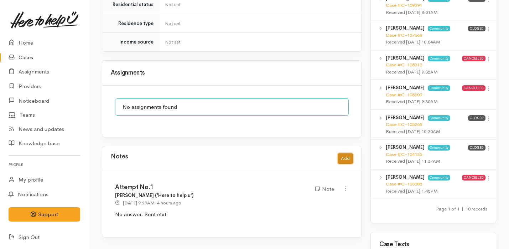
click at [344, 153] on button "Add" at bounding box center [345, 158] width 15 height 10
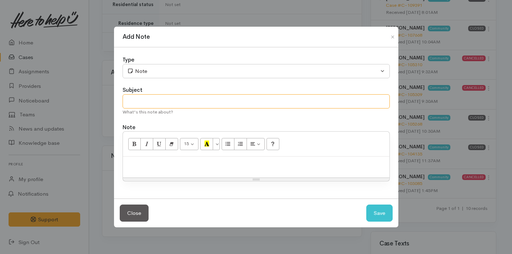
click at [182, 95] on input "text" at bounding box center [255, 101] width 267 height 15
type input "Attempt No.2"
click at [169, 162] on p at bounding box center [255, 164] width 259 height 8
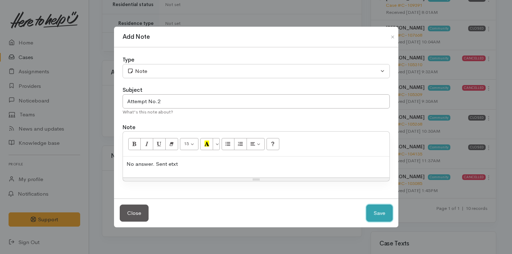
click at [374, 216] on button "Save" at bounding box center [379, 213] width 26 height 17
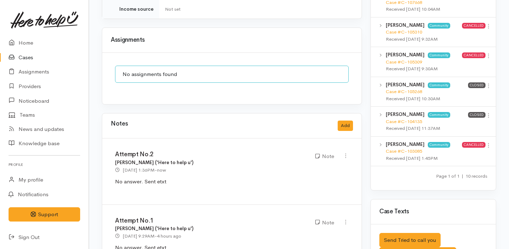
scroll to position [584, 0]
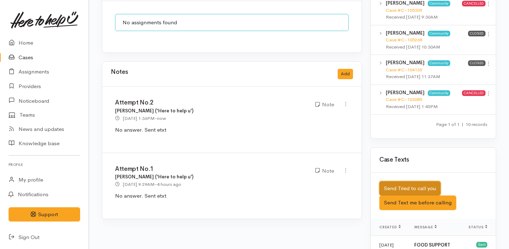
click at [403, 181] on button "Send Tried to call you" at bounding box center [409, 188] width 61 height 15
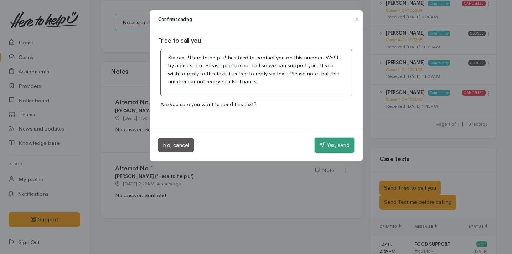
click at [343, 146] on button "Yes, send" at bounding box center [334, 145] width 40 height 15
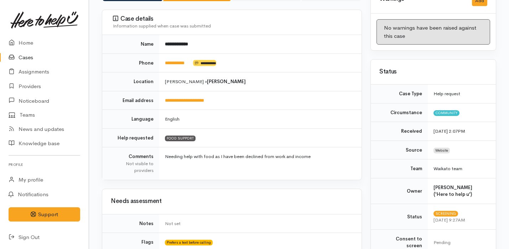
scroll to position [0, 0]
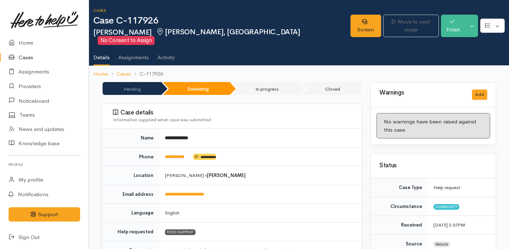
click at [61, 58] on link "Cases" at bounding box center [44, 57] width 89 height 15
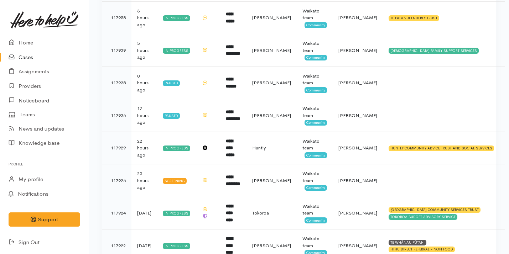
scroll to position [206, 0]
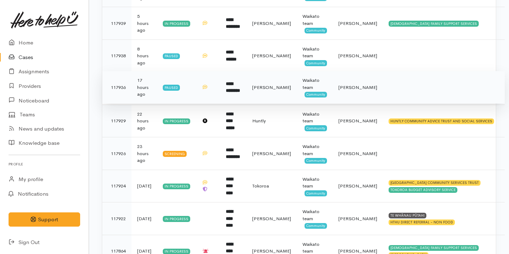
click at [269, 90] on td "[PERSON_NAME]" at bounding box center [271, 87] width 50 height 33
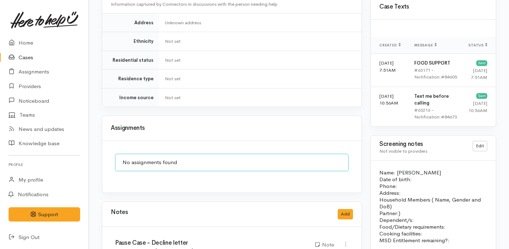
scroll to position [481, 0]
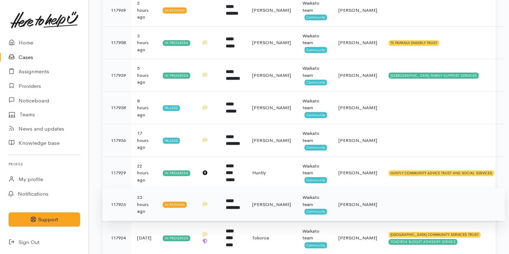
scroll to position [145, 0]
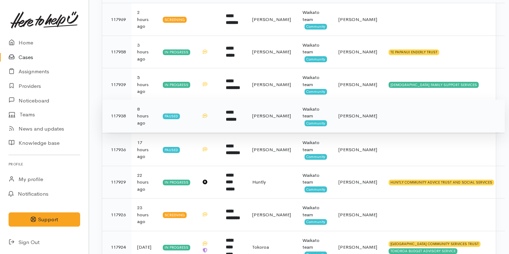
click at [236, 116] on b "**********" at bounding box center [231, 116] width 11 height 12
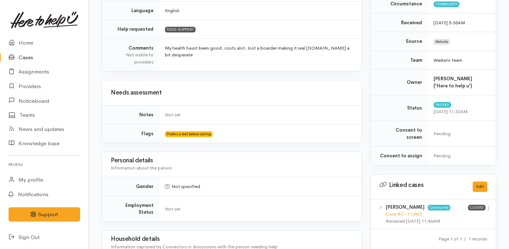
scroll to position [33, 0]
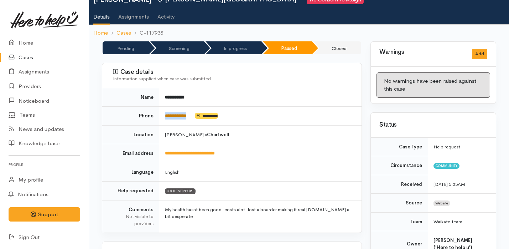
drag, startPoint x: 195, startPoint y: 115, endPoint x: 165, endPoint y: 114, distance: 30.6
click at [165, 114] on td "**********" at bounding box center [260, 115] width 202 height 19
copy td "**********"
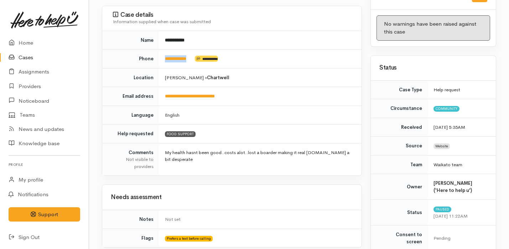
scroll to position [0, 0]
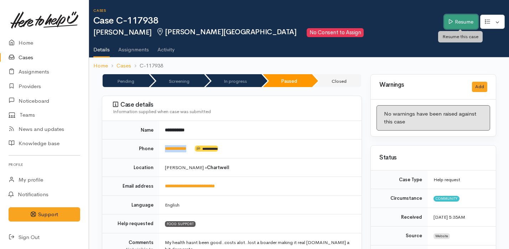
click at [459, 24] on link "Resume" at bounding box center [461, 22] width 34 height 15
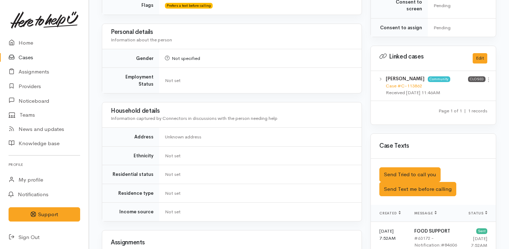
scroll to position [365, 0]
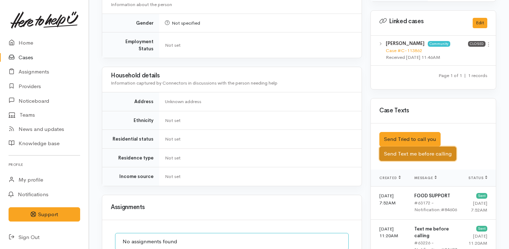
click at [411, 146] on button "Send Text me before calling" at bounding box center [417, 153] width 77 height 15
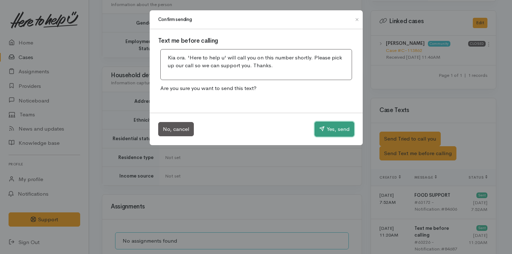
click at [331, 129] on button "Yes, send" at bounding box center [334, 129] width 40 height 15
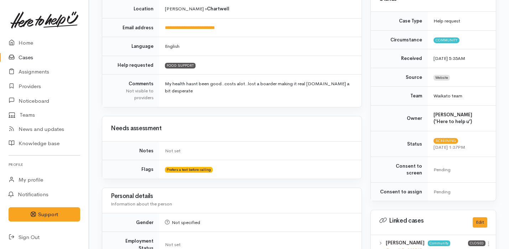
scroll to position [0, 0]
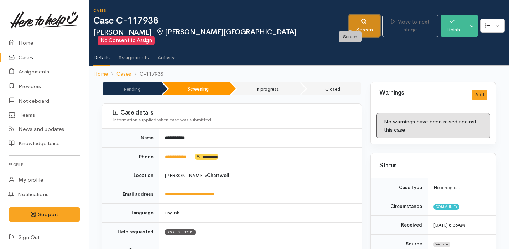
click at [349, 20] on link "Screen" at bounding box center [364, 26] width 31 height 22
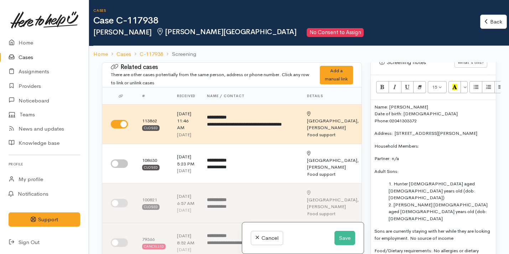
scroll to position [469, 0]
click at [374, 104] on p "Name: [PERSON_NAME] Date of birth: [DEMOGRAPHIC_DATA] Phone:  [PHONE_NUMBER]" at bounding box center [433, 114] width 118 height 21
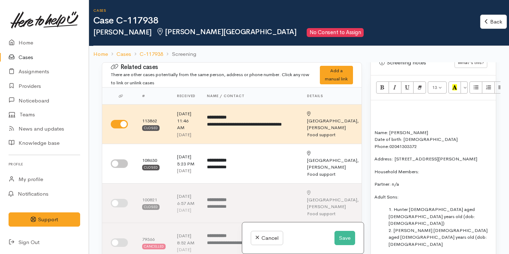
click at [382, 104] on div "Name: [PERSON_NAME] Date of birth: [DEMOGRAPHIC_DATA] Phone:  02041303372 Addre…" at bounding box center [433, 208] width 125 height 217
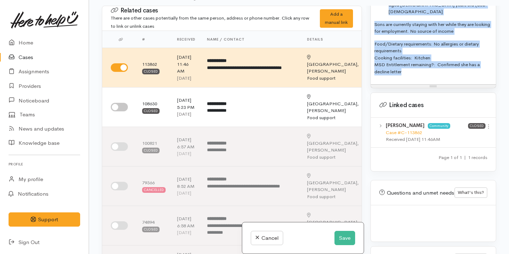
scroll to position [676, 0]
drag, startPoint x: 374, startPoint y: 112, endPoint x: 437, endPoint y: 258, distance: 159.3
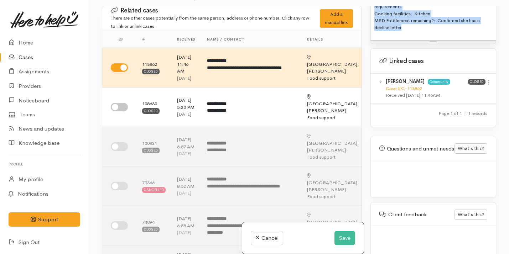
click at [437, 198] on html "Support Feedback I've got something to say Back" at bounding box center [254, 70] width 509 height 254
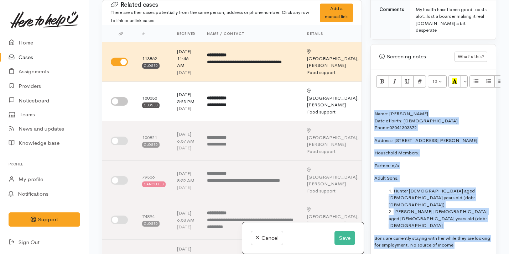
scroll to position [394, 0]
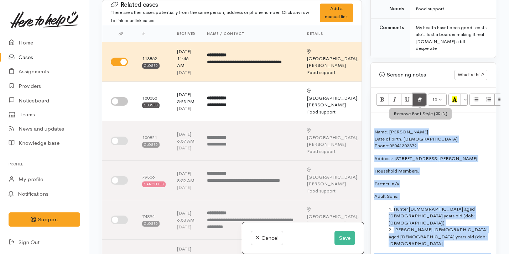
click at [419, 96] on icon "Remove Font Style (⌘+\\)" at bounding box center [419, 99] width 5 height 6
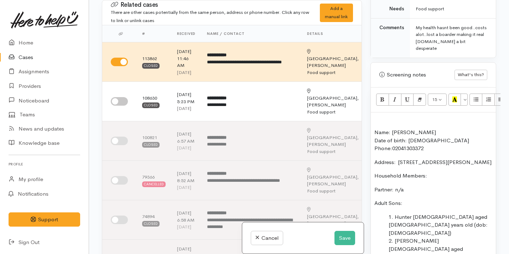
click at [374, 129] on p "Name: Sally Burns Date of birth: 28/08/1975 Phone:  02041303372" at bounding box center [433, 141] width 118 height 24
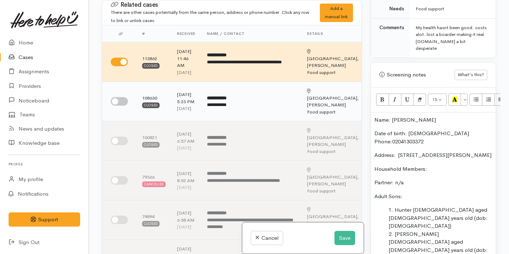
click at [119, 106] on input "checkbox" at bounding box center [119, 101] width 17 height 9
checkbox input "true"
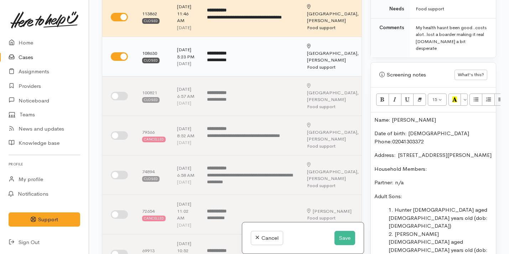
scroll to position [70, 0]
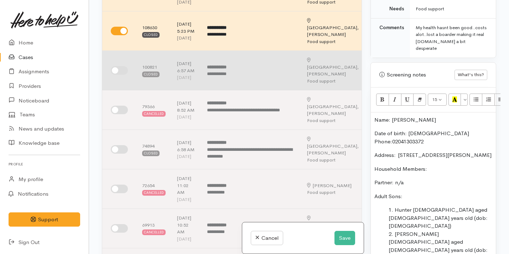
click at [124, 75] on input "checkbox" at bounding box center [119, 70] width 17 height 9
checkbox input "true"
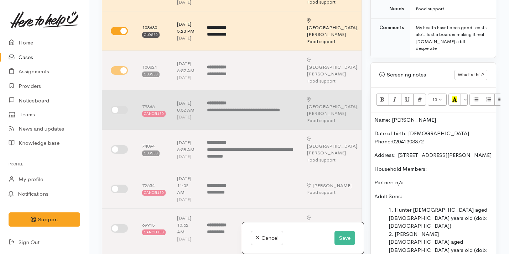
click at [121, 114] on input "checkbox" at bounding box center [119, 110] width 17 height 9
checkbox input "true"
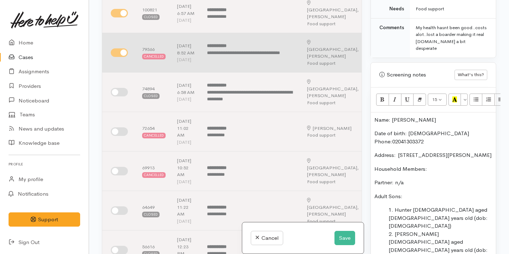
scroll to position [128, 0]
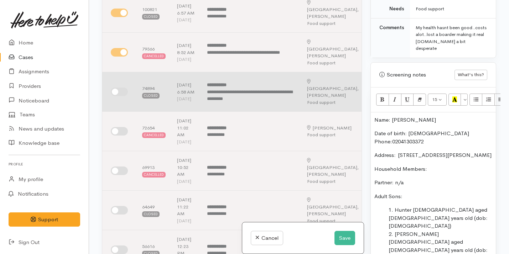
click at [124, 96] on input "checkbox" at bounding box center [119, 92] width 17 height 9
checkbox input "true"
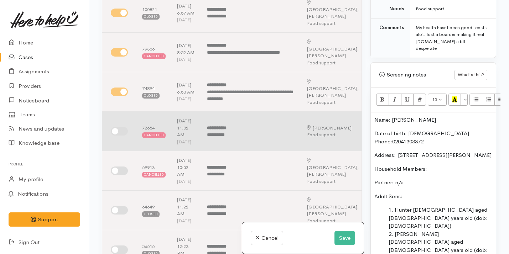
click at [121, 151] on td at bounding box center [119, 132] width 34 height 40
click at [123, 136] on input "checkbox" at bounding box center [119, 131] width 17 height 9
checkbox input "true"
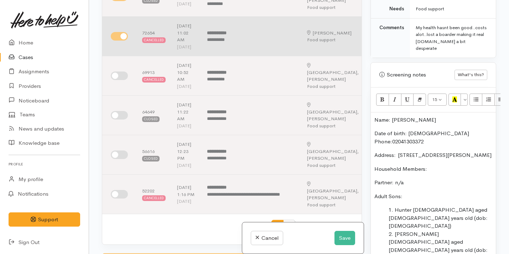
scroll to position [225, 0]
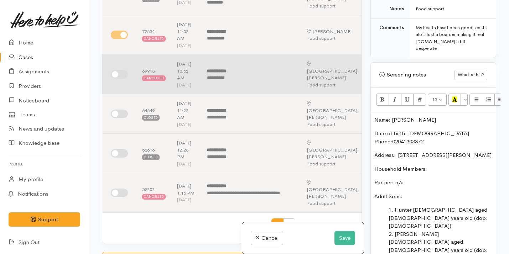
click at [125, 79] on input "checkbox" at bounding box center [119, 74] width 17 height 9
checkbox input "true"
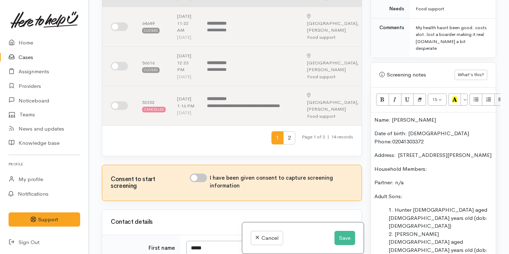
scroll to position [327, 0]
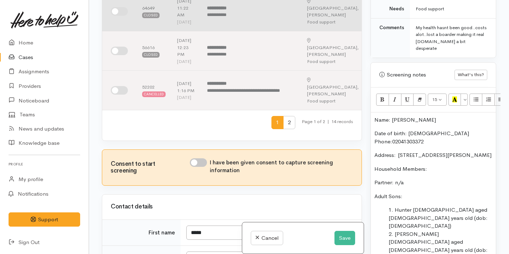
click at [121, 16] on input "checkbox" at bounding box center [119, 11] width 17 height 9
checkbox input "true"
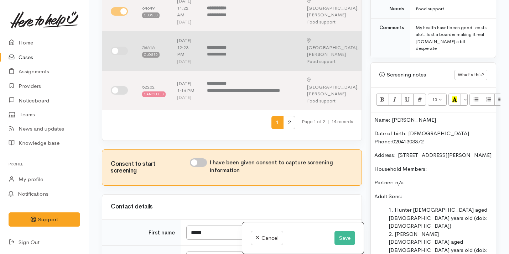
click at [123, 55] on input "checkbox" at bounding box center [119, 51] width 17 height 9
checkbox input "true"
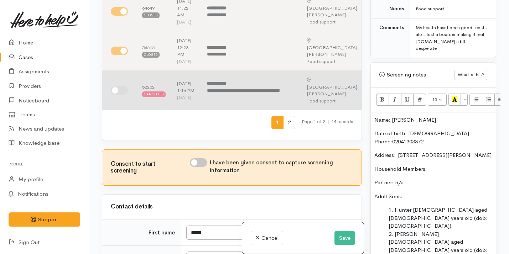
click at [120, 95] on input "checkbox" at bounding box center [119, 90] width 17 height 9
checkbox input "true"
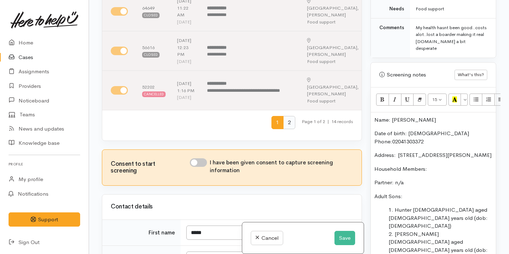
click at [283, 129] on span "2" at bounding box center [289, 122] width 12 height 13
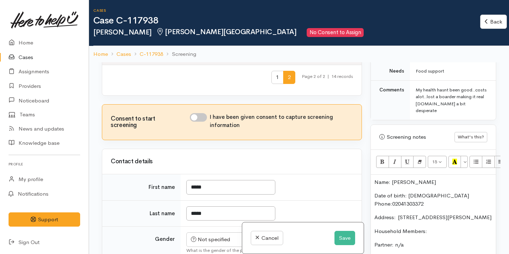
scroll to position [147, 0]
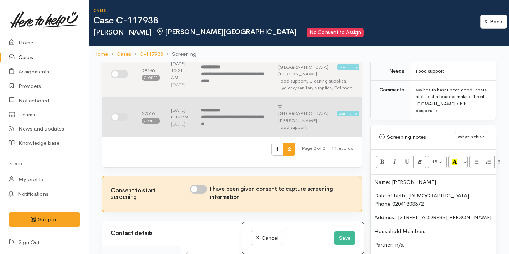
click at [118, 118] on input "checkbox" at bounding box center [119, 117] width 17 height 9
checkbox input "true"
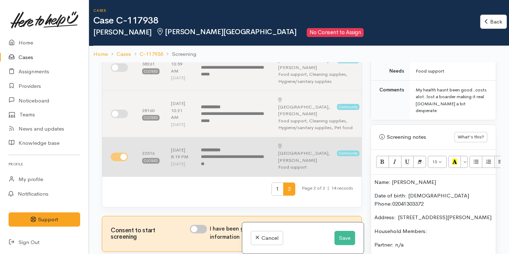
scroll to position [80, 0]
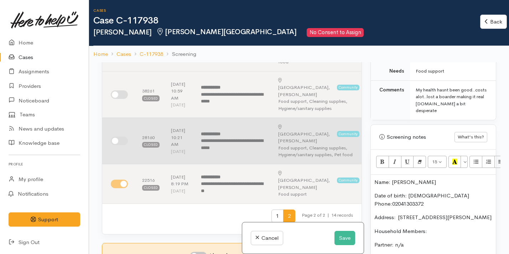
click at [119, 142] on input "checkbox" at bounding box center [119, 141] width 17 height 9
checkbox input "true"
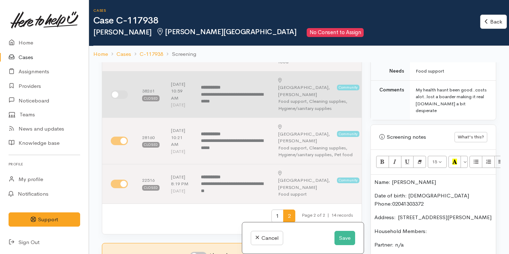
click at [119, 95] on input "checkbox" at bounding box center [119, 94] width 17 height 9
checkbox input "true"
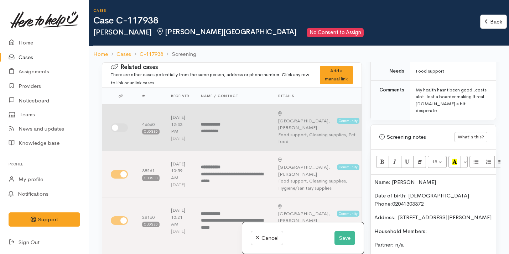
click at [118, 127] on input "checkbox" at bounding box center [119, 128] width 17 height 9
checkbox input "true"
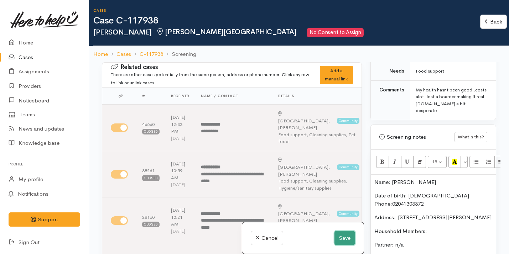
click at [344, 236] on button "Save" at bounding box center [344, 238] width 21 height 15
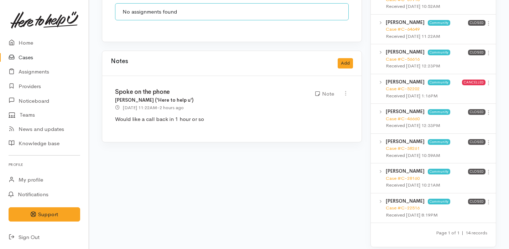
scroll to position [592, 0]
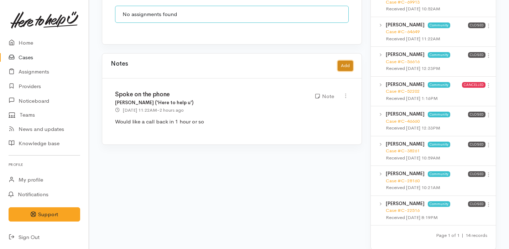
click at [344, 61] on button "Add" at bounding box center [345, 66] width 15 height 10
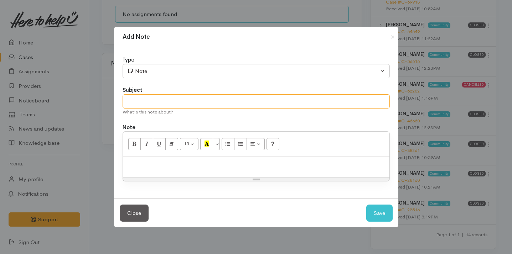
click at [178, 97] on input "text" at bounding box center [255, 101] width 267 height 15
type input "S"
type input "Pause case - Decline letter"
click at [185, 163] on p at bounding box center [255, 164] width 259 height 8
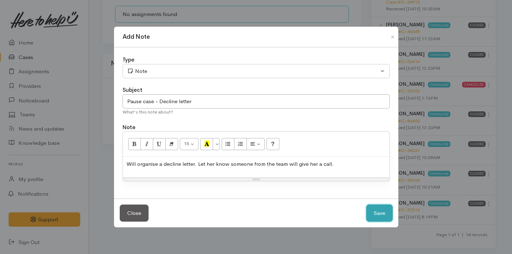
click at [375, 218] on button "Save" at bounding box center [379, 213] width 26 height 17
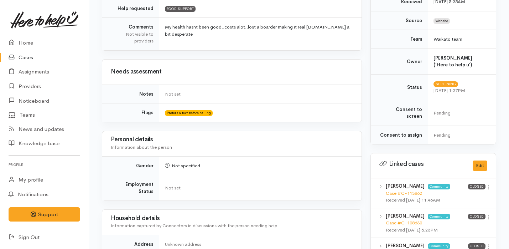
scroll to position [0, 0]
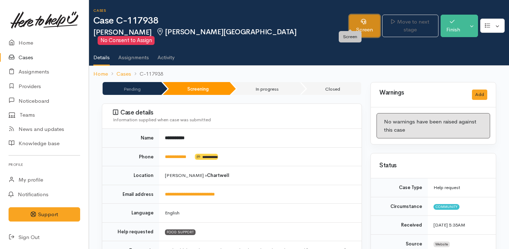
click at [349, 17] on link "Screen" at bounding box center [364, 26] width 31 height 22
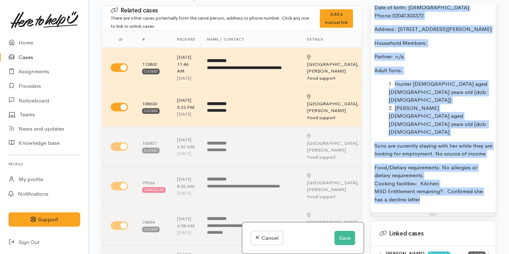
scroll to position [561, 0]
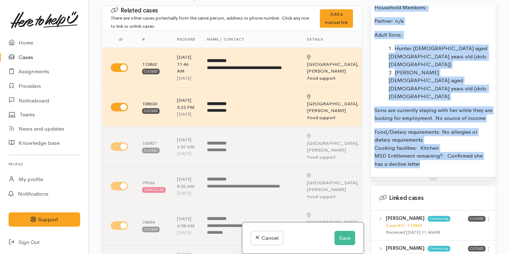
drag, startPoint x: 374, startPoint y: 181, endPoint x: 423, endPoint y: 180, distance: 48.8
click at [423, 180] on div "Warnings Add No warnings have been raised against this case Add Warning Title ●…" at bounding box center [433, 133] width 134 height 254
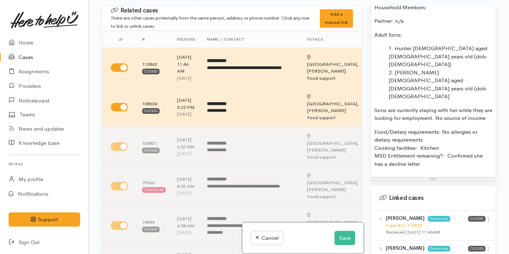
scroll to position [496, 0]
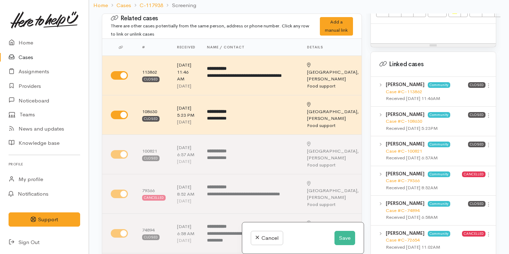
click at [339, 248] on div "Cancel Save" at bounding box center [302, 239] width 121 height 32
click at [339, 241] on button "Save" at bounding box center [344, 238] width 21 height 15
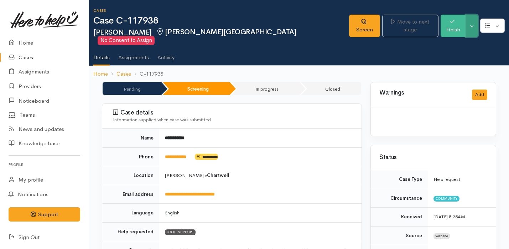
click at [471, 22] on button "Toggle Dropdown" at bounding box center [471, 26] width 12 height 22
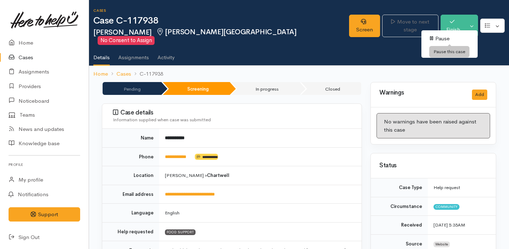
click at [451, 37] on link "Pause" at bounding box center [449, 38] width 56 height 11
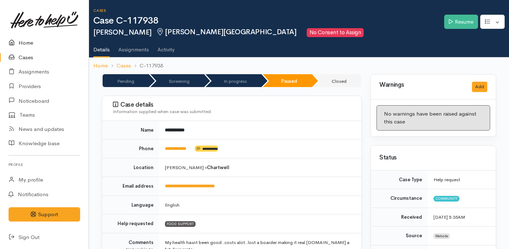
click at [44, 40] on link "Home" at bounding box center [44, 43] width 89 height 15
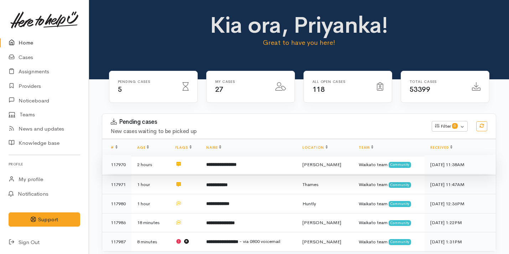
click at [255, 158] on td "**********" at bounding box center [248, 164] width 96 height 19
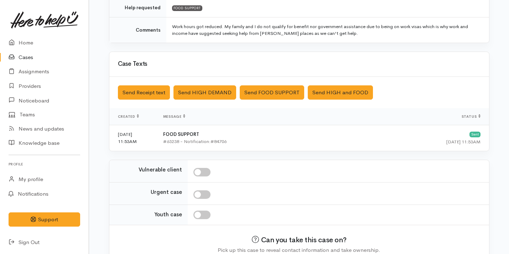
scroll to position [200, 0]
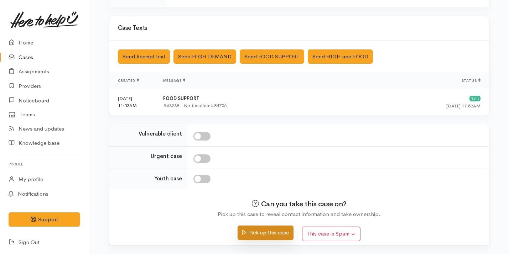
click at [262, 229] on button "Pick up this case" at bounding box center [265, 233] width 56 height 15
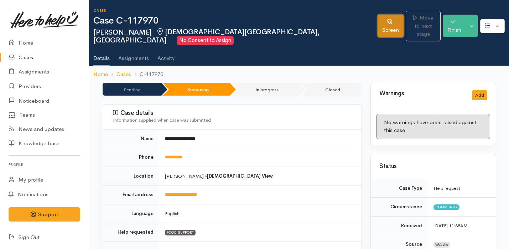
click at [377, 18] on link "Screen" at bounding box center [390, 26] width 26 height 22
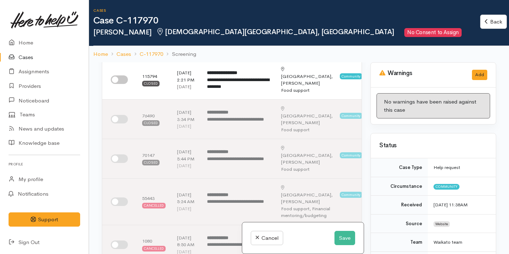
scroll to position [1, 0]
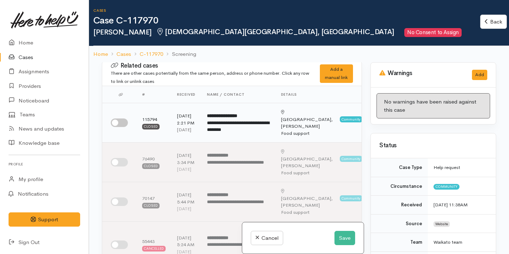
click at [117, 123] on input "checkbox" at bounding box center [119, 123] width 17 height 9
checkbox input "true"
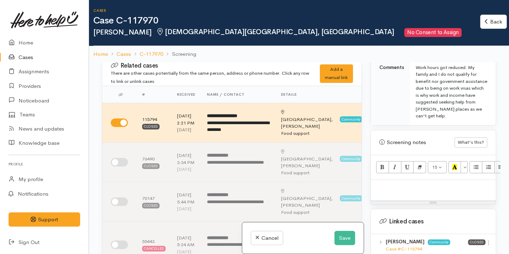
scroll to position [436, 0]
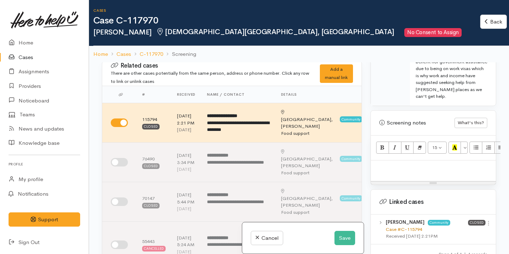
click at [412, 226] on link "Case #C-115794" at bounding box center [404, 229] width 36 height 6
click at [393, 164] on p at bounding box center [433, 168] width 118 height 8
paste div
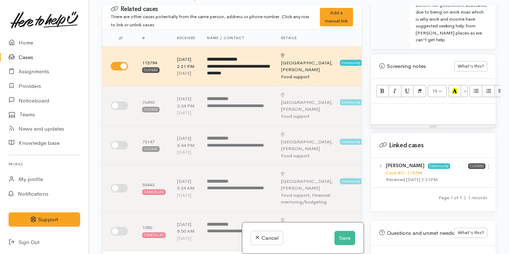
scroll to position [498, 0]
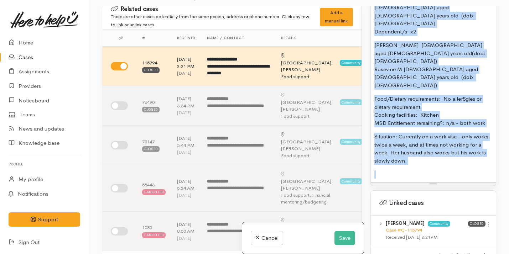
drag, startPoint x: 373, startPoint y: 43, endPoint x: 425, endPoint y: 262, distance: 225.0
click at [425, 198] on html "Support Feedback I've got something to say Back" at bounding box center [254, 70] width 509 height 254
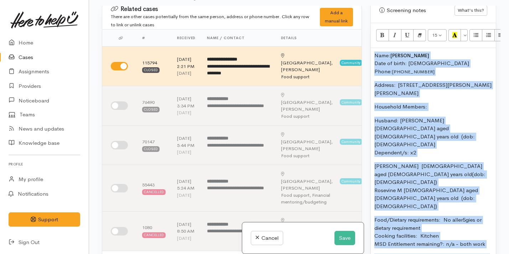
scroll to position [491, 0]
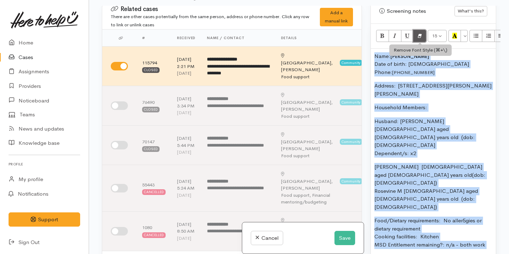
click at [418, 33] on icon "Remove Font Style (⌘+\\)" at bounding box center [419, 36] width 5 height 6
click at [439, 105] on div "Name: [PERSON_NAME] Date of birth: [DEMOGRAPHIC_DATA] Phone:  [PHONE_NUMBER] Ad…" at bounding box center [433, 176] width 125 height 255
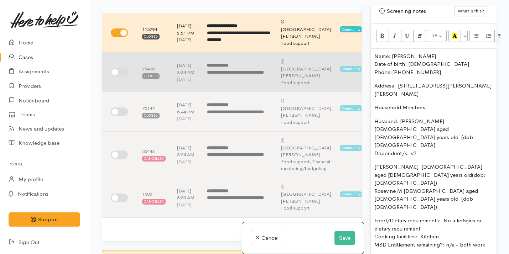
scroll to position [99, 0]
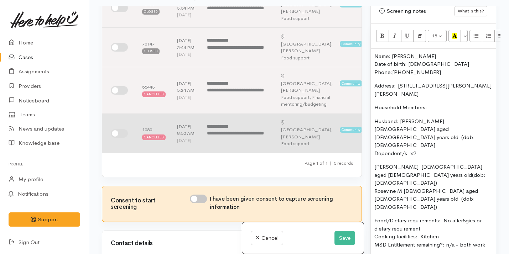
click at [120, 138] on input "checkbox" at bounding box center [119, 133] width 17 height 9
checkbox input "true"
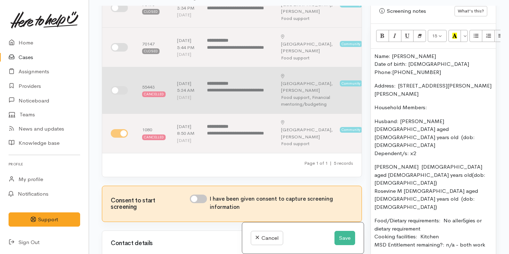
click at [120, 95] on input "checkbox" at bounding box center [119, 90] width 17 height 9
checkbox input "true"
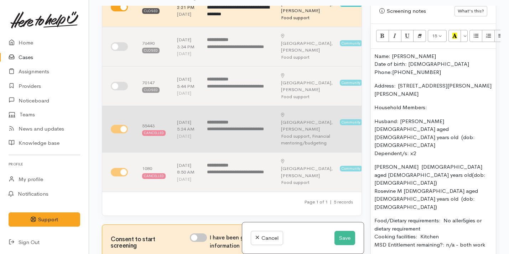
scroll to position [46, 0]
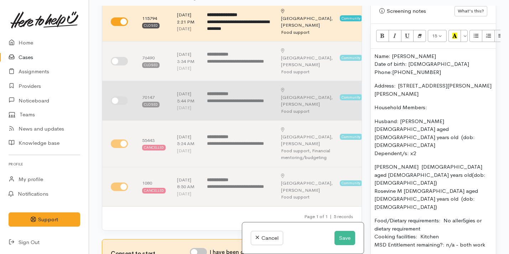
click at [119, 105] on input "checkbox" at bounding box center [119, 100] width 17 height 9
checkbox input "true"
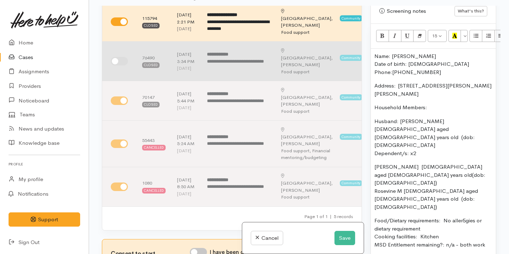
click at [122, 66] on input "checkbox" at bounding box center [119, 61] width 17 height 9
checkbox input "true"
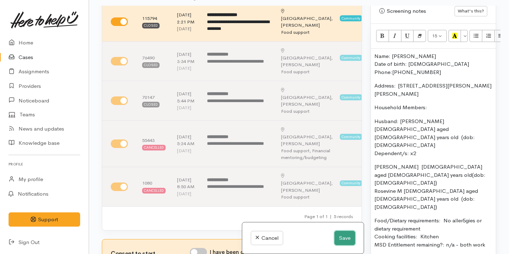
click at [336, 238] on button "Save" at bounding box center [344, 238] width 21 height 15
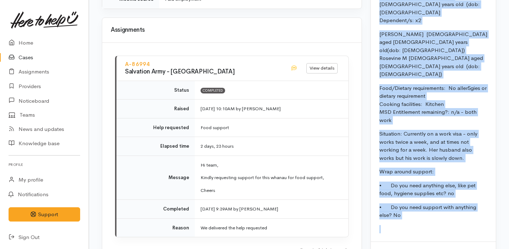
scroll to position [786, 0]
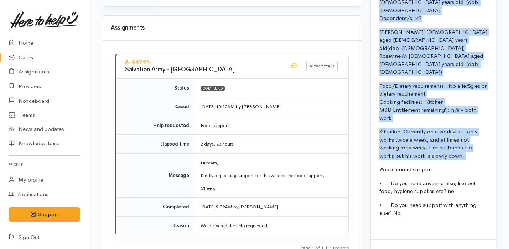
drag, startPoint x: 379, startPoint y: 45, endPoint x: 441, endPoint y: 114, distance: 93.0
click at [441, 114] on div "Name: [PERSON_NAME] Date of birth: [DEMOGRAPHIC_DATA] Phone:  [PHONE_NUMBER] Ad…" at bounding box center [433, 73] width 125 height 330
copy div "Name: [PERSON_NAME] Date of birth: [DEMOGRAPHIC_DATA] Phone:  [PHONE_NUMBER] Ad…"
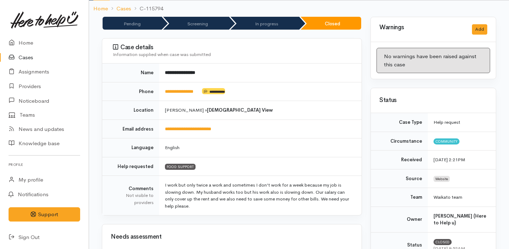
scroll to position [0, 0]
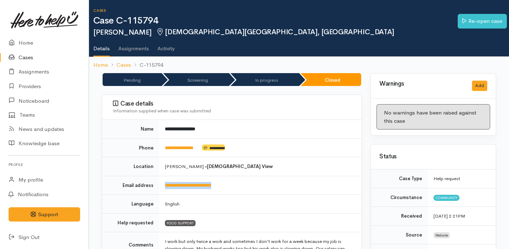
drag, startPoint x: 239, startPoint y: 186, endPoint x: 164, endPoint y: 180, distance: 75.4
click at [164, 180] on td "**********" at bounding box center [260, 185] width 202 height 19
copy link "**********"
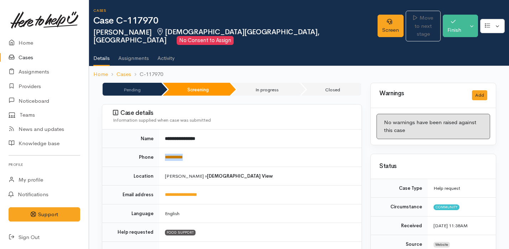
drag, startPoint x: 206, startPoint y: 150, endPoint x: 165, endPoint y: 148, distance: 40.6
click at [165, 148] on td "**********" at bounding box center [260, 157] width 202 height 19
copy link "**********"
click at [48, 89] on link "Providers" at bounding box center [44, 86] width 89 height 15
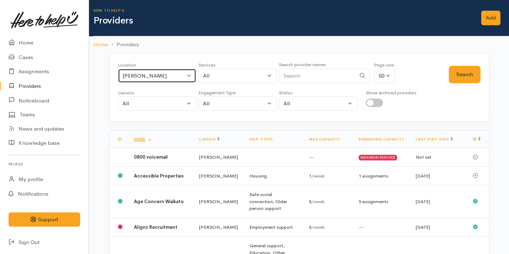
click at [167, 74] on div "[PERSON_NAME]" at bounding box center [153, 76] width 63 height 8
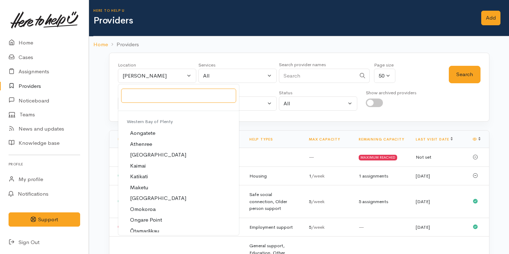
scroll to position [82, 0]
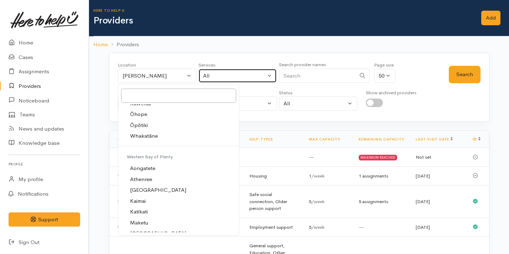
click at [234, 80] on button "All" at bounding box center [237, 76] width 78 height 15
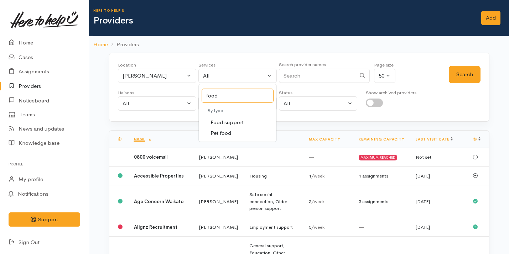
type input "food"
click at [235, 124] on span "Food support" at bounding box center [226, 123] width 33 height 8
select select "3"
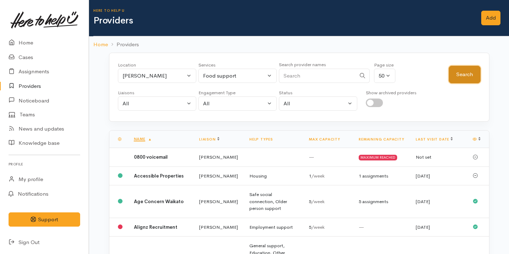
click at [465, 77] on button "Search" at bounding box center [465, 74] width 32 height 17
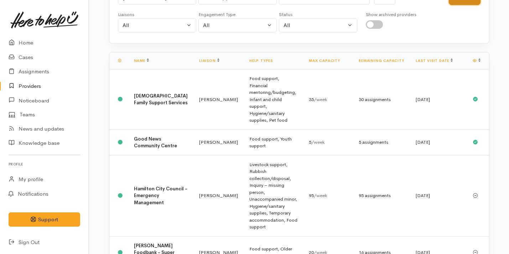
scroll to position [55, 0]
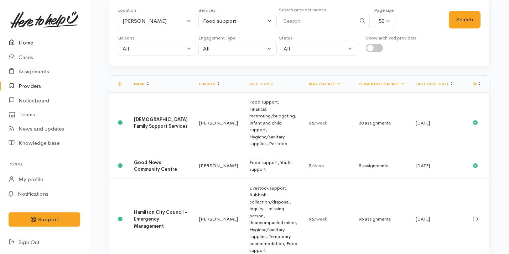
click at [51, 45] on link "Home" at bounding box center [44, 43] width 89 height 15
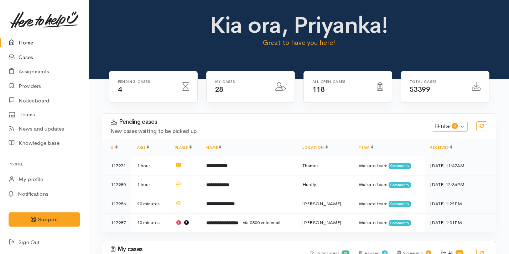
click at [41, 59] on link "Cases" at bounding box center [44, 57] width 89 height 15
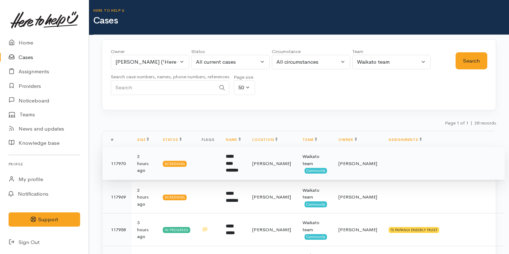
click at [246, 158] on td "**********" at bounding box center [233, 163] width 26 height 33
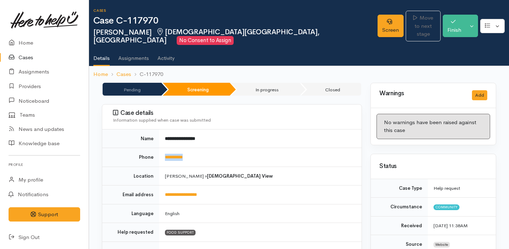
drag, startPoint x: 202, startPoint y: 150, endPoint x: 162, endPoint y: 149, distance: 40.2
click at [162, 149] on td "**********" at bounding box center [260, 157] width 202 height 19
copy link "**********"
click at [226, 116] on div "Information supplied when case was submitted" at bounding box center [233, 119] width 240 height 7
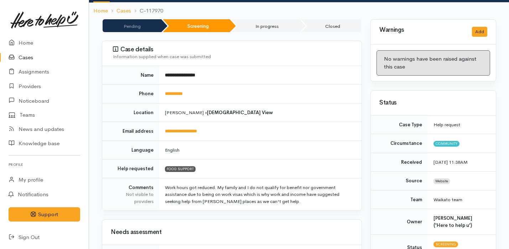
scroll to position [52, 0]
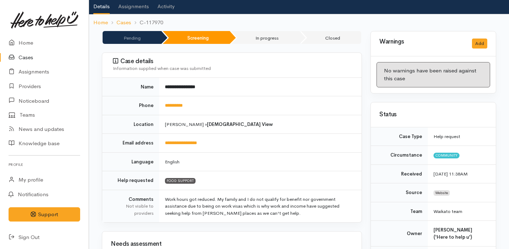
click at [271, 189] on td "Work hours got reduced. My family and I do not qualify for benefit nor governme…" at bounding box center [260, 205] width 202 height 32
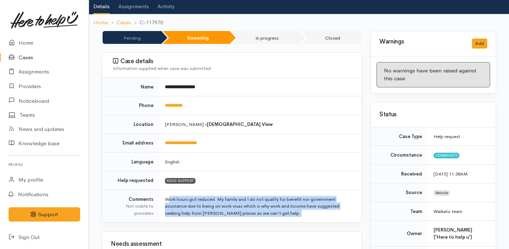
click at [271, 189] on td "Work hours got reduced. My family and I do not qualify for benefit nor governme…" at bounding box center [260, 205] width 202 height 32
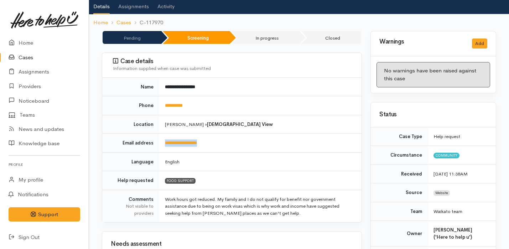
drag, startPoint x: 218, startPoint y: 132, endPoint x: 164, endPoint y: 128, distance: 54.2
click at [164, 134] on td "**********" at bounding box center [260, 143] width 202 height 19
copy link "**********"
click at [253, 140] on td "**********" at bounding box center [260, 143] width 202 height 19
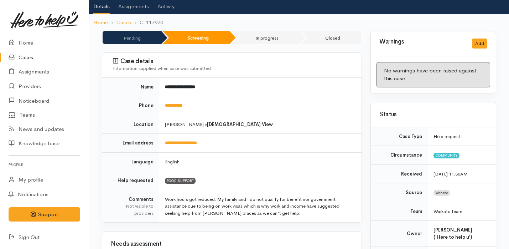
click at [222, 120] on td "Hamilton » Temple View" at bounding box center [260, 124] width 202 height 19
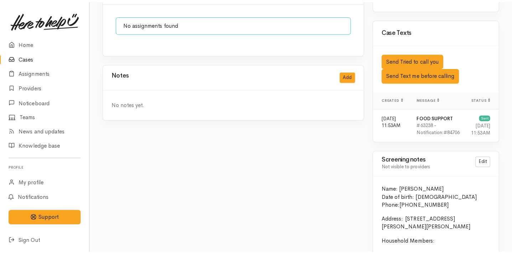
scroll to position [495, 0]
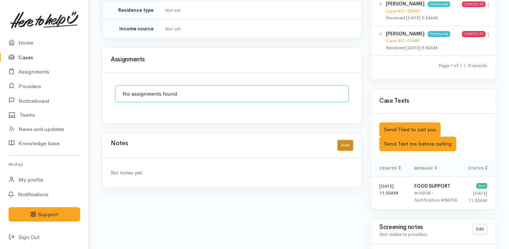
click at [349, 140] on button "Add" at bounding box center [345, 145] width 15 height 10
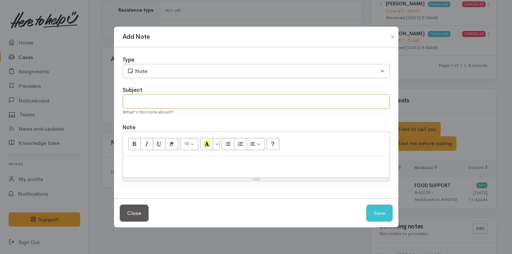
click at [201, 102] on input "text" at bounding box center [255, 101] width 267 height 15
type input "Spoke on the phone"
click at [197, 158] on div at bounding box center [256, 167] width 266 height 21
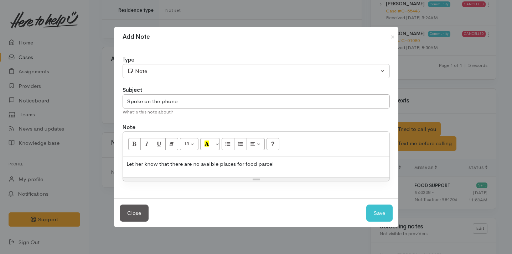
click at [209, 166] on p "Let her know that there are no avalble places for food parcel" at bounding box center [255, 164] width 259 height 8
click at [261, 165] on p "Let her know that there are no available providers places for food parcel" at bounding box center [255, 164] width 259 height 8
click at [295, 164] on p "Let her know that there are no available providers for food parcel" at bounding box center [255, 164] width 259 height 8
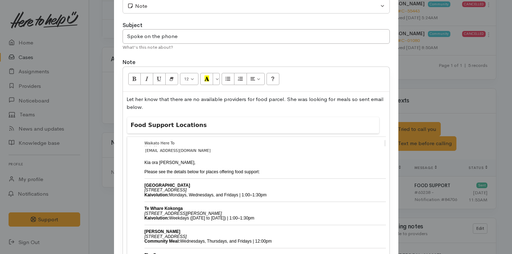
scroll to position [0, 0]
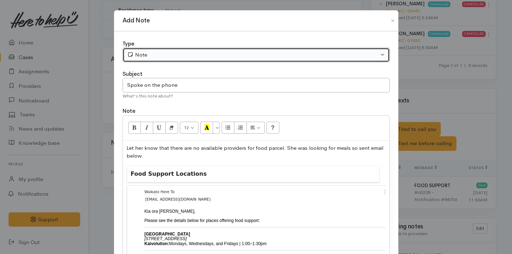
click at [182, 54] on div "Note" at bounding box center [252, 55] width 251 height 8
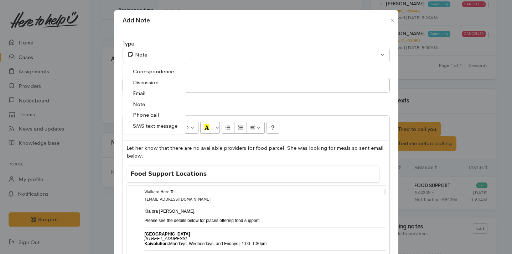
click at [146, 93] on link "Email" at bounding box center [154, 93] width 63 height 11
select select "2"
click at [280, 149] on p "Let her know that there are no available providers for food parcel. She was loo…" at bounding box center [255, 152] width 259 height 16
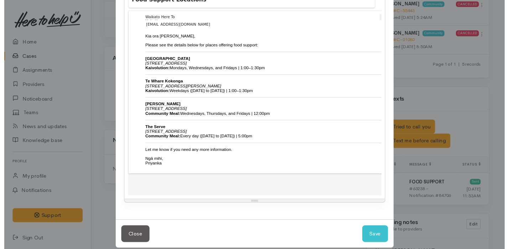
scroll to position [183, 0]
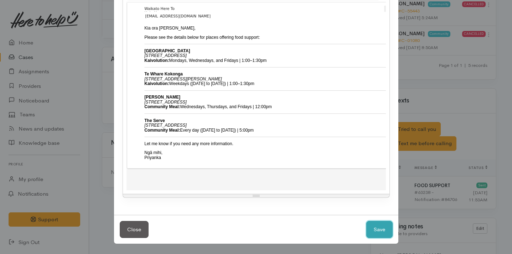
click at [385, 229] on button "Save" at bounding box center [379, 229] width 26 height 17
select select "1"
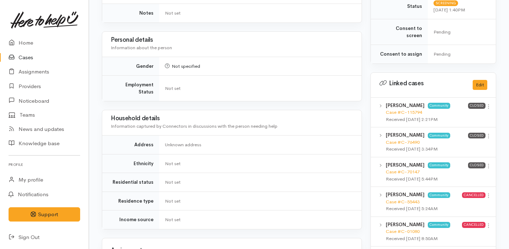
scroll to position [0, 0]
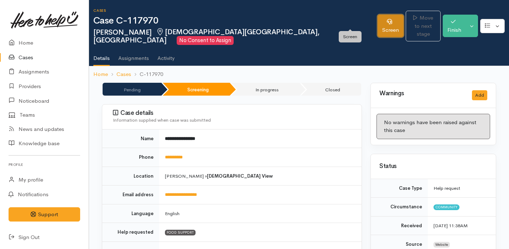
click at [377, 22] on link "Screen" at bounding box center [390, 26] width 26 height 22
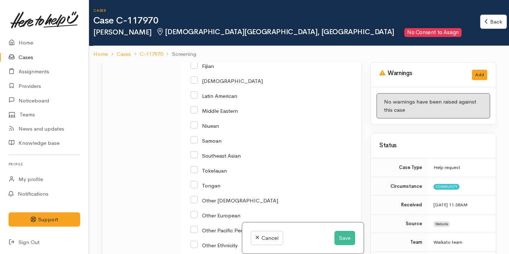
scroll to position [1478, 0]
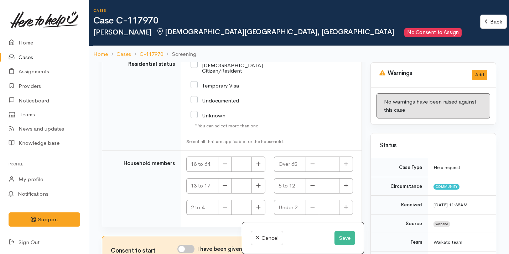
click at [189, 250] on input "I have been given consent to get help and share this information with appropria…" at bounding box center [185, 249] width 17 height 9
checkbox input "true"
click at [335, 238] on button "Save" at bounding box center [344, 238] width 21 height 15
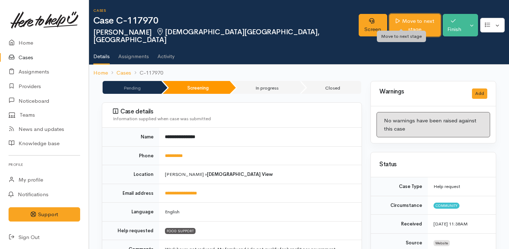
click at [396, 19] on link "Move to next stage" at bounding box center [414, 25] width 51 height 22
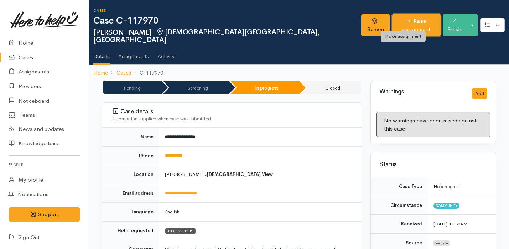
click at [400, 18] on link "Raise assignment" at bounding box center [416, 25] width 48 height 22
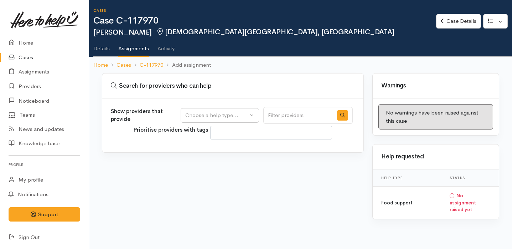
select select
click at [228, 107] on div "Show providers that provide Food support Choose a help type..." at bounding box center [232, 115] width 242 height 17
click at [227, 116] on div "Choose a help type..." at bounding box center [216, 115] width 63 height 8
click at [219, 149] on span "Food support" at bounding box center [205, 149] width 33 height 8
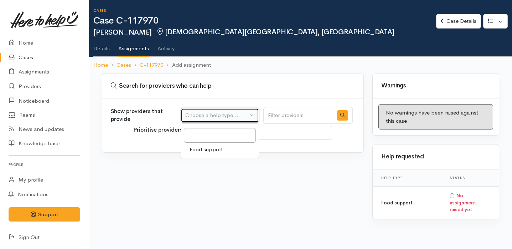
select select "3"
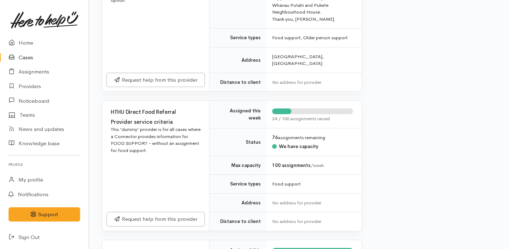
scroll to position [660, 0]
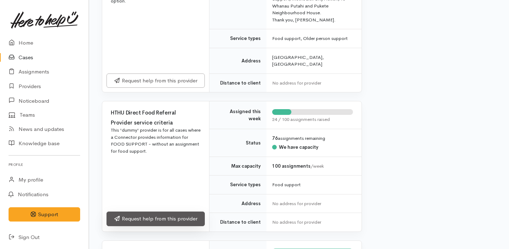
click at [190, 211] on link "Request help from this provider" at bounding box center [155, 218] width 98 height 15
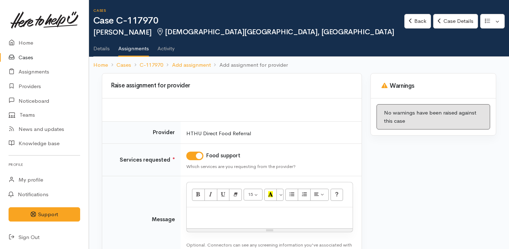
click at [221, 222] on div at bounding box center [270, 217] width 166 height 21
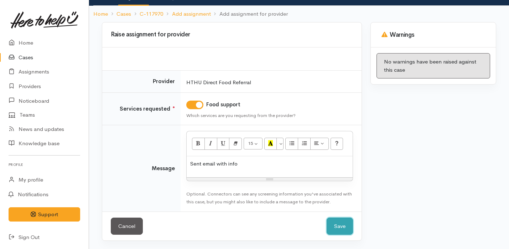
click at [345, 223] on button "Save" at bounding box center [339, 225] width 26 height 17
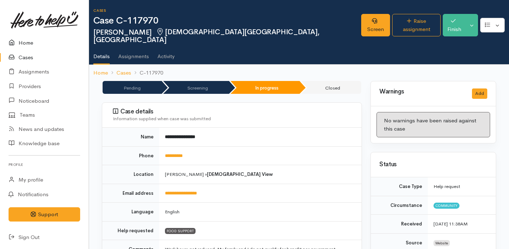
click at [27, 39] on link "Home" at bounding box center [44, 43] width 89 height 15
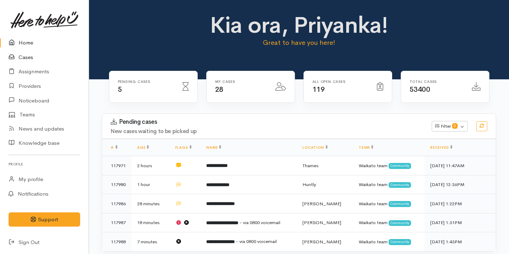
click at [26, 59] on link "Cases" at bounding box center [44, 57] width 89 height 15
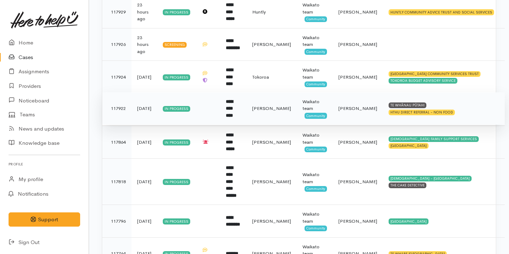
scroll to position [345, 0]
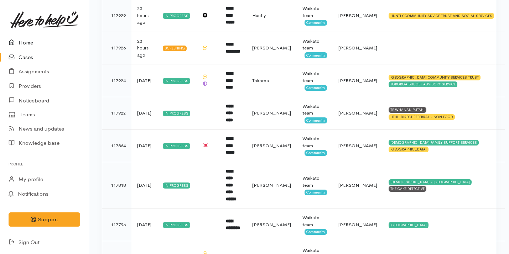
click at [47, 40] on link "Home" at bounding box center [44, 43] width 89 height 15
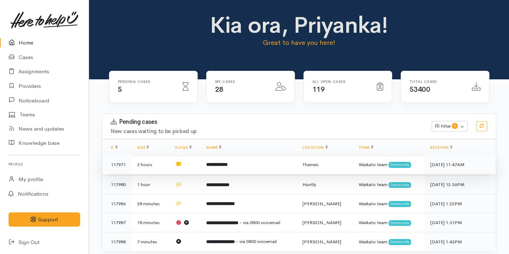
click at [244, 163] on td "**********" at bounding box center [248, 164] width 96 height 19
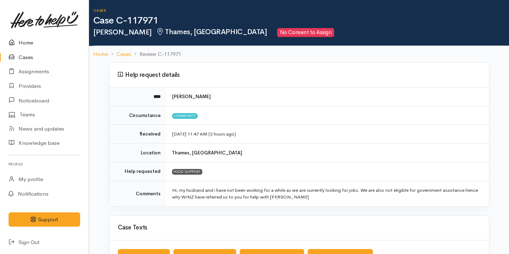
click at [75, 43] on link "Home" at bounding box center [44, 43] width 89 height 15
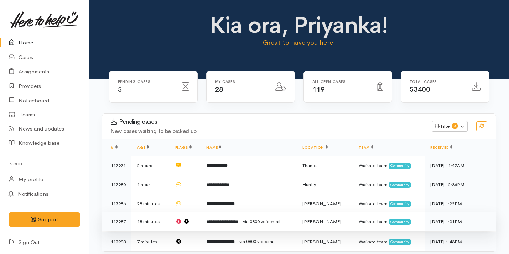
click at [204, 221] on td "**********" at bounding box center [248, 221] width 96 height 19
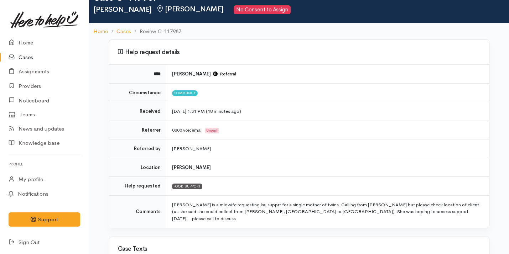
scroll to position [23, 0]
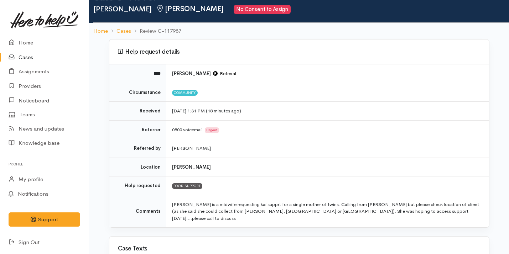
click at [263, 142] on td "[PERSON_NAME]" at bounding box center [327, 148] width 323 height 19
click at [37, 43] on link "Home" at bounding box center [44, 43] width 89 height 15
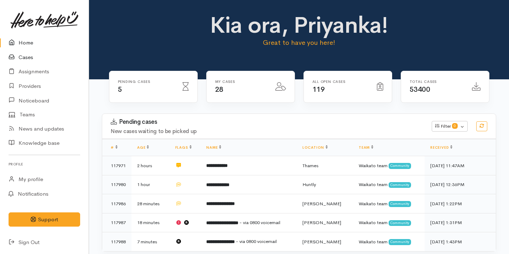
click at [38, 58] on link "Cases" at bounding box center [44, 57] width 89 height 15
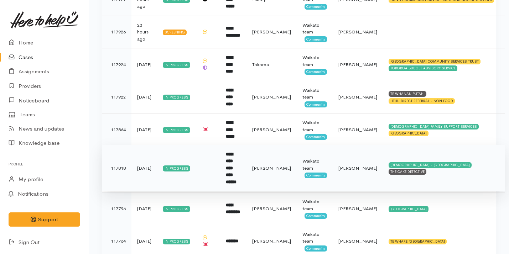
scroll to position [364, 0]
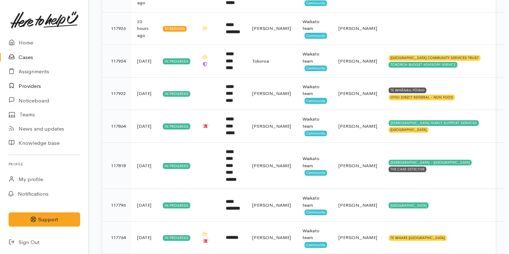
click at [58, 87] on link "Providers" at bounding box center [44, 86] width 89 height 15
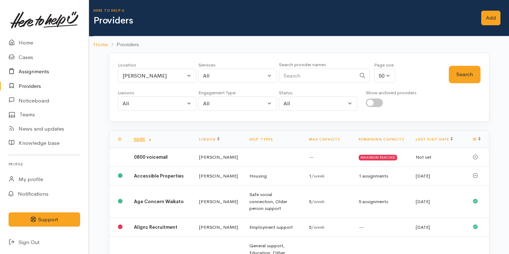
click at [60, 75] on link "Assignments" at bounding box center [44, 71] width 89 height 15
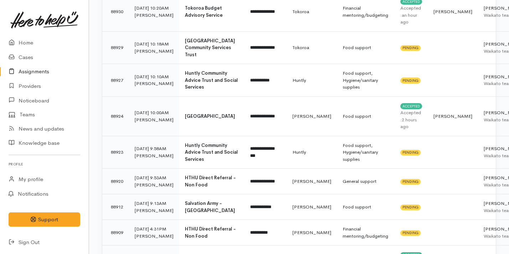
scroll to position [409, 0]
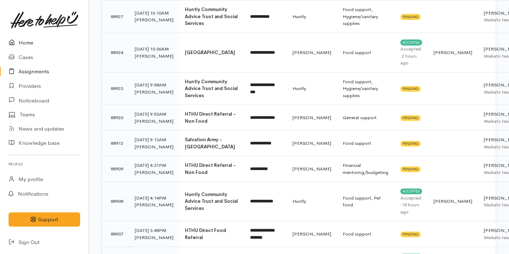
click at [37, 43] on link "Home" at bounding box center [44, 43] width 89 height 15
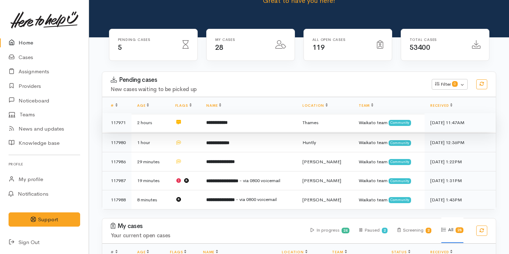
scroll to position [53, 0]
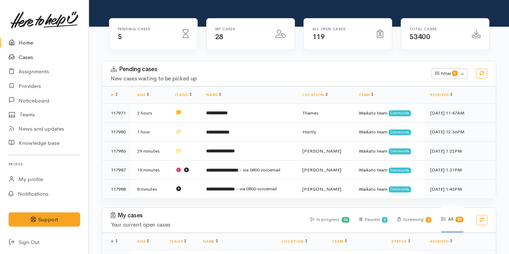
click at [51, 60] on link "Cases" at bounding box center [44, 57] width 89 height 15
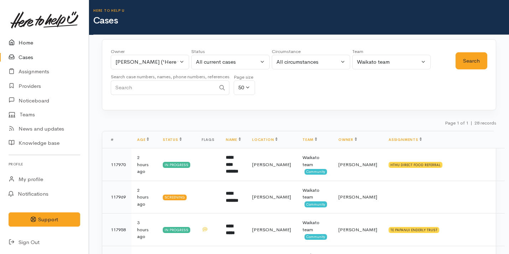
click at [52, 47] on link "Home" at bounding box center [44, 43] width 89 height 15
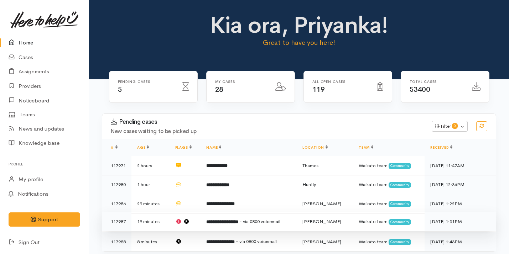
click at [212, 220] on b "**********" at bounding box center [222, 222] width 32 height 5
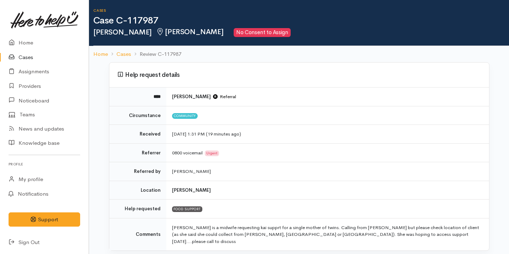
click at [276, 156] on td "0800 voicemail [PERSON_NAME]" at bounding box center [327, 152] width 323 height 19
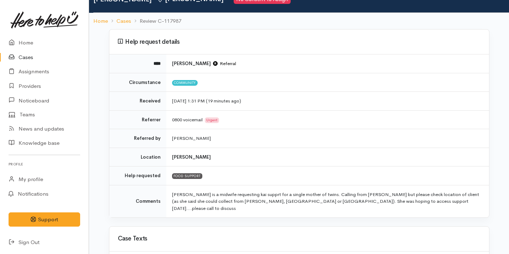
scroll to position [97, 0]
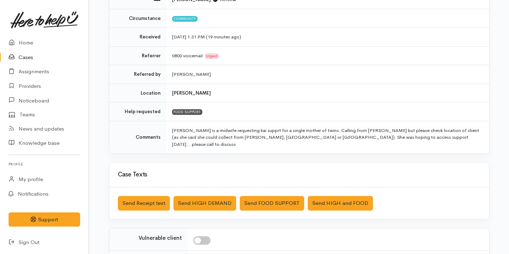
click at [339, 92] on td "[PERSON_NAME]" at bounding box center [327, 93] width 323 height 19
click at [61, 42] on link "Home" at bounding box center [44, 43] width 89 height 15
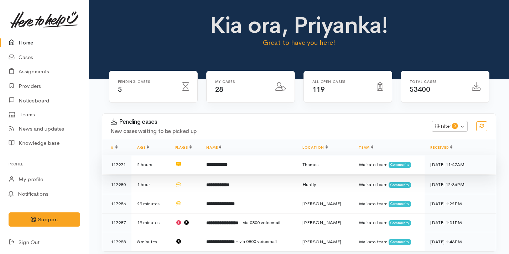
click at [261, 160] on td "**********" at bounding box center [248, 164] width 96 height 19
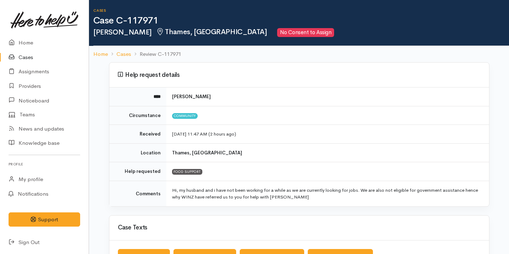
scroll to position [200, 0]
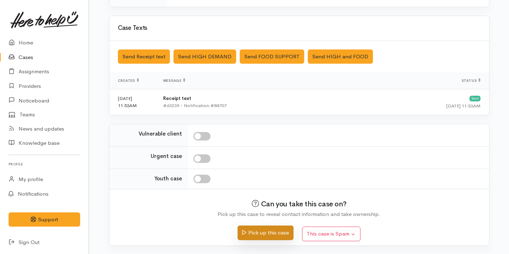
click at [269, 230] on button "Pick up this case" at bounding box center [265, 233] width 56 height 15
click at [37, 80] on link "Providers" at bounding box center [44, 86] width 89 height 15
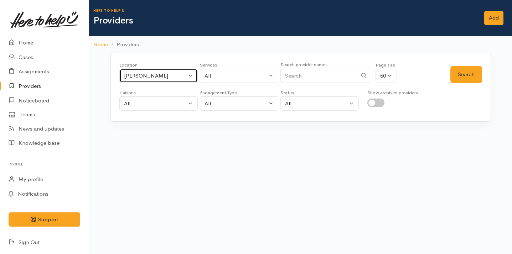
click at [162, 72] on div "Hamilton" at bounding box center [155, 76] width 63 height 8
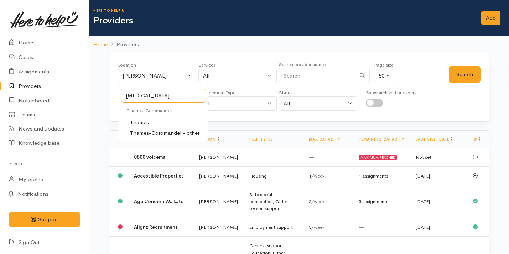
type input "tham"
click at [143, 119] on span "Thames" at bounding box center [139, 123] width 19 height 8
select select "74"
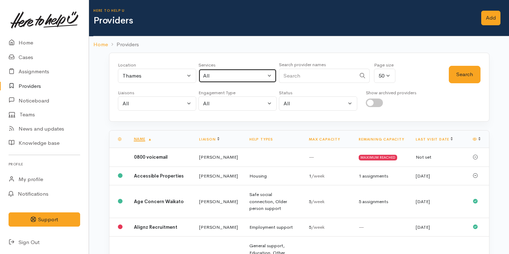
click at [214, 74] on div "All" at bounding box center [234, 76] width 63 height 8
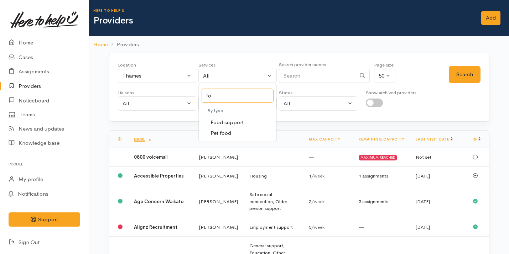
type input "fo"
click at [237, 119] on span "Food support" at bounding box center [226, 123] width 33 height 8
select select "3"
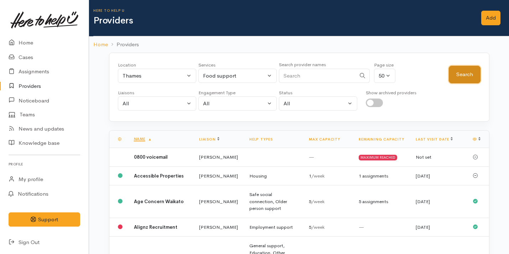
click at [463, 79] on button "Search" at bounding box center [465, 74] width 32 height 17
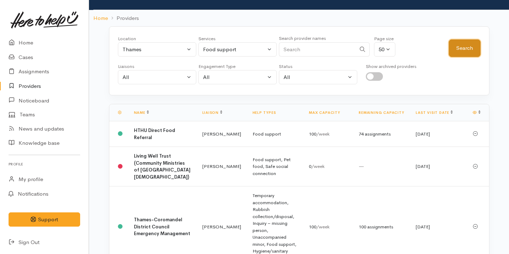
scroll to position [40, 0]
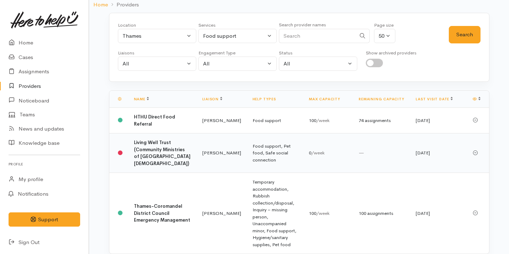
click at [176, 147] on td "Living Well Trust (Community Ministries of Thames Baptist Church)" at bounding box center [162, 154] width 68 height 40
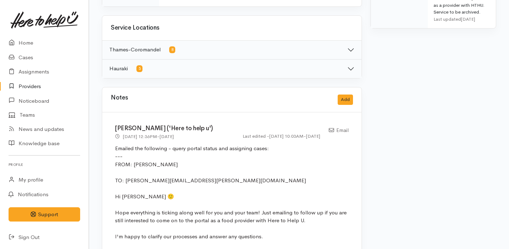
scroll to position [509, 0]
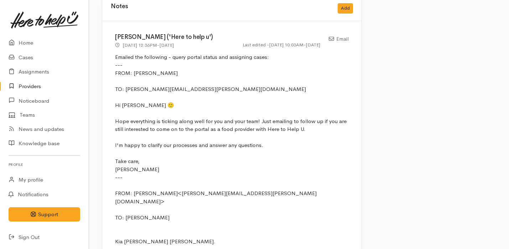
click at [195, 121] on div "Hope everything is ticking along well for you and your team! Just emailing to f…" at bounding box center [232, 125] width 234 height 16
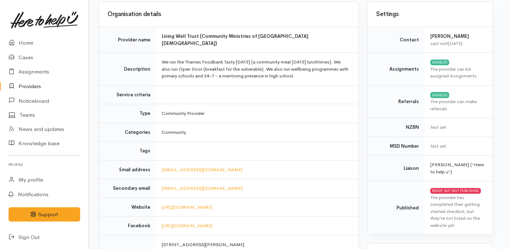
scroll to position [72, 3]
click at [194, 203] on link "https://livingwell.org.nz/" at bounding box center [187, 206] width 51 height 6
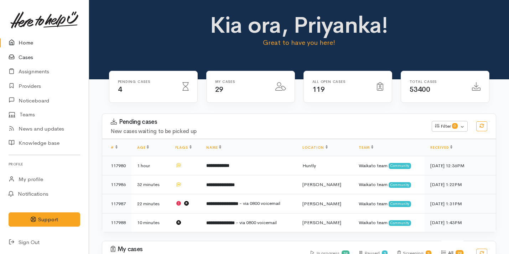
click at [41, 56] on link "Cases" at bounding box center [44, 57] width 89 height 15
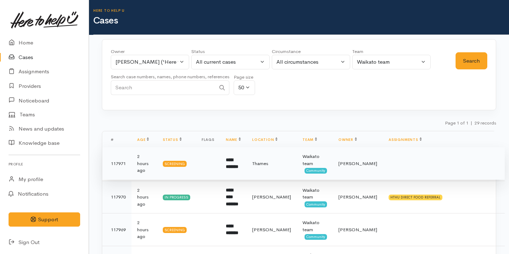
click at [214, 162] on td at bounding box center [208, 163] width 24 height 33
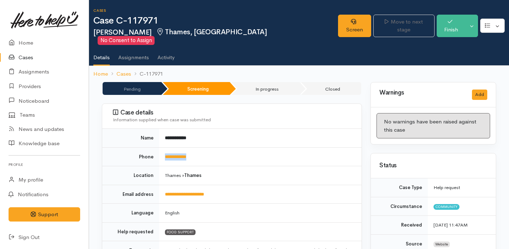
drag, startPoint x: 200, startPoint y: 148, endPoint x: 159, endPoint y: 148, distance: 41.3
click at [159, 148] on tr "**********" at bounding box center [231, 156] width 259 height 19
copy tr "**********"
click at [40, 59] on link "Cases" at bounding box center [44, 57] width 89 height 15
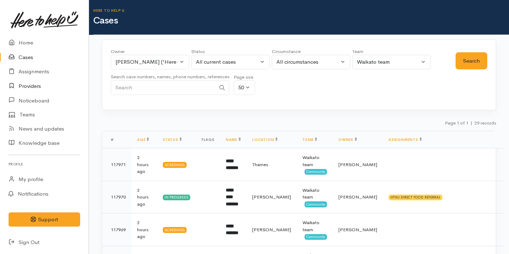
click at [50, 87] on link "Providers" at bounding box center [44, 86] width 89 height 15
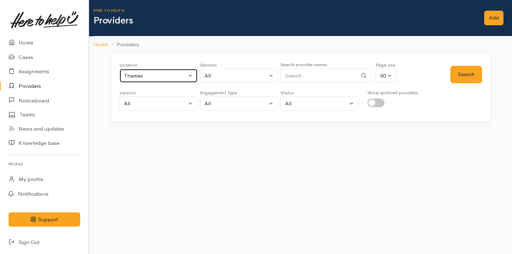
click at [140, 75] on div "Thames" at bounding box center [155, 76] width 63 height 8
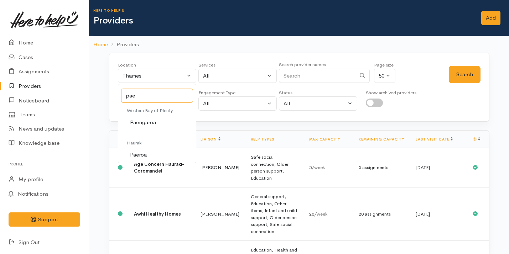
type input "pae"
click at [146, 154] on span "Paeroa" at bounding box center [138, 155] width 17 height 8
select select "15"
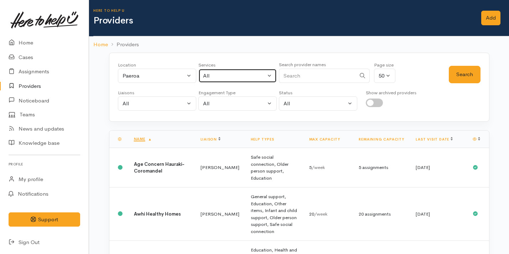
click at [234, 80] on button "All" at bounding box center [237, 76] width 78 height 15
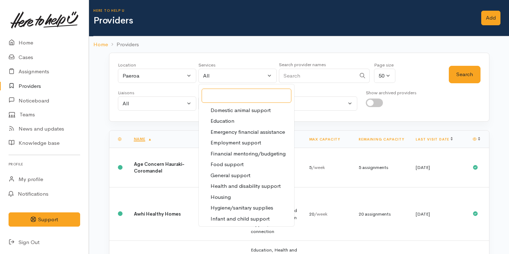
scroll to position [91, 0]
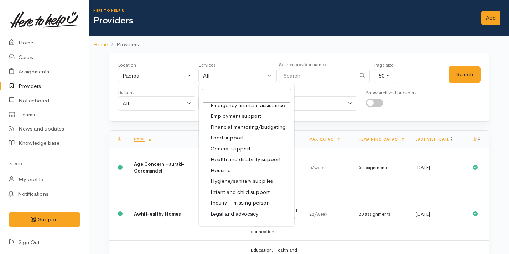
click at [241, 138] on span "Food support" at bounding box center [226, 138] width 33 height 8
select select "3"
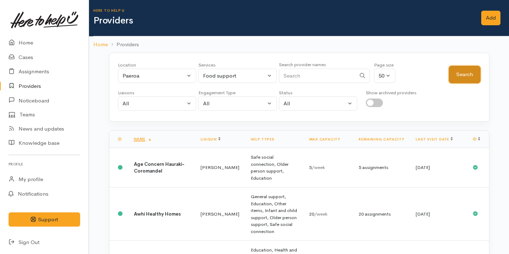
click at [467, 70] on button "Search" at bounding box center [465, 74] width 32 height 17
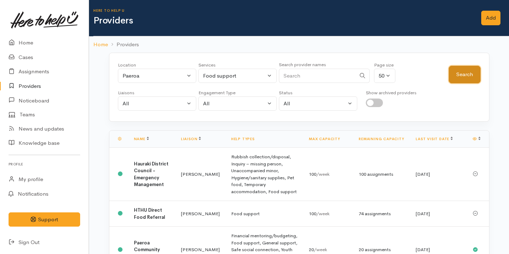
scroll to position [40, 0]
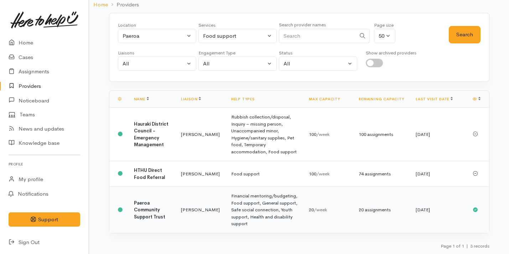
click at [225, 205] on td "Financial mentoring/budgeting, Food support, General support, Safe social conne…" at bounding box center [264, 210] width 78 height 46
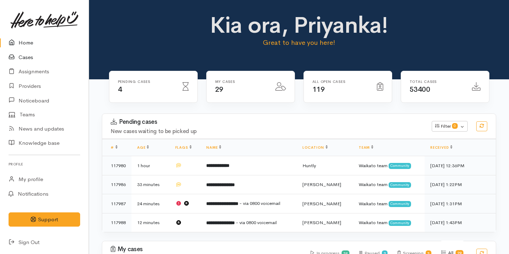
click at [41, 57] on link "Cases" at bounding box center [44, 57] width 89 height 15
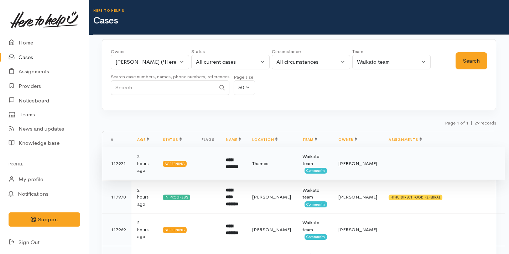
click at [213, 164] on td at bounding box center [208, 163] width 24 height 33
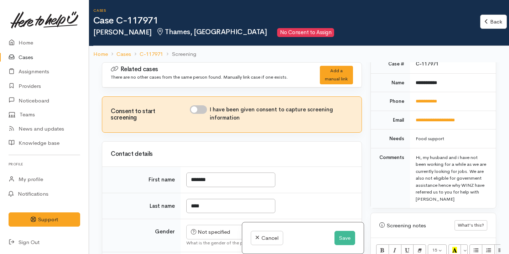
scroll to position [435, 0]
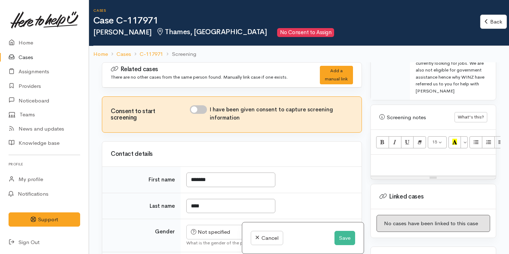
click at [423, 162] on div at bounding box center [433, 165] width 125 height 21
paste div
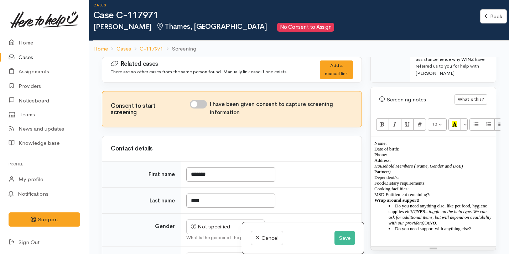
scroll to position [449, 0]
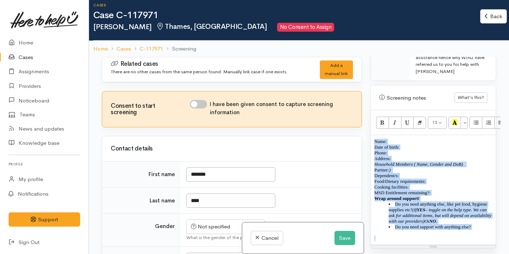
drag, startPoint x: 373, startPoint y: 135, endPoint x: 478, endPoint y: 234, distance: 144.1
click at [478, 234] on div "Name: Date of birth: Phone:  Address:  Household Members ( Name, Gender and DoB…" at bounding box center [433, 190] width 125 height 110
click at [417, 119] on button "Remove Font Style (⌘+\\)" at bounding box center [419, 123] width 13 height 12
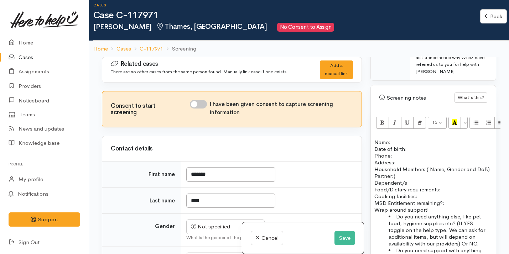
click at [394, 139] on p "Name: Date of birth: Phone:" at bounding box center [433, 149] width 118 height 20
click at [203, 102] on input "I have been given consent to capture screening information" at bounding box center [198, 104] width 17 height 9
checkbox input "true"
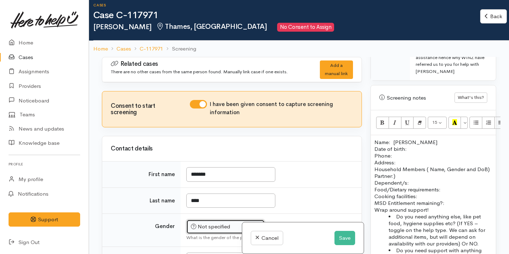
click at [209, 224] on div "Not specified" at bounding box center [222, 227] width 63 height 8
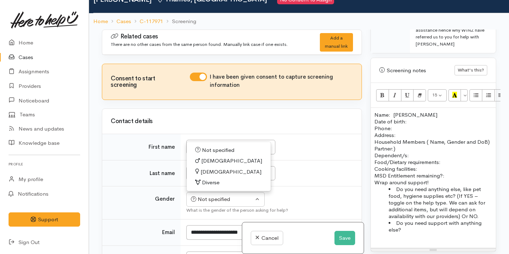
click at [216, 169] on span "[DEMOGRAPHIC_DATA]" at bounding box center [230, 172] width 61 height 8
select select "[DEMOGRAPHIC_DATA]"
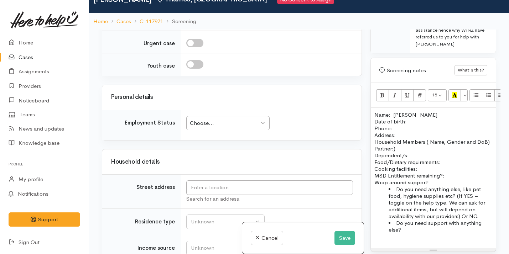
scroll to position [741, 0]
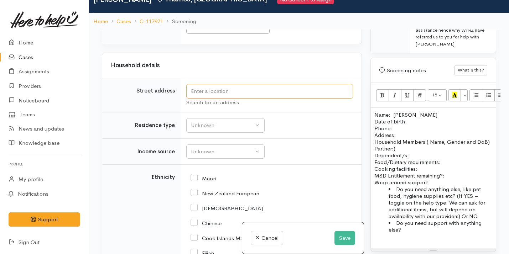
click at [251, 90] on input "text" at bounding box center [269, 91] width 167 height 15
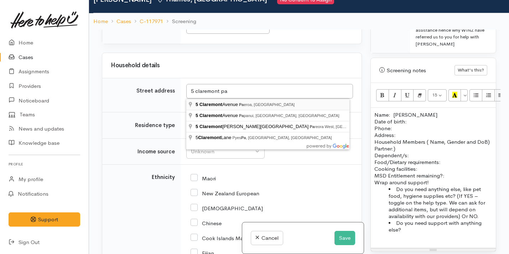
type input "5 Claremont Avenue, Paeroa, New Zealand"
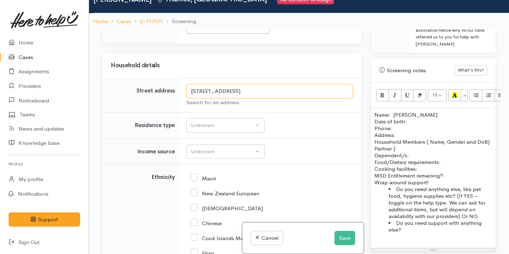
click at [263, 92] on input "5 Claremont Avenue, Paeroa, New Zealand" at bounding box center [269, 91] width 167 height 15
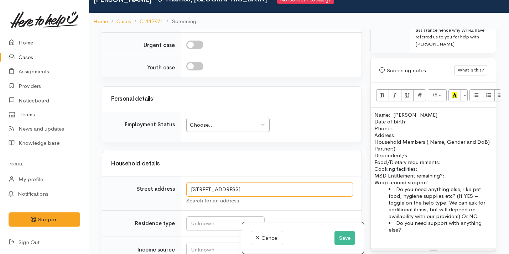
scroll to position [839, 0]
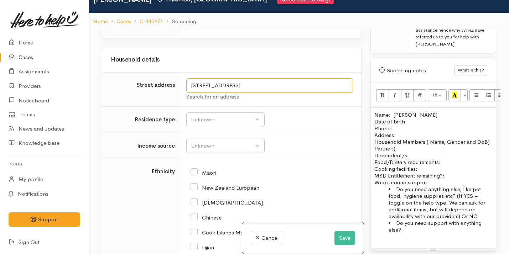
click at [263, 92] on input "5 Claremont Avenue, Paeroa, New Zealand" at bounding box center [269, 85] width 167 height 15
click at [405, 132] on p "Address:" at bounding box center [433, 135] width 118 height 7
click at [399, 121] on p "Name: Liliani Kalu Date of birth: Phone:" at bounding box center [433, 121] width 118 height 20
click at [415, 116] on p "Name: Liliani Kalu Date of birth: Phone:" at bounding box center [433, 121] width 118 height 20
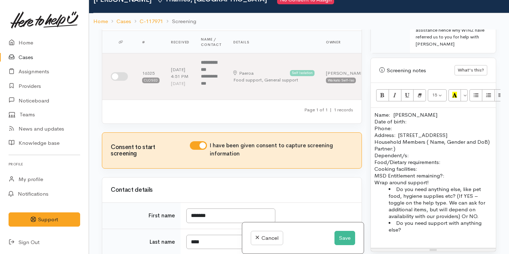
scroll to position [0, 0]
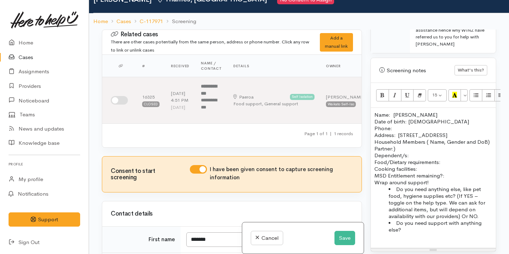
click at [401, 132] on p "Address:  5 Claremont Avenue, Paeroa, New Zealand" at bounding box center [433, 135] width 118 height 7
click at [391, 119] on p "Name: Liliani Kalu Date of birth: 14/02/1996 Phone:" at bounding box center [433, 121] width 118 height 20
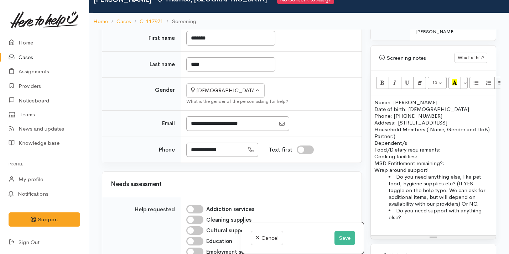
scroll to position [474, 0]
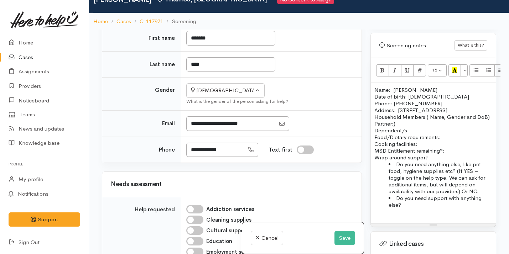
drag, startPoint x: 390, startPoint y: 125, endPoint x: 423, endPoint y: 117, distance: 34.4
click at [423, 117] on p "Household Members ( Name, Gender and DoB) Partner:) Dependent/s:" at bounding box center [433, 124] width 118 height 20
click at [406, 122] on p "Household Members: Partner:) Dependent/s:" at bounding box center [433, 124] width 118 height 20
click at [375, 123] on p "Household Members: Partner: Dependent/s:" at bounding box center [433, 124] width 118 height 20
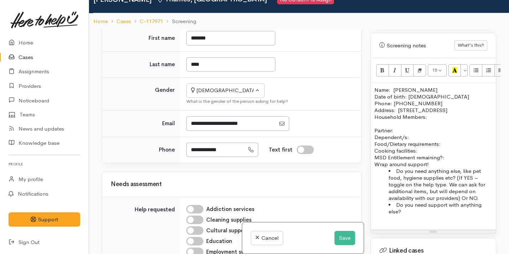
click at [397, 131] on p "Partner: Dependent/s:" at bounding box center [433, 134] width 118 height 14
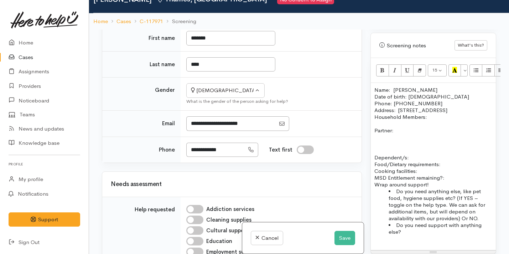
click at [383, 137] on p at bounding box center [433, 137] width 118 height 7
click at [409, 125] on p at bounding box center [433, 123] width 118 height 7
click at [403, 131] on p "Partner:" at bounding box center [433, 130] width 118 height 7
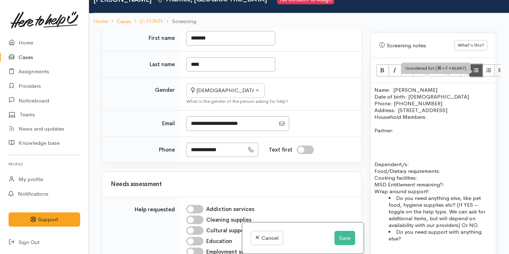
click at [472, 66] on button "Unordered list (⌘+⇧+NUM7)" at bounding box center [475, 70] width 13 height 12
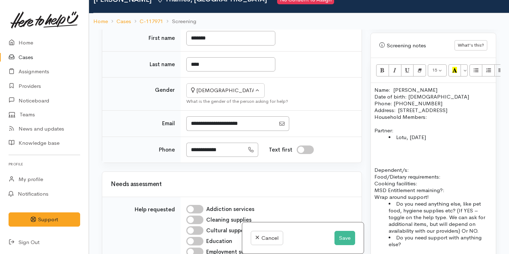
click at [401, 152] on p at bounding box center [433, 149] width 118 height 7
click at [374, 167] on p "Dependent/s:" at bounding box center [433, 167] width 118 height 14
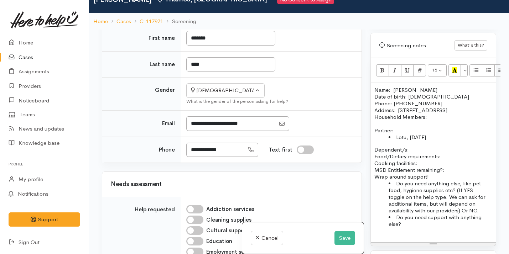
click at [398, 129] on p "Partner:" at bounding box center [433, 130] width 118 height 7
click at [442, 136] on li "Lotu, 7/10/1990" at bounding box center [440, 137] width 104 height 7
click at [412, 151] on p "Dependent/s:" at bounding box center [433, 149] width 118 height 7
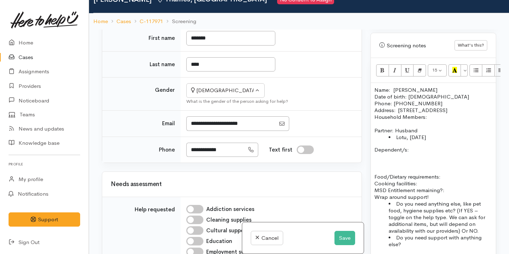
click at [383, 157] on p at bounding box center [433, 156] width 118 height 7
click at [476, 67] on icon "Unordered list (⌘+⇧+NUM7)" at bounding box center [476, 70] width 5 height 6
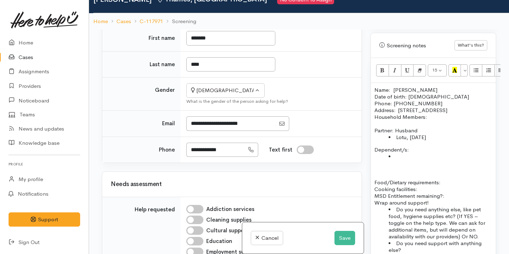
click at [421, 150] on p "Dependent/s:" at bounding box center [433, 149] width 118 height 7
click at [402, 156] on li at bounding box center [440, 156] width 104 height 7
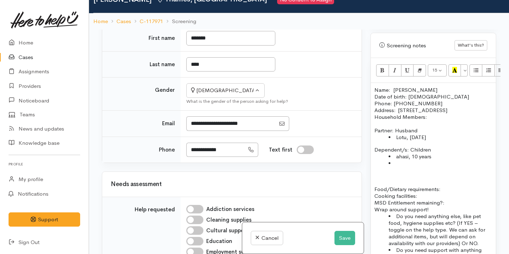
click at [436, 157] on li "ahasi, 10 years" at bounding box center [440, 156] width 104 height 7
click at [418, 164] on li at bounding box center [440, 163] width 104 height 7
click at [412, 156] on li "ahasi, 10 years old" at bounding box center [440, 156] width 104 height 7
click at [398, 157] on li "ahasi, 01/12/ 2015, 10 years old" at bounding box center [440, 156] width 104 height 7
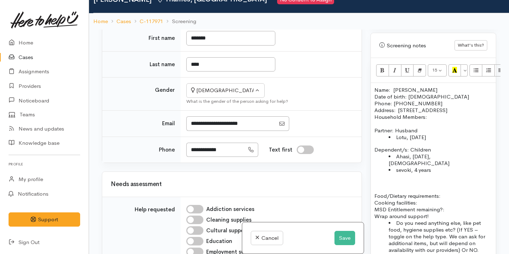
click at [399, 167] on li "sevoki, 4 years" at bounding box center [440, 170] width 104 height 7
click at [414, 167] on li "Sevoki, 4 years" at bounding box center [440, 170] width 104 height 7
click at [374, 117] on div "Name: Liliani Kalu Date of birth: 14/02/1996 Phone: 022 591 7801  Address:  5 C…" at bounding box center [433, 182] width 125 height 199
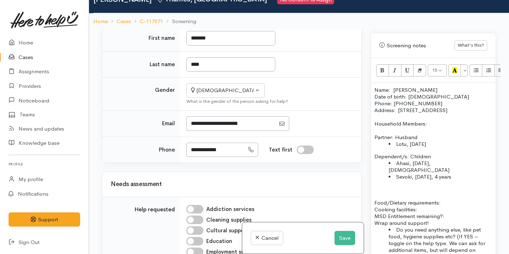
click at [379, 193] on p at bounding box center [433, 196] width 118 height 7
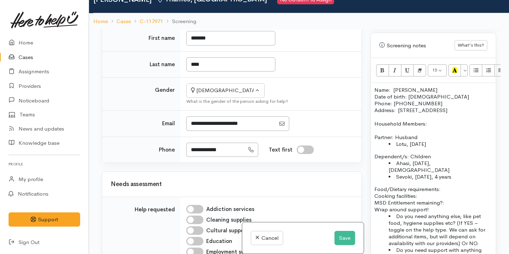
click at [456, 186] on p "Food/Dietary requirements: Cooking facilities: MSD Entitlement remaining?:" at bounding box center [433, 196] width 118 height 20
click at [430, 189] on p "Food/Dietary requirements: NO Cooking facilities: MSD Entitlement remaining?:" at bounding box center [433, 196] width 118 height 20
drag, startPoint x: 445, startPoint y: 197, endPoint x: 372, endPoint y: 194, distance: 73.4
click at [372, 195] on div "Name: Liliani Kalu Date of birth: 14/02/1996 Phone: 022 591 7801  Address:  5 C…" at bounding box center [433, 179] width 125 height 192
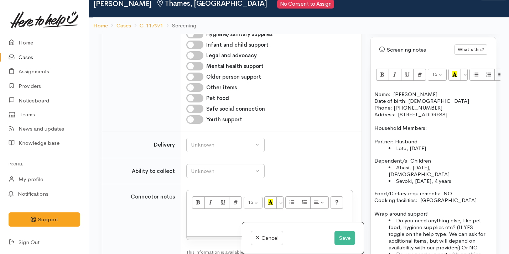
scroll to position [491, 0]
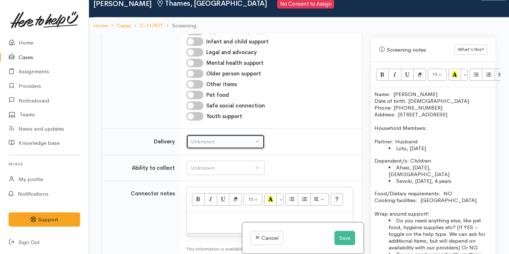
click at [200, 146] on div "Unknown" at bounding box center [222, 142] width 63 height 8
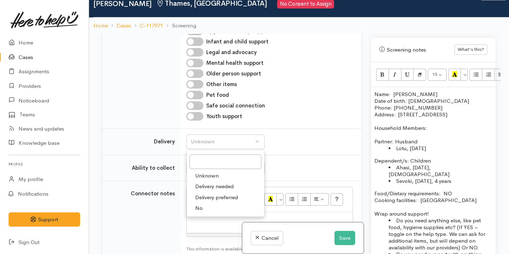
click at [202, 213] on span "No" at bounding box center [198, 208] width 7 height 8
select select "1"
click at [208, 181] on td "Unknown Able to pick up / collect help on my own Able to pick up / collect with…" at bounding box center [271, 168] width 181 height 26
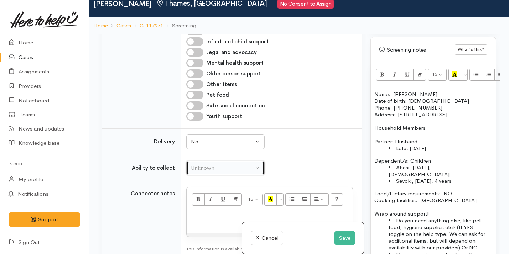
click at [208, 172] on div "Unknown" at bounding box center [222, 168] width 63 height 8
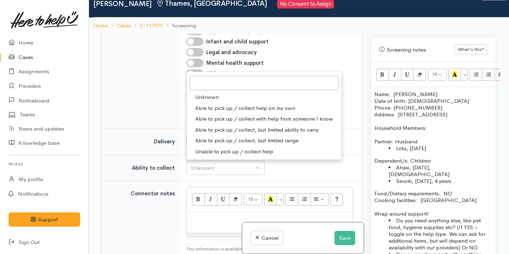
click at [246, 112] on span "Able to pick up / collect help on my own" at bounding box center [245, 108] width 100 height 8
select select "2"
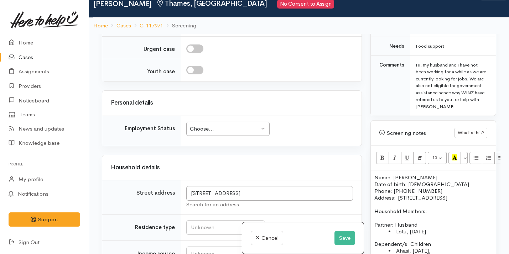
scroll to position [390, 0]
click at [240, 130] on div "Choose... Choose..." at bounding box center [227, 129] width 83 height 15
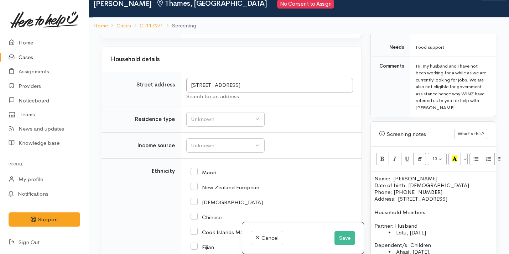
scroll to position [866, 0]
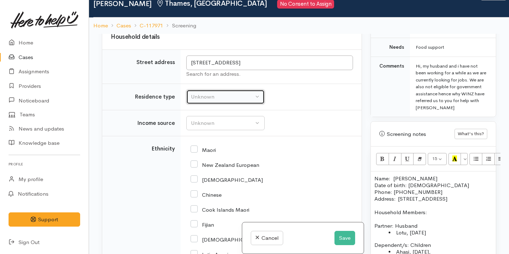
click at [218, 101] on div "Unknown" at bounding box center [222, 97] width 63 height 8
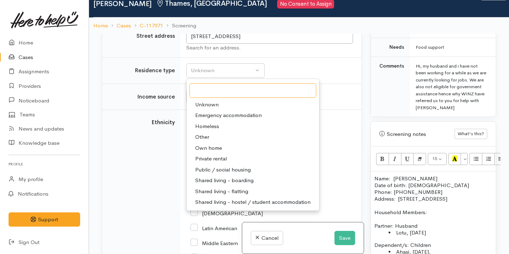
scroll to position [900, 0]
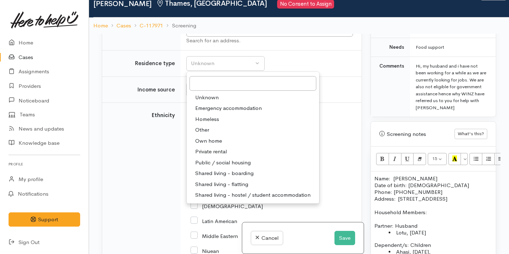
click at [215, 156] on span "Private rental" at bounding box center [211, 152] width 32 height 8
select select "2"
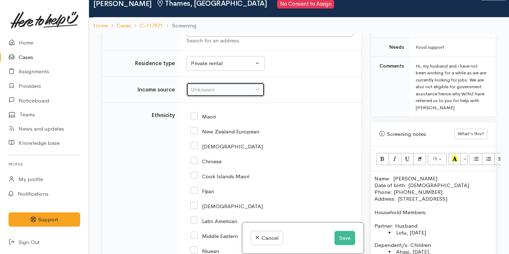
click at [214, 91] on button "Unknown" at bounding box center [225, 90] width 78 height 15
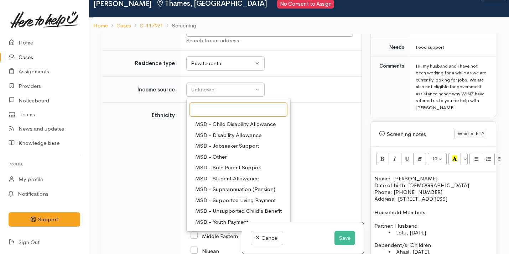
scroll to position [107, 0]
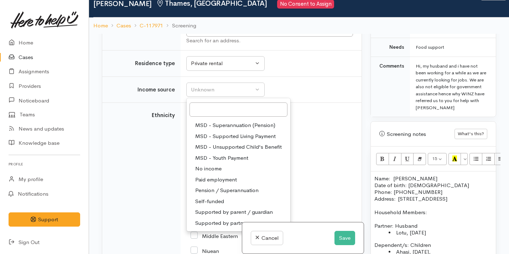
click at [211, 172] on span "No income" at bounding box center [208, 169] width 26 height 8
select select "5"
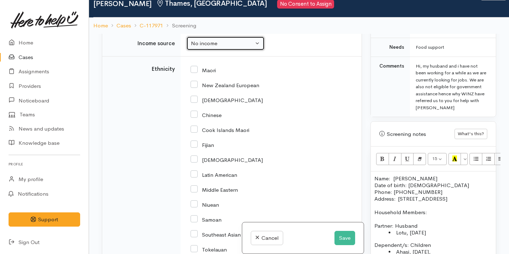
scroll to position [955, 0]
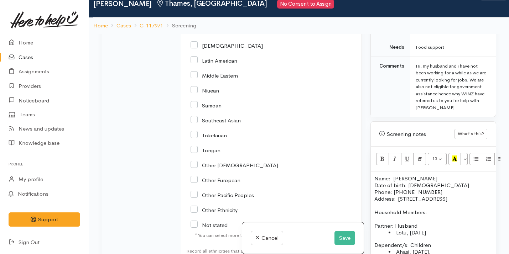
click at [209, 153] on input "Tongan" at bounding box center [205, 150] width 30 height 6
checkbox input "true"
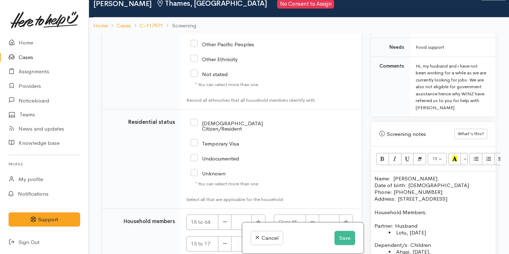
scroll to position [1227, 0]
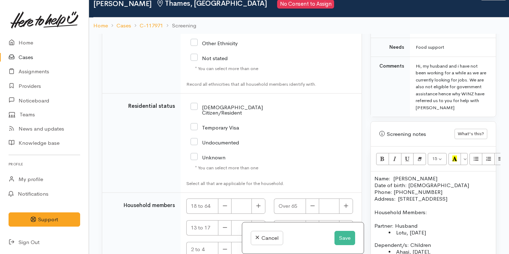
click at [228, 111] on input "NZ Citizen/Resident" at bounding box center [238, 110] width 97 height 12
checkbox input "true"
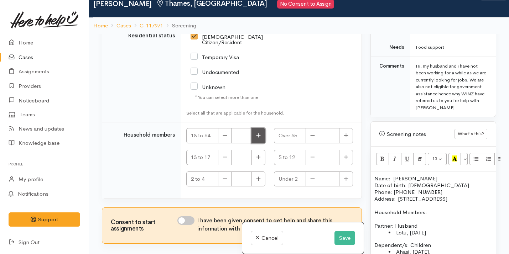
click at [258, 133] on icon "button" at bounding box center [258, 135] width 5 height 5
click at [258, 134] on icon "button" at bounding box center [258, 135] width 5 height 5
type input "2"
click at [186, 221] on input "I have been given consent to get help and share this information with appropria…" at bounding box center [185, 220] width 17 height 9
checkbox input "true"
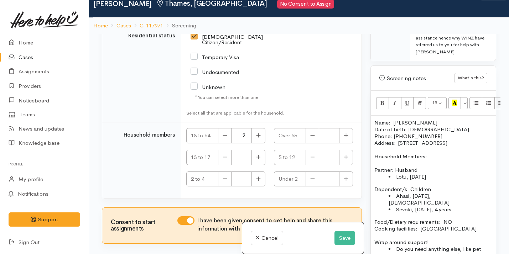
scroll to position [483, 0]
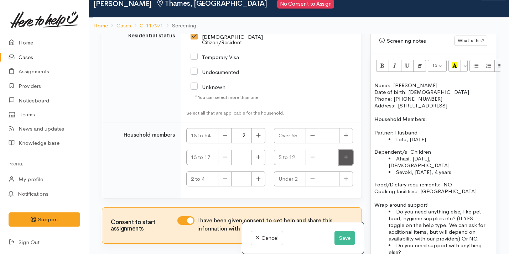
click at [348, 159] on button "button" at bounding box center [346, 157] width 14 height 15
type input "1"
click at [256, 179] on icon "button" at bounding box center [258, 178] width 5 height 5
type input "1"
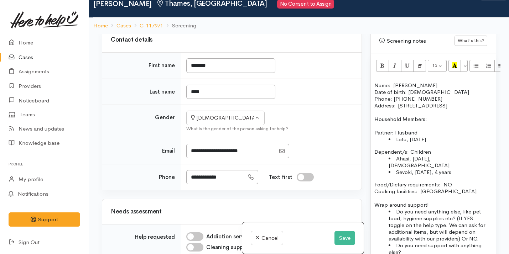
scroll to position [195, 0]
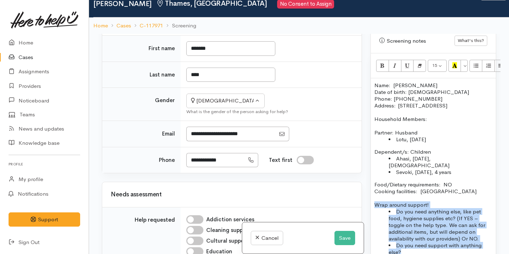
drag, startPoint x: 407, startPoint y: 247, endPoint x: 371, endPoint y: 197, distance: 62.3
click at [371, 197] on div "Name: Liliani Kalu Date of birth: 14/02/1996 Phone: 022 591 7801  Address:  5 C…" at bounding box center [433, 174] width 125 height 192
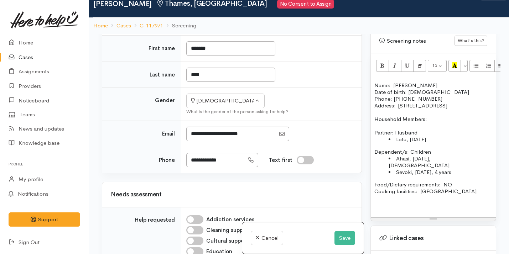
click at [432, 184] on p "Food/Dietary requirements: NO Cooking facilities: Kictehcn" at bounding box center [433, 191] width 118 height 20
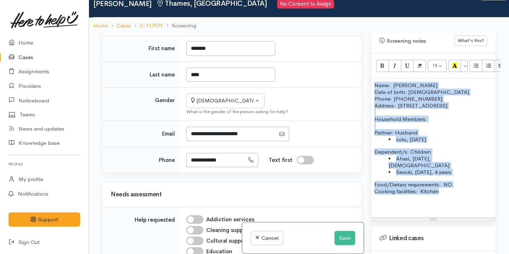
drag, startPoint x: 444, startPoint y: 186, endPoint x: 349, endPoint y: 81, distance: 141.7
click at [349, 81] on div "Related cases There are other cases potentially from the same person, address o…" at bounding box center [299, 161] width 403 height 254
copy div "Name: Liliani Kalu Date of birth: 14/02/1996 Phone: 022 591 7801  Address:  5 C…"
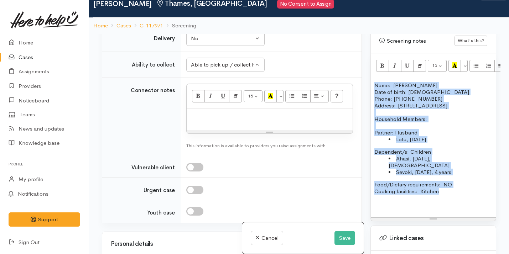
scroll to position [603, 0]
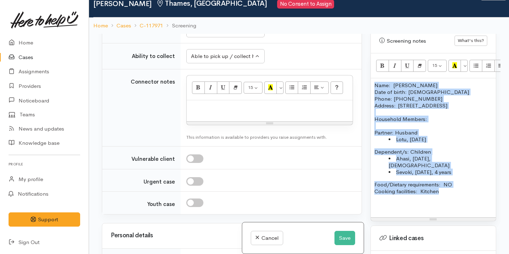
click at [250, 119] on div at bounding box center [270, 110] width 166 height 21
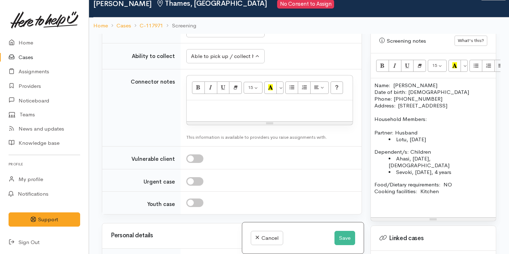
paste div
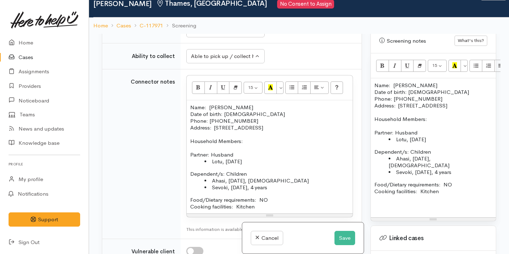
click at [377, 208] on p at bounding box center [433, 211] width 118 height 6
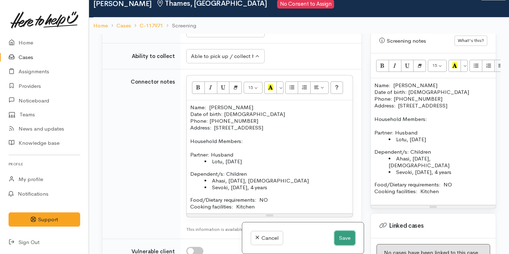
click at [334, 232] on button "Save" at bounding box center [344, 238] width 21 height 15
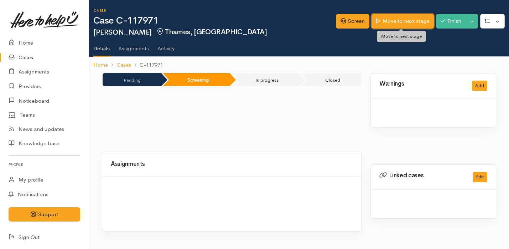
click at [387, 25] on link "Move to next stage" at bounding box center [402, 21] width 62 height 15
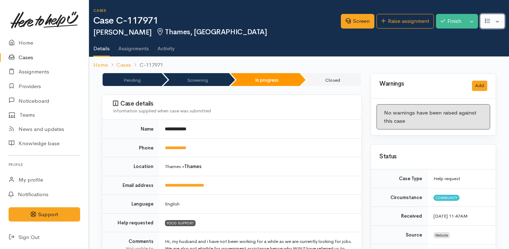
click at [499, 21] on button "button" at bounding box center [492, 21] width 25 height 15
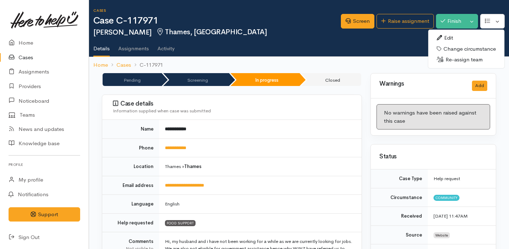
click at [462, 40] on link "Edit" at bounding box center [466, 37] width 76 height 11
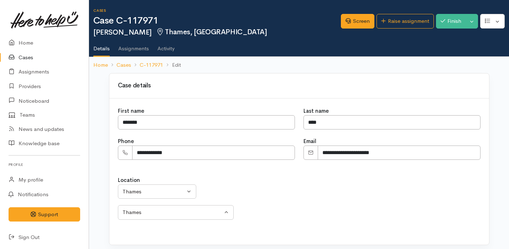
select select
click at [162, 194] on div "Thames" at bounding box center [153, 191] width 63 height 8
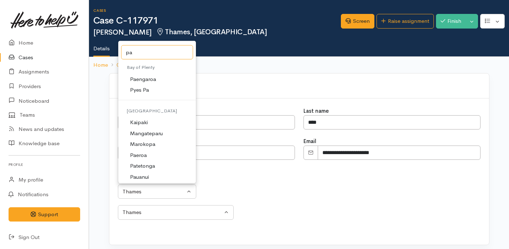
type input "pa"
click at [142, 154] on span "Paeroa" at bounding box center [138, 155] width 17 height 8
select select "15"
select select "141"
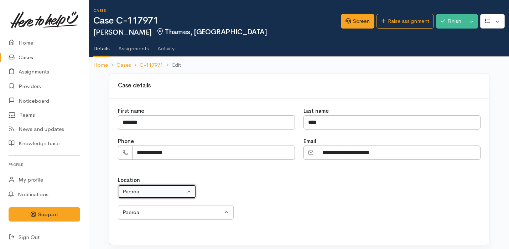
scroll to position [45, 0]
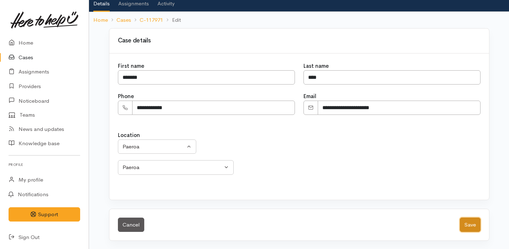
click at [472, 225] on button "Save" at bounding box center [470, 224] width 21 height 15
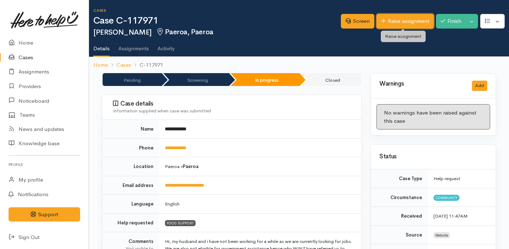
click at [390, 22] on link "Raise assignment" at bounding box center [404, 21] width 57 height 15
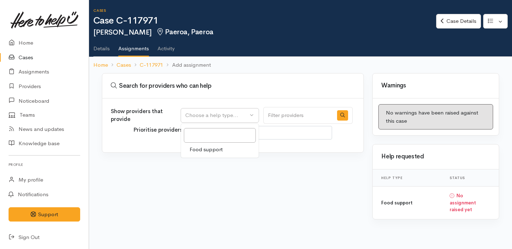
select select
click at [228, 146] on link "Food support" at bounding box center [220, 149] width 78 height 11
select select "3"
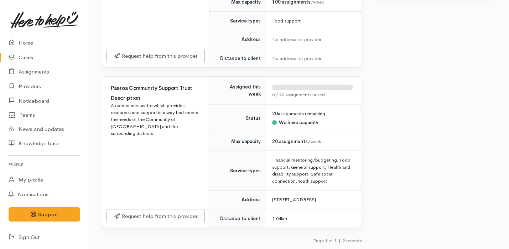
scroll to position [230, 0]
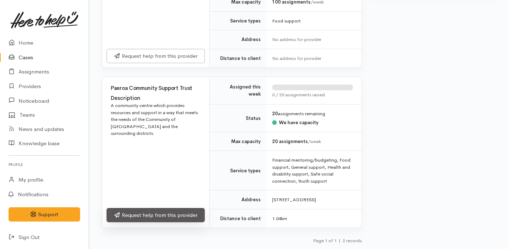
click at [175, 217] on link "Request help from this provider" at bounding box center [155, 215] width 98 height 15
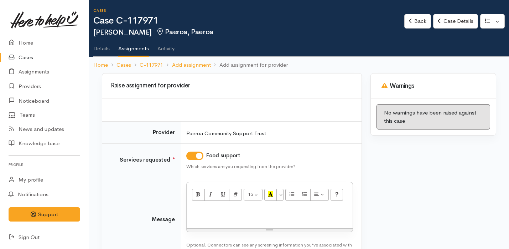
click at [223, 210] on div at bounding box center [270, 217] width 166 height 21
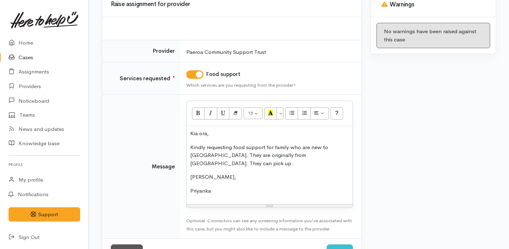
scroll to position [100, 0]
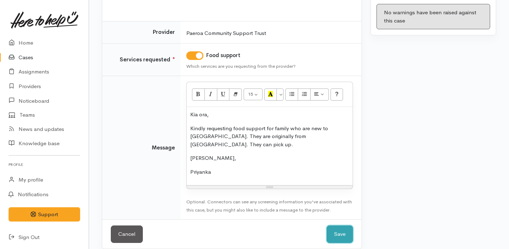
click at [339, 225] on button "Save" at bounding box center [339, 233] width 26 height 17
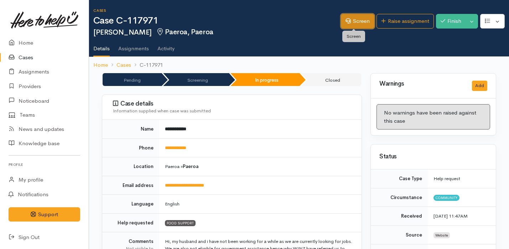
click at [341, 23] on link "Screen" at bounding box center [357, 21] width 33 height 15
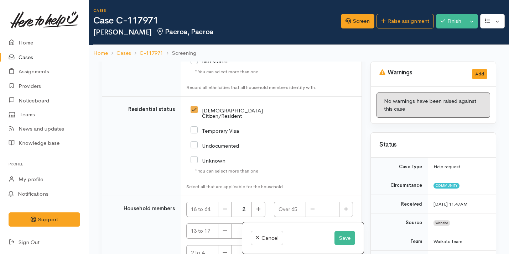
scroll to position [1363, 0]
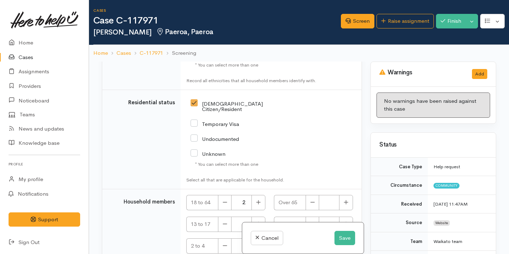
click at [229, 122] on input "Temporary Visa" at bounding box center [214, 123] width 48 height 6
checkbox input "true"
click at [194, 108] on input "NZ Citizen/Resident" at bounding box center [238, 106] width 97 height 12
checkbox input "false"
click at [340, 235] on button "Save" at bounding box center [344, 238] width 21 height 15
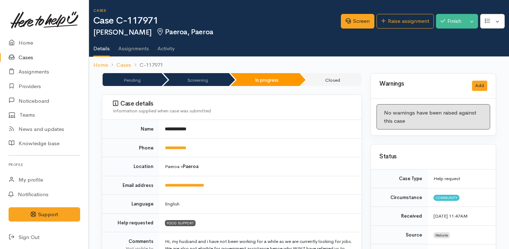
click at [52, 43] on link "Home" at bounding box center [44, 43] width 89 height 15
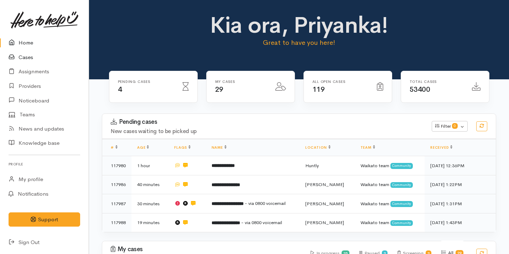
click at [40, 59] on link "Cases" at bounding box center [44, 57] width 89 height 15
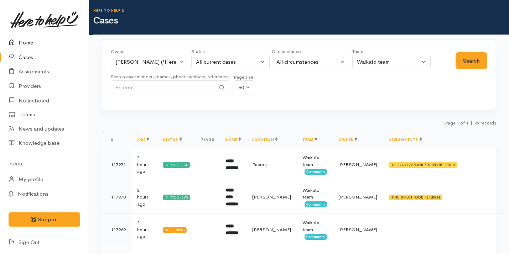
click at [40, 40] on link "Home" at bounding box center [44, 43] width 89 height 15
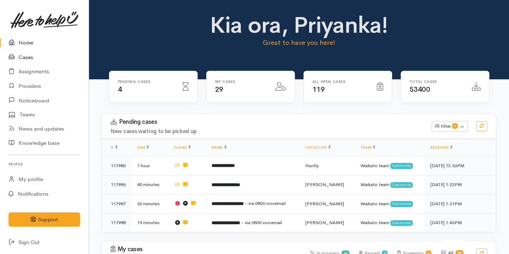
click at [32, 57] on link "Cases" at bounding box center [44, 57] width 89 height 15
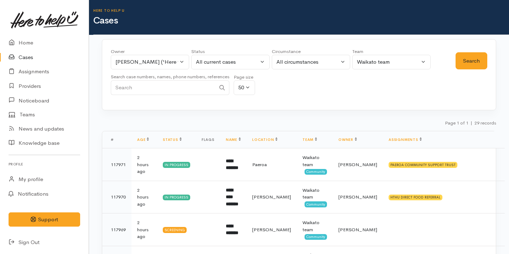
click at [31, 59] on link "Cases" at bounding box center [44, 57] width 89 height 15
click at [35, 43] on link "Home" at bounding box center [44, 43] width 89 height 15
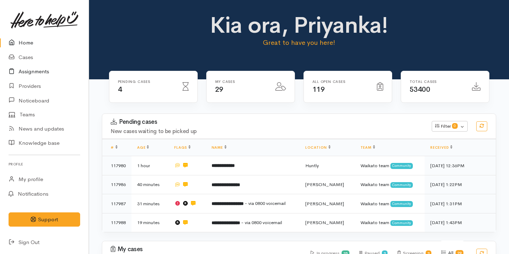
click at [35, 73] on link "Assignments" at bounding box center [44, 71] width 89 height 15
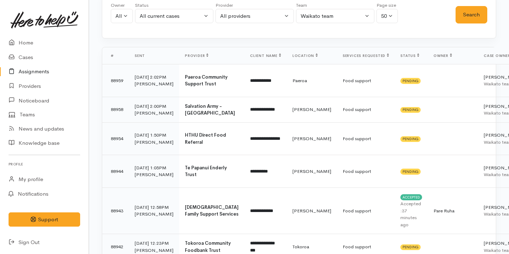
scroll to position [59, 0]
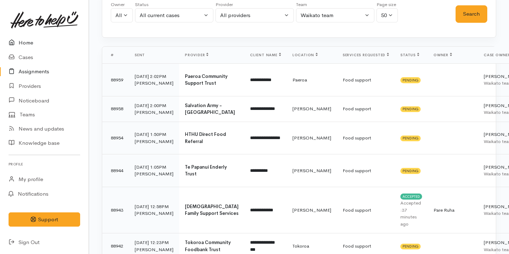
click at [24, 38] on link "Home" at bounding box center [44, 43] width 89 height 15
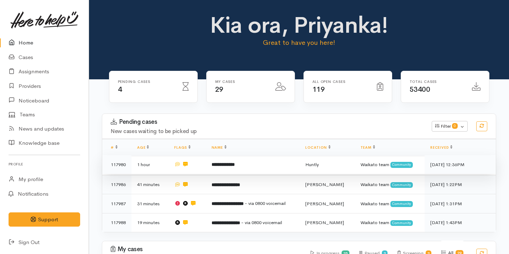
click at [200, 171] on td at bounding box center [186, 164] width 37 height 19
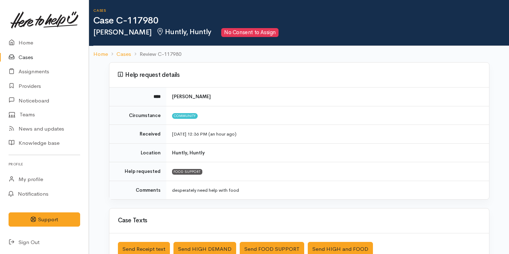
click at [39, 55] on link "Cases" at bounding box center [44, 57] width 89 height 15
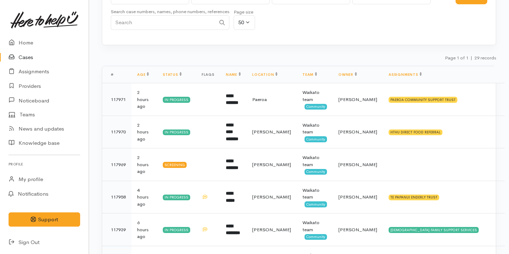
scroll to position [160, 0]
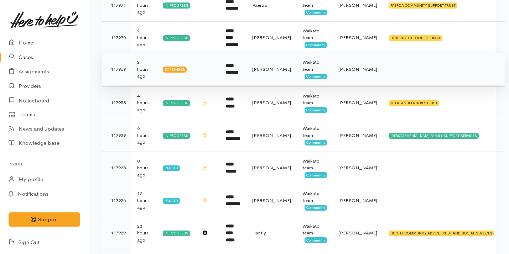
click at [268, 65] on td "[PERSON_NAME]" at bounding box center [271, 69] width 50 height 33
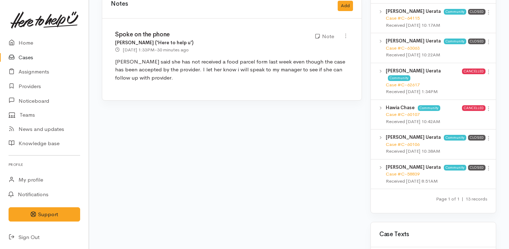
scroll to position [565, 0]
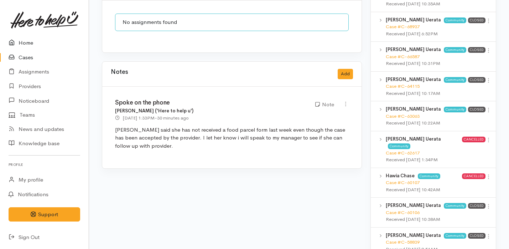
click at [46, 45] on link "Home" at bounding box center [44, 43] width 89 height 15
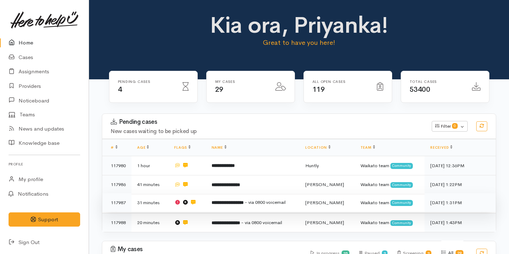
click at [217, 203] on b "**********" at bounding box center [227, 202] width 32 height 5
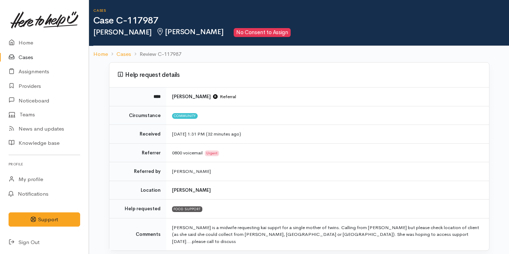
scroll to position [100, 0]
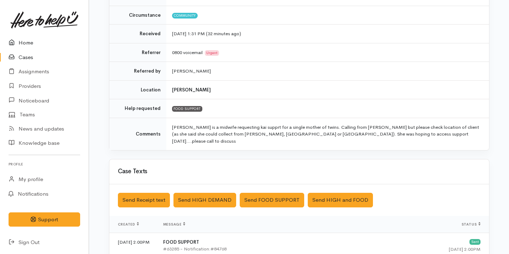
click at [40, 47] on link "Home" at bounding box center [44, 43] width 89 height 15
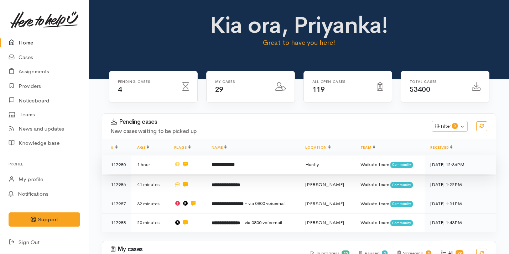
click at [212, 163] on td "**********" at bounding box center [253, 164] width 94 height 19
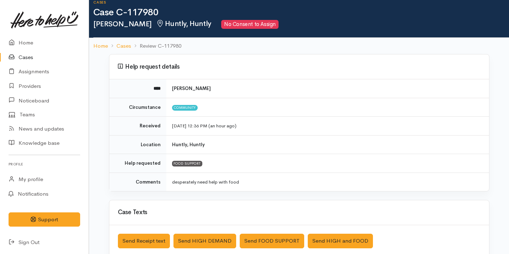
scroll to position [8, 0]
click at [55, 87] on link "Providers" at bounding box center [44, 86] width 89 height 15
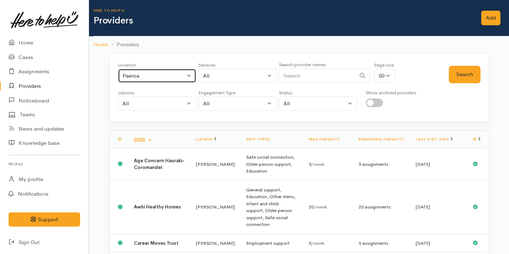
click at [161, 70] on button "Paeroa" at bounding box center [157, 76] width 78 height 15
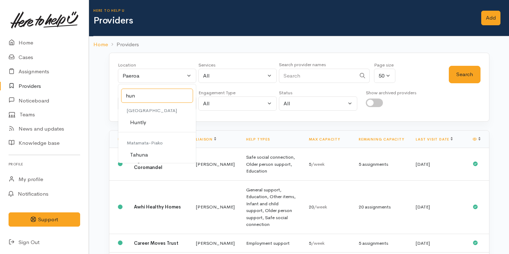
type input "hun"
click at [157, 123] on link "Huntly" at bounding box center [157, 122] width 78 height 11
select select "110"
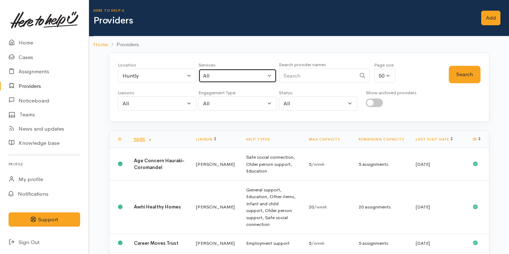
click at [217, 73] on div "All" at bounding box center [234, 76] width 63 height 8
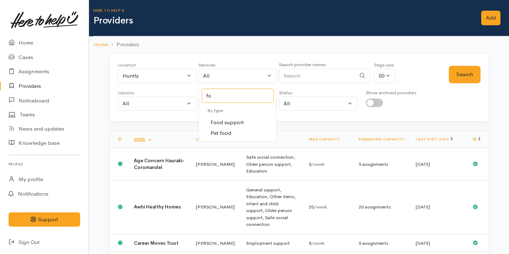
type input "fo"
click at [230, 121] on span "Food support" at bounding box center [226, 123] width 33 height 8
select select "3"
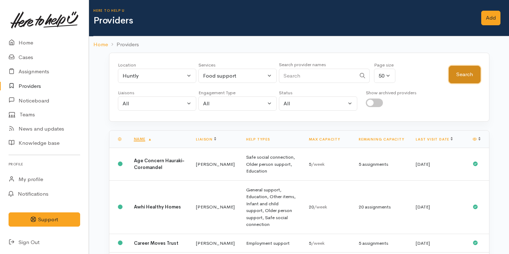
click at [469, 71] on button "Search" at bounding box center [465, 74] width 32 height 17
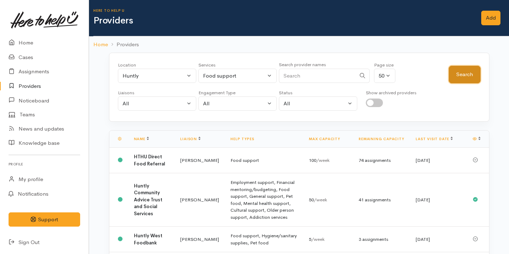
scroll to position [72, 0]
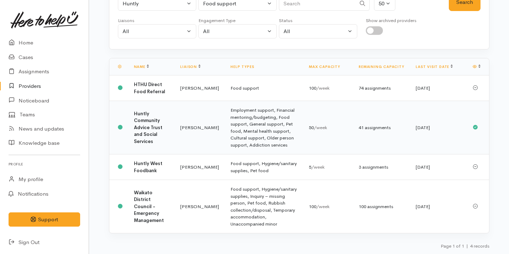
click at [195, 125] on td "Kyleigh Pike" at bounding box center [199, 127] width 50 height 53
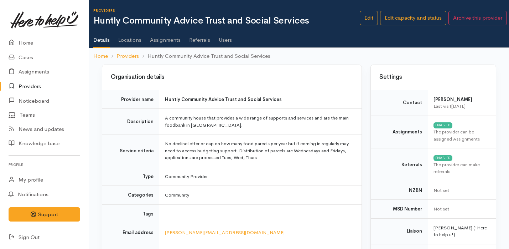
click at [195, 142] on td "No decline letter or cap on how many food parcels per year but if coming in reg…" at bounding box center [260, 150] width 202 height 33
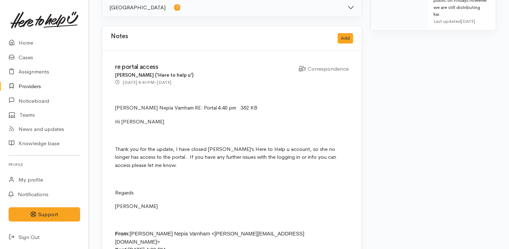
scroll to position [430, 0]
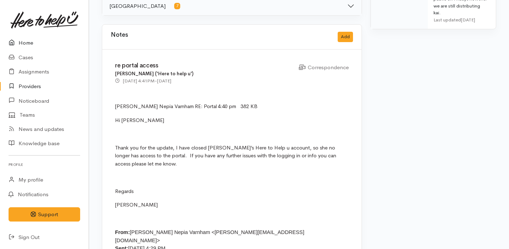
click at [64, 47] on link "Home" at bounding box center [44, 43] width 89 height 15
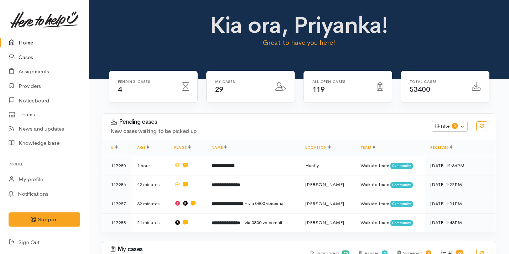
click at [62, 58] on link "Cases" at bounding box center [44, 57] width 89 height 15
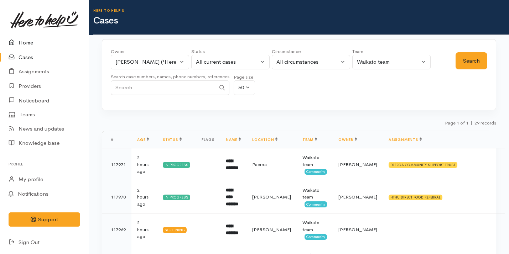
click at [64, 47] on link "Home" at bounding box center [44, 43] width 89 height 15
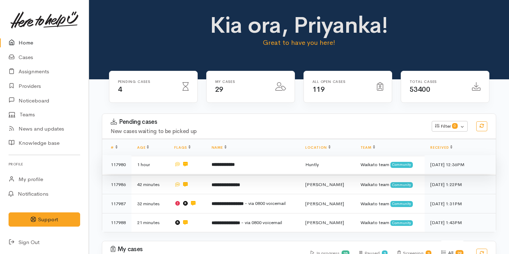
click at [249, 162] on td "**********" at bounding box center [253, 164] width 94 height 19
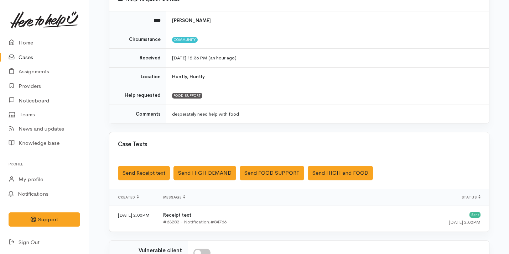
scroll to position [193, 0]
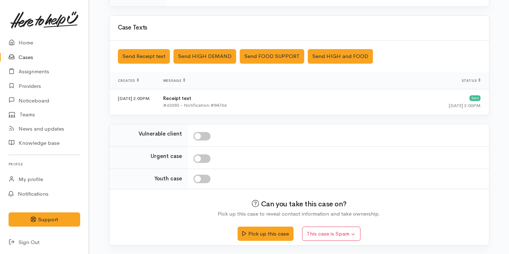
click at [261, 155] on div at bounding box center [336, 159] width 287 height 9
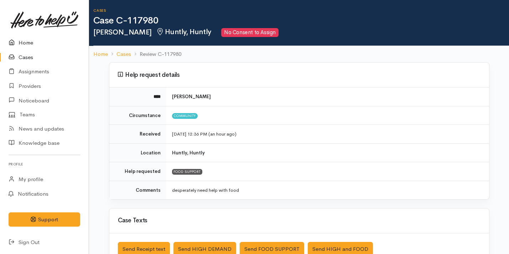
click at [35, 39] on link "Home" at bounding box center [44, 43] width 89 height 15
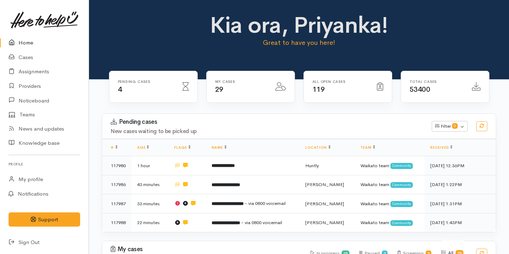
click at [50, 47] on link "Home" at bounding box center [44, 43] width 89 height 15
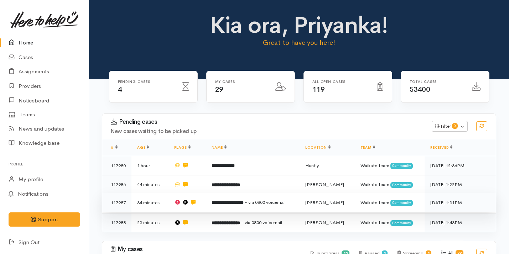
click at [253, 208] on td "**********" at bounding box center [253, 202] width 94 height 19
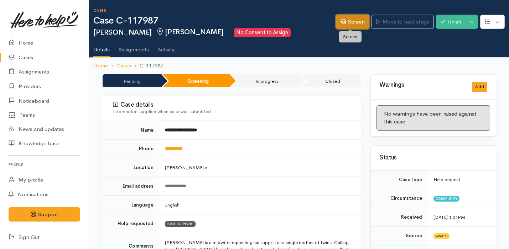
click at [353, 20] on link "Screen" at bounding box center [352, 22] width 33 height 15
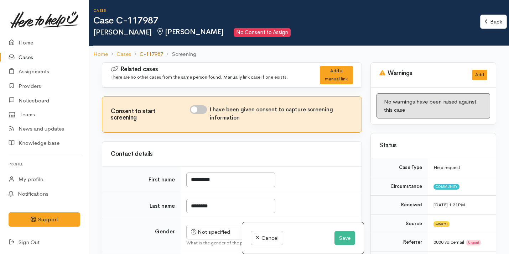
click at [156, 54] on link "C-117987" at bounding box center [151, 54] width 23 height 8
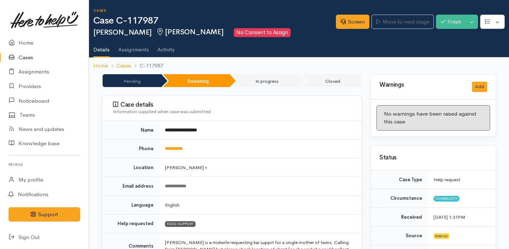
drag, startPoint x: 207, startPoint y: 145, endPoint x: 161, endPoint y: 145, distance: 45.6
click at [161, 145] on td "**********" at bounding box center [260, 148] width 202 height 19
drag, startPoint x: 204, startPoint y: 148, endPoint x: 162, endPoint y: 146, distance: 42.4
click at [162, 146] on td "**********" at bounding box center [260, 148] width 202 height 19
copy link "**********"
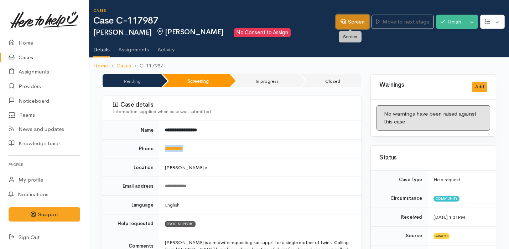
click at [343, 25] on link "Screen" at bounding box center [352, 22] width 33 height 15
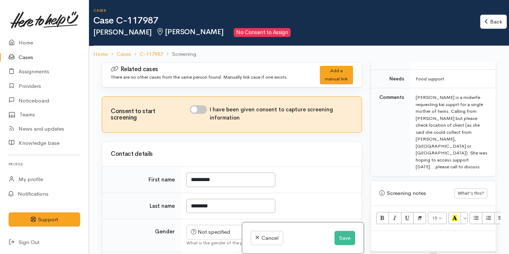
scroll to position [418, 0]
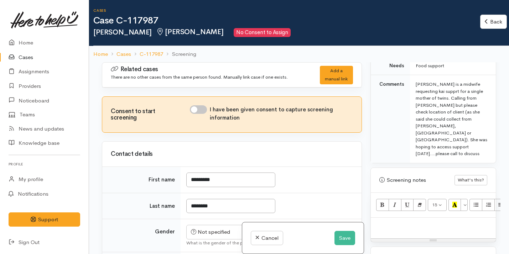
click at [411, 221] on p at bounding box center [433, 225] width 118 height 8
paste div
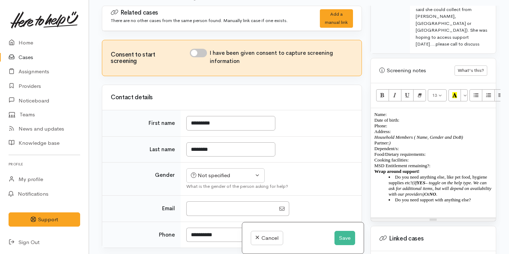
scroll to position [473, 0]
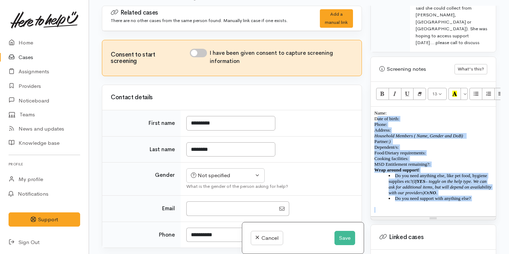
drag, startPoint x: 480, startPoint y: 196, endPoint x: 377, endPoint y: 103, distance: 138.9
click at [377, 107] on div "Name: Date of birth: Phone:  Address:  Household Members ( Name, Gender and DoB…" at bounding box center [433, 162] width 125 height 110
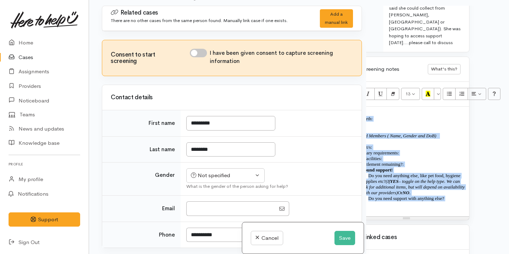
drag, startPoint x: 373, startPoint y: 96, endPoint x: 503, endPoint y: 206, distance: 169.5
click at [503, 206] on div "Related cases There are no other cases from the same person found. Manually lin…" at bounding box center [299, 133] width 420 height 254
click at [391, 91] on icon "Remove Font Style (⌘+\\)" at bounding box center [393, 94] width 5 height 6
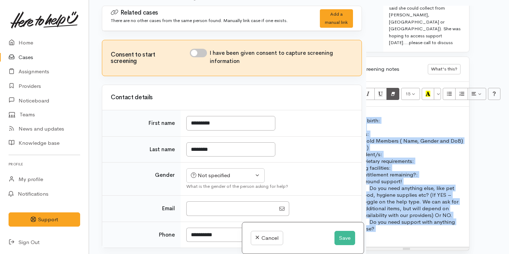
scroll to position [474, 30]
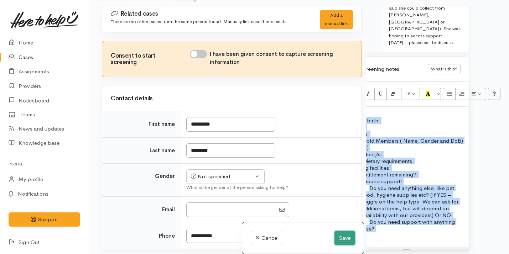
click at [344, 239] on button "Save" at bounding box center [344, 238] width 21 height 15
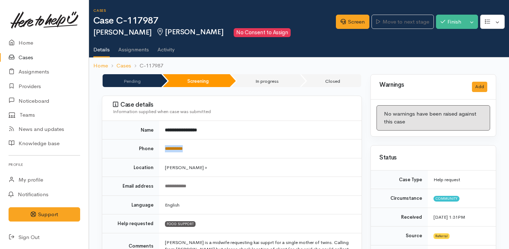
drag, startPoint x: 203, startPoint y: 150, endPoint x: 165, endPoint y: 150, distance: 38.1
click at [165, 150] on td "**********" at bounding box center [260, 148] width 202 height 19
copy link "**********"
click at [247, 132] on td "**********" at bounding box center [260, 130] width 202 height 19
click at [354, 21] on link "Screen" at bounding box center [352, 22] width 33 height 15
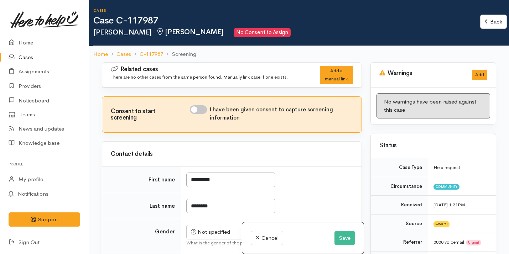
click at [430, 138] on div "Status" at bounding box center [433, 146] width 125 height 25
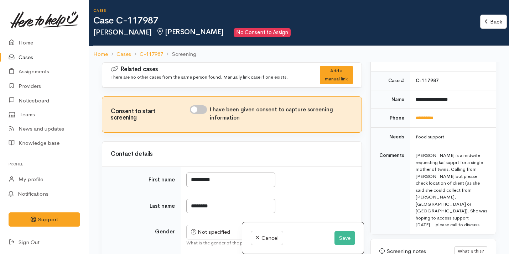
scroll to position [407, 0]
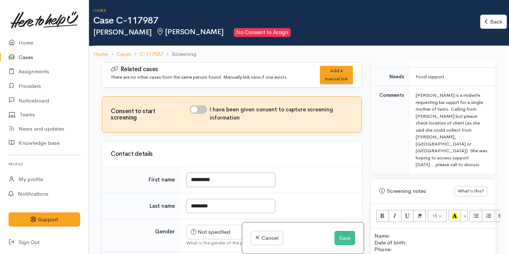
click at [396, 232] on p "Name: Date of birth: Phone:" at bounding box center [433, 242] width 118 height 20
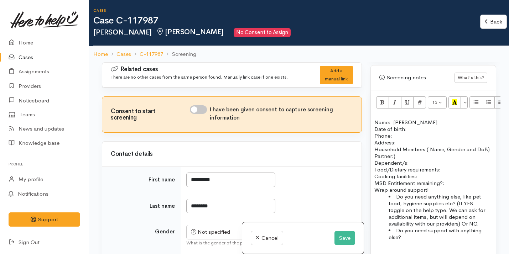
scroll to position [523, 0]
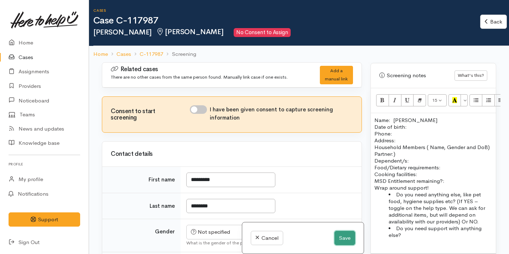
click at [344, 232] on button "Save" at bounding box center [344, 238] width 21 height 15
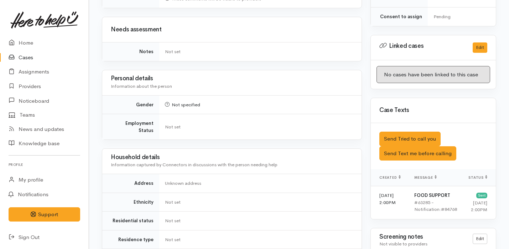
scroll to position [552, 0]
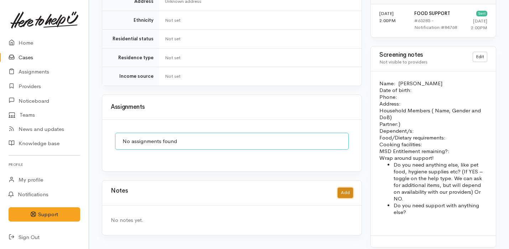
click at [349, 187] on button "Add" at bounding box center [345, 192] width 15 height 10
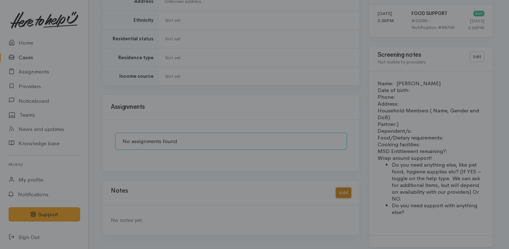
scroll to position [539, 0]
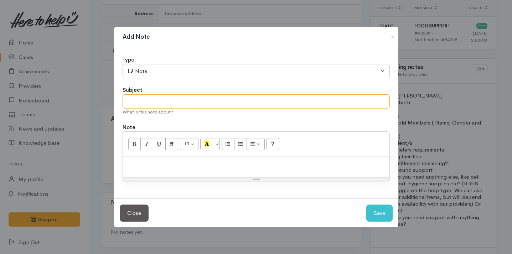
click at [149, 101] on input "text" at bounding box center [255, 101] width 267 height 15
click at [137, 168] on p at bounding box center [255, 164] width 259 height 8
click at [188, 105] on input "Spoke on the phone" at bounding box center [255, 101] width 267 height 15
type input "Spoke on the phone - Cancel Case"
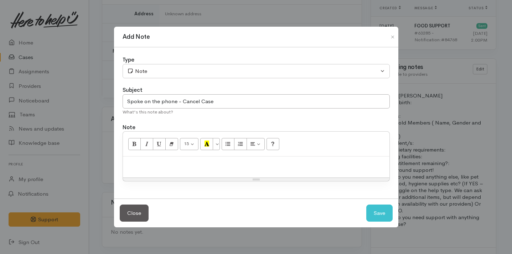
click at [152, 157] on div at bounding box center [256, 167] width 266 height 21
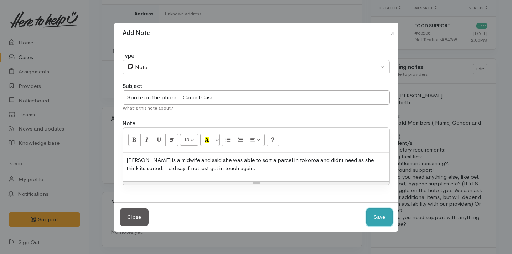
click at [369, 216] on button "Save" at bounding box center [379, 217] width 26 height 17
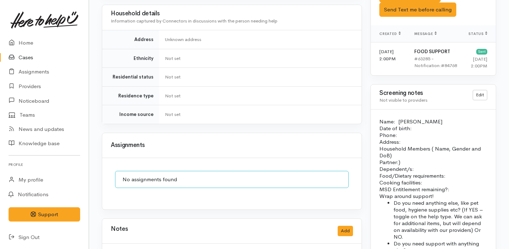
scroll to position [577, 0]
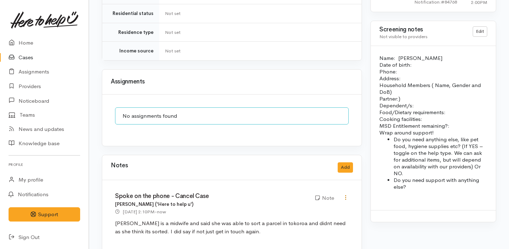
click at [345, 194] on icon at bounding box center [346, 197] width 6 height 6
click at [319, 205] on link "Edit" at bounding box center [320, 210] width 56 height 11
type input "Spoke on the phone - Cancel Case"
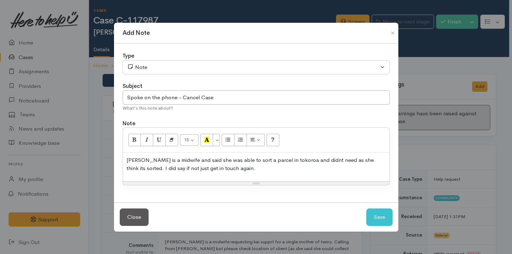
click at [268, 172] on p "Christine is a midwife and said she was able to sort a parcel in tokoroa and di…" at bounding box center [255, 164] width 259 height 16
drag, startPoint x: 333, startPoint y: 160, endPoint x: 317, endPoint y: 157, distance: 16.6
click at [317, 158] on p "Christine is a midwife and said she was able to sort a parcel in tokoroa and di…" at bounding box center [255, 164] width 259 height 16
click at [333, 159] on p "Christine is a midwife and said she was able to sort a parcel in tokoroa and di…" at bounding box center [255, 164] width 259 height 16
click at [266, 166] on p "Christine is a midwife and said she was able to sort a parcel in tokoroa and di…" at bounding box center [255, 164] width 259 height 16
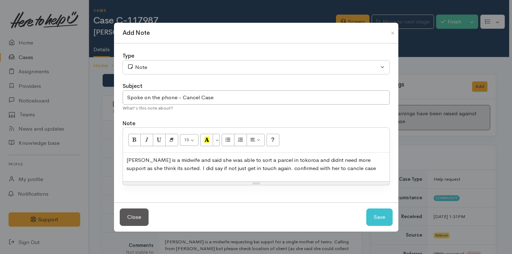
click at [178, 161] on p "Christine is a midwife and said she was able to sort a parcel in tokoroa and di…" at bounding box center [255, 164] width 259 height 16
click at [192, 159] on p "Christine is a midwife and said she was able to sort a parcel in tokoroa and di…" at bounding box center [255, 164] width 259 height 16
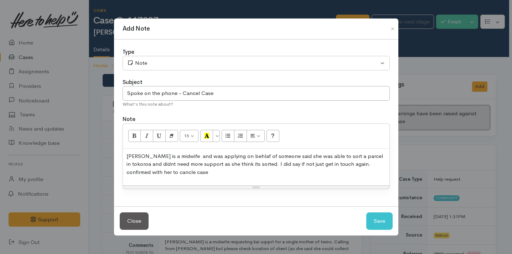
click at [246, 155] on p "Christine is a midwife and was applying on behlaf of someone said she was able …" at bounding box center [255, 164] width 259 height 24
click at [376, 223] on button "Save" at bounding box center [379, 221] width 26 height 17
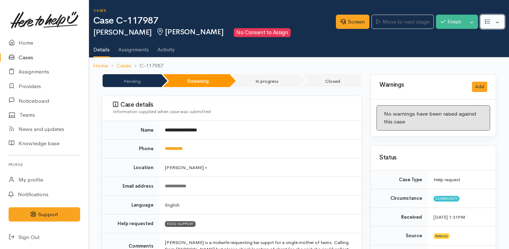
click at [497, 24] on button "button" at bounding box center [492, 22] width 25 height 15
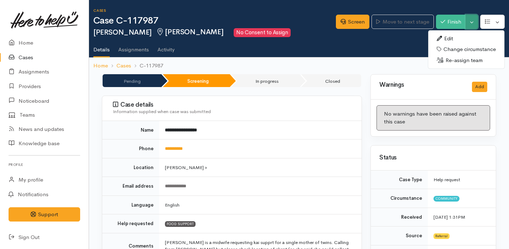
click at [477, 22] on button "Toggle Dropdown" at bounding box center [471, 22] width 12 height 15
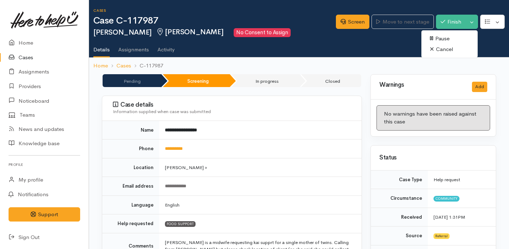
click at [453, 53] on link "Cancel" at bounding box center [449, 49] width 56 height 11
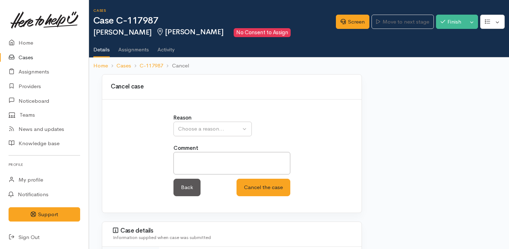
click at [232, 128] on div "Choose a reason..." at bounding box center [209, 129] width 63 height 8
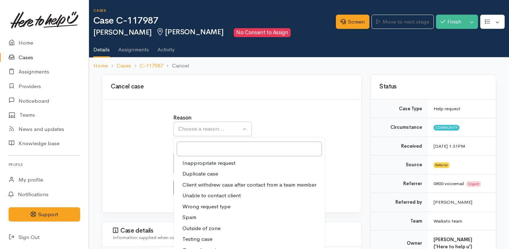
click at [221, 183] on span "Client withdrew case after contact from a team member" at bounding box center [249, 185] width 134 height 8
select select "3"
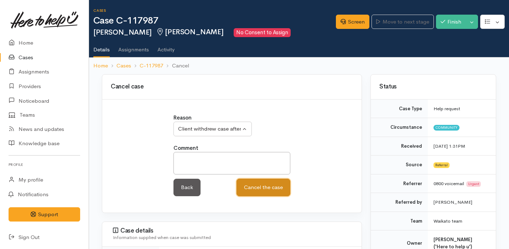
click at [261, 185] on button "Cancel the case" at bounding box center [263, 186] width 54 height 17
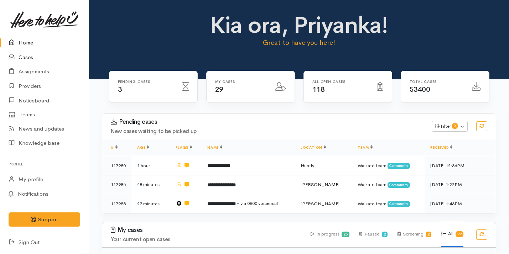
click at [30, 54] on link "Cases" at bounding box center [44, 57] width 89 height 15
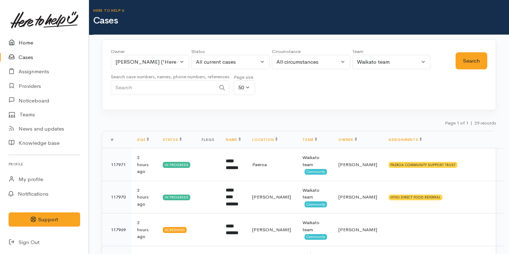
click at [41, 42] on link "Home" at bounding box center [44, 43] width 89 height 15
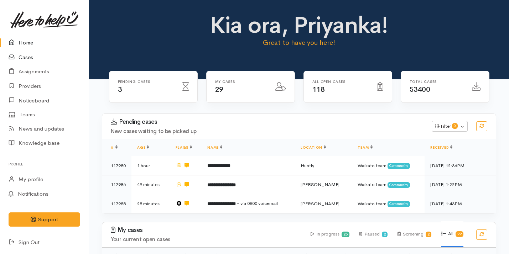
click at [39, 56] on link "Cases" at bounding box center [44, 57] width 89 height 15
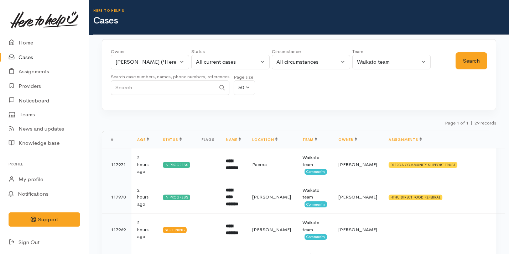
click at [330, 129] on div "Page 1 of 1 | 29 records" at bounding box center [299, 125] width 394 height 12
click at [57, 44] on link "Home" at bounding box center [44, 43] width 89 height 15
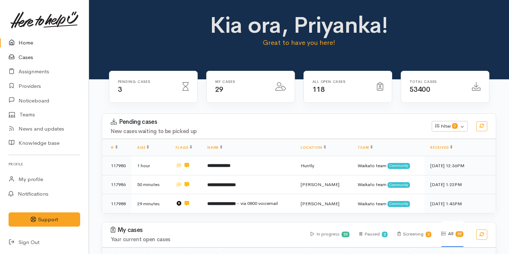
click at [49, 61] on link "Cases" at bounding box center [44, 57] width 89 height 15
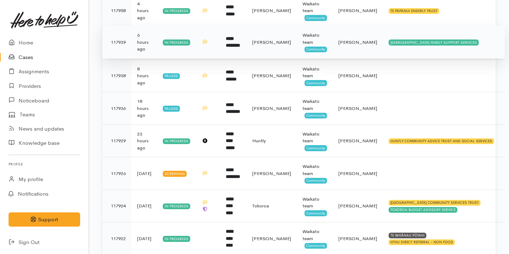
scroll to position [261, 0]
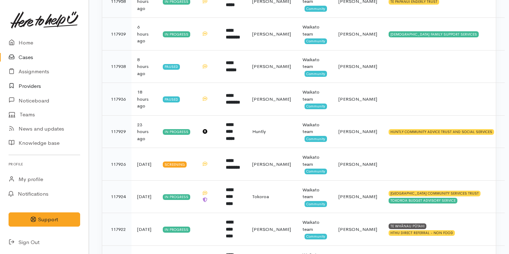
click at [24, 81] on link "Providers" at bounding box center [44, 86] width 89 height 15
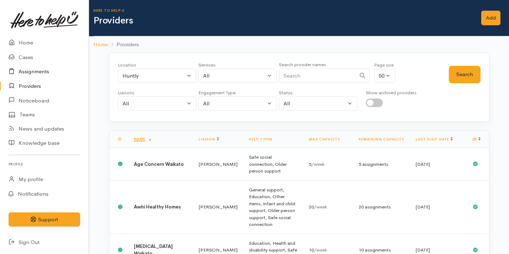
click at [28, 74] on link "Assignments" at bounding box center [44, 71] width 89 height 15
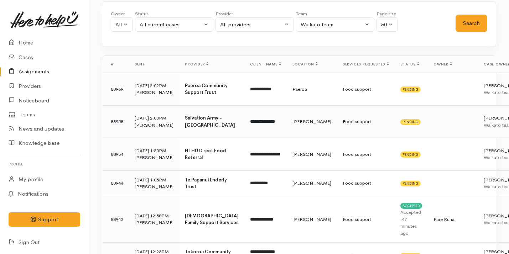
scroll to position [54, 0]
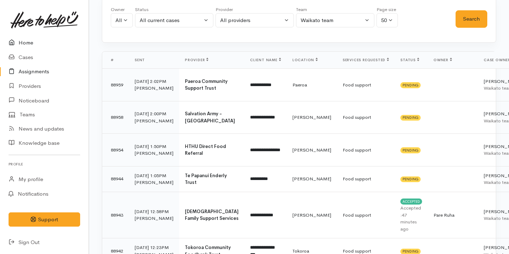
click at [29, 40] on link "Home" at bounding box center [44, 43] width 89 height 15
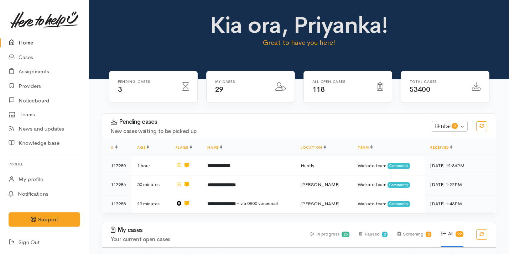
click at [315, 117] on div "Pending cases New cases waiting to be picked up Filter 0 Filters Clear filters …" at bounding box center [299, 126] width 402 height 25
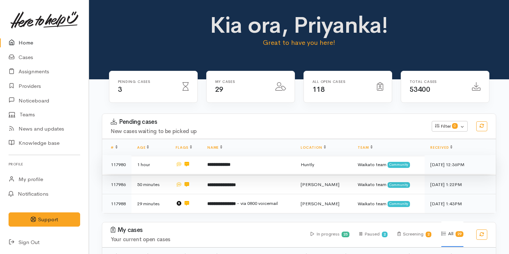
click at [244, 171] on td "**********" at bounding box center [248, 164] width 93 height 19
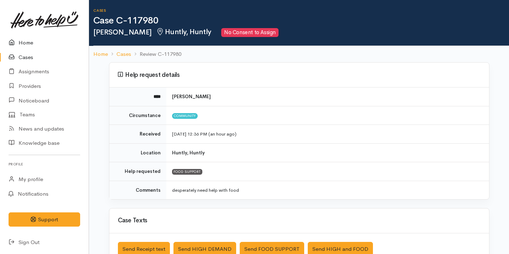
click at [46, 42] on link "Home" at bounding box center [44, 43] width 89 height 15
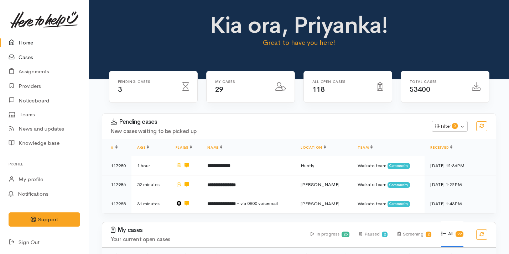
click at [43, 56] on link "Cases" at bounding box center [44, 57] width 89 height 15
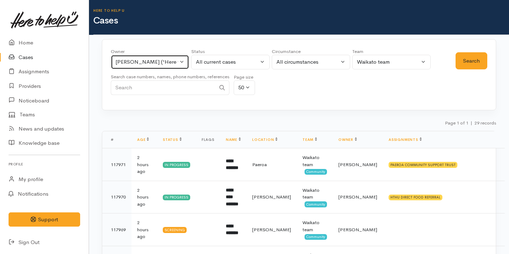
click at [152, 58] on button "[PERSON_NAME] ('Here to help u')" at bounding box center [150, 62] width 78 height 15
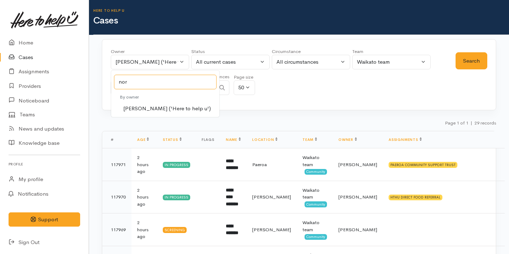
type input "nor"
click at [163, 108] on span "[PERSON_NAME] ('Here to help u')" at bounding box center [167, 109] width 88 height 8
select select "1920"
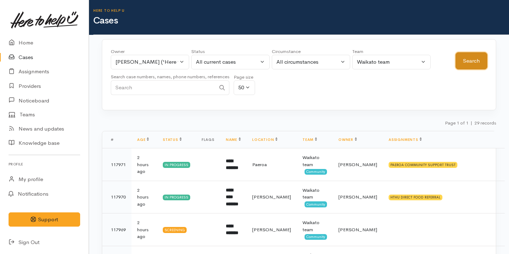
click at [474, 56] on button "Search" at bounding box center [471, 60] width 32 height 17
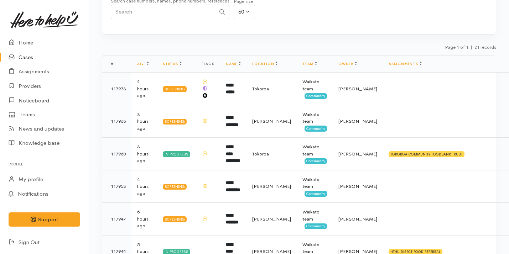
scroll to position [78, 0]
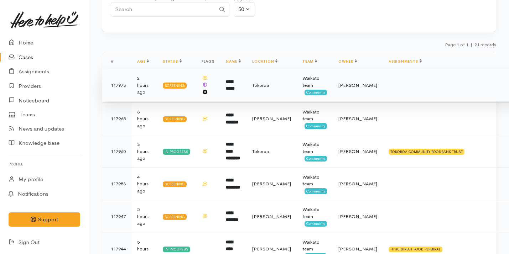
click at [383, 80] on td at bounding box center [457, 85] width 148 height 33
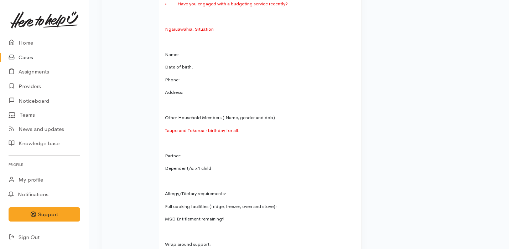
scroll to position [783, 0]
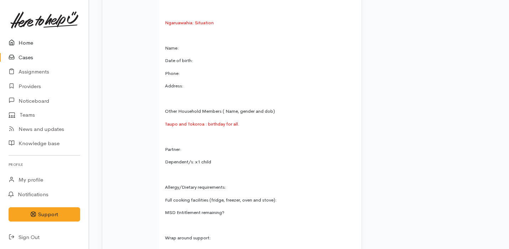
click at [48, 48] on link "Home" at bounding box center [44, 43] width 89 height 15
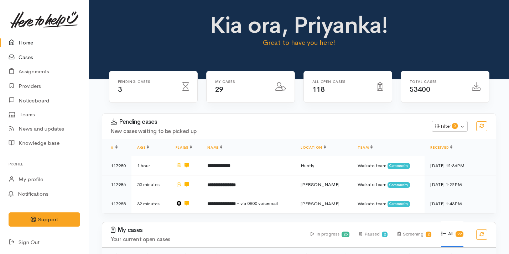
click at [53, 55] on link "Cases" at bounding box center [44, 57] width 89 height 15
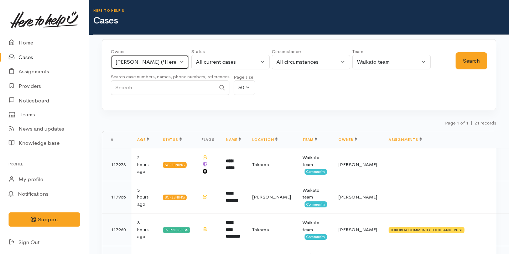
click at [136, 66] on div "[PERSON_NAME] ('Here to help u')" at bounding box center [146, 62] width 63 height 8
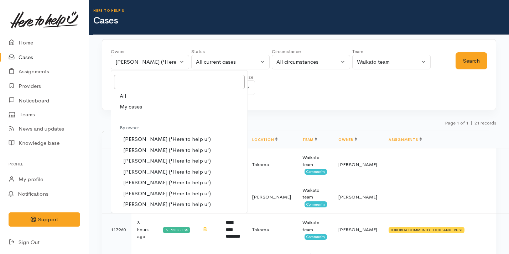
click at [141, 109] on span "My cases" at bounding box center [131, 107] width 22 height 8
select select "2109"
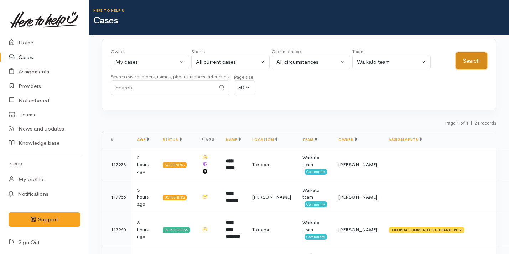
click at [469, 65] on button "Search" at bounding box center [471, 60] width 32 height 17
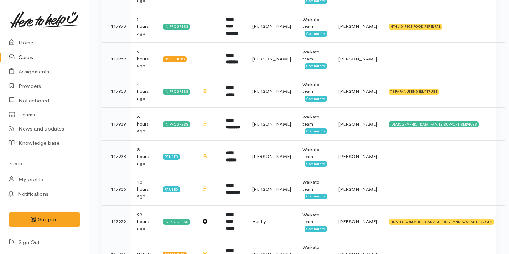
scroll to position [169, 0]
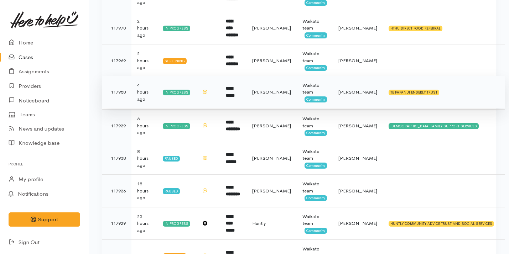
click at [246, 90] on td "**********" at bounding box center [233, 92] width 26 height 33
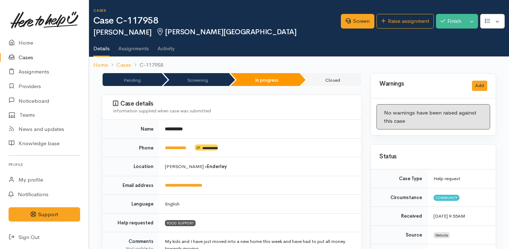
click at [45, 56] on link "Cases" at bounding box center [44, 57] width 89 height 15
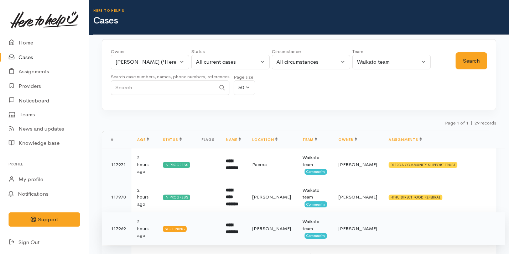
click at [246, 222] on td "**********" at bounding box center [233, 229] width 26 height 33
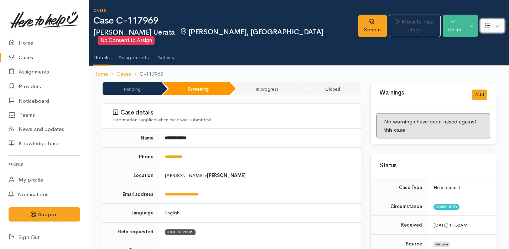
click at [500, 23] on button "button" at bounding box center [492, 26] width 25 height 15
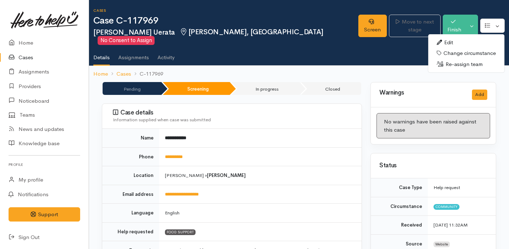
click at [316, 129] on td "**********" at bounding box center [260, 138] width 202 height 19
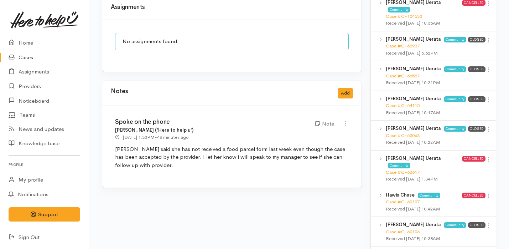
scroll to position [544, 0]
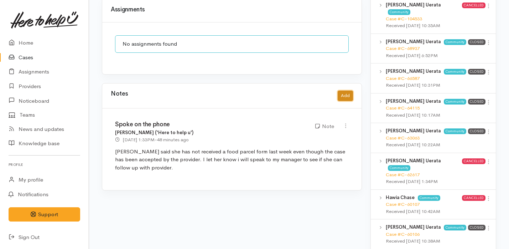
click at [350, 90] on button "Add" at bounding box center [345, 95] width 15 height 10
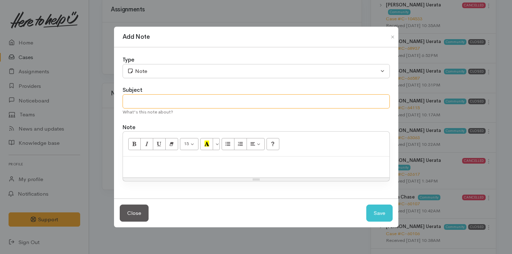
click at [204, 103] on input "text" at bounding box center [255, 101] width 267 height 15
type input "Team leader HL Folllow up"
click at [181, 164] on p at bounding box center [255, 164] width 259 height 8
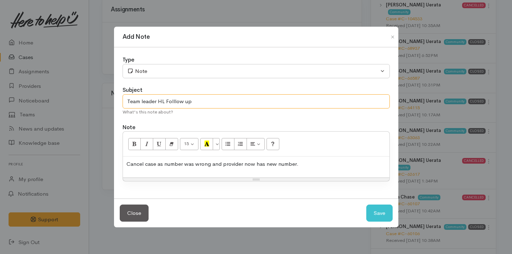
click at [174, 101] on input "Team leader HL Folllow up" at bounding box center [255, 101] width 267 height 15
type input "Team leader HL Follow up"
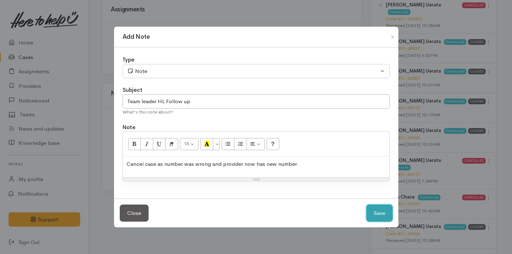
click at [381, 215] on button "Save" at bounding box center [379, 213] width 26 height 17
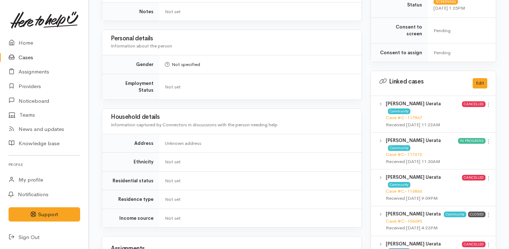
scroll to position [0, 0]
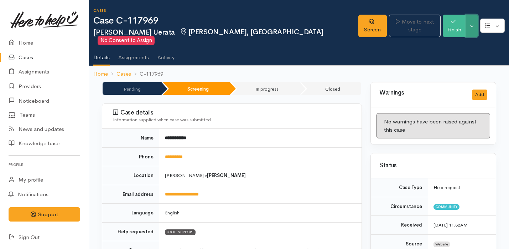
click at [472, 27] on button "Toggle Dropdown" at bounding box center [471, 26] width 12 height 22
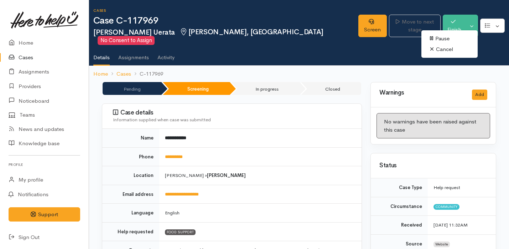
click at [453, 46] on link "Cancel" at bounding box center [449, 49] width 56 height 11
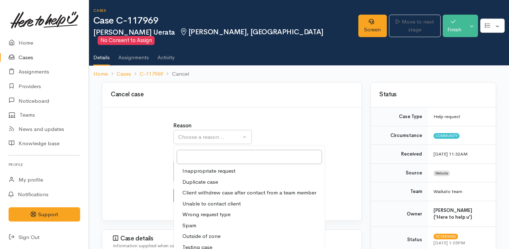
scroll to position [55, 0]
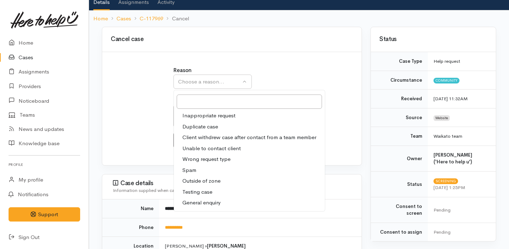
click at [223, 111] on span "Inappropriate request" at bounding box center [208, 115] width 53 height 8
select select "1"
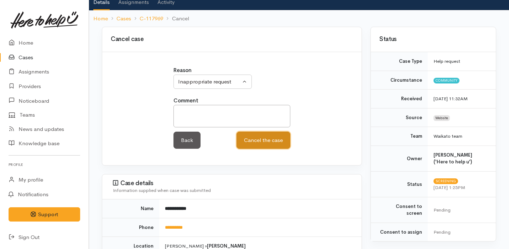
click at [251, 131] on button "Cancel the case" at bounding box center [263, 139] width 54 height 17
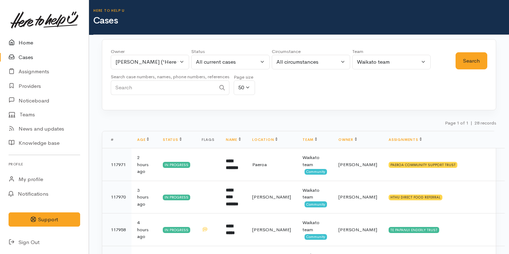
click at [44, 43] on link "Home" at bounding box center [44, 43] width 89 height 15
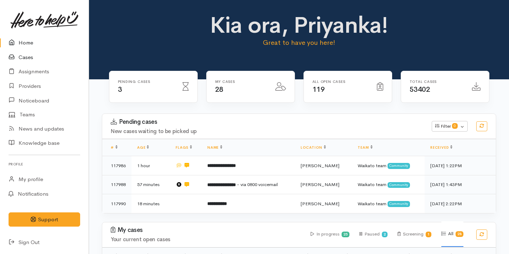
click at [51, 56] on link "Cases" at bounding box center [44, 57] width 89 height 15
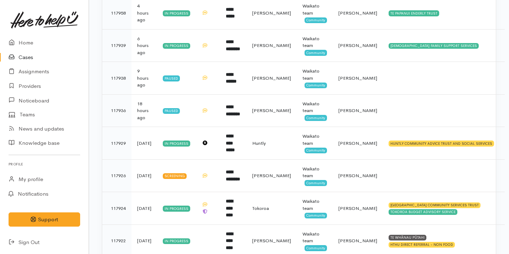
scroll to position [247, 0]
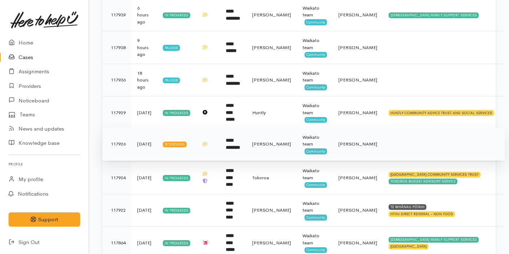
click at [246, 150] on td "**********" at bounding box center [233, 144] width 26 height 33
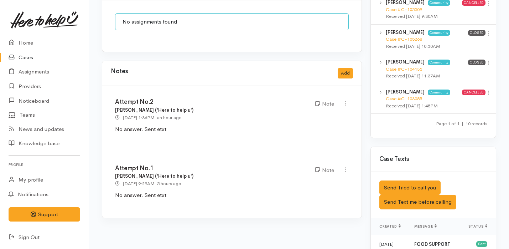
scroll to position [584, 0]
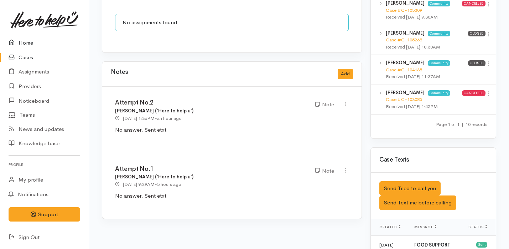
click at [49, 44] on link "Home" at bounding box center [44, 43] width 89 height 15
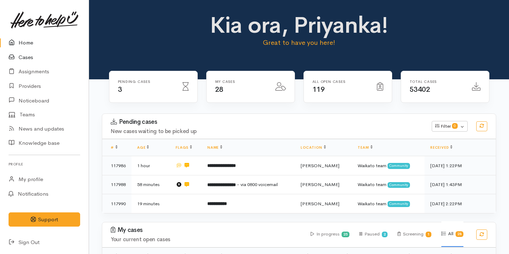
click at [56, 57] on link "Cases" at bounding box center [44, 57] width 89 height 15
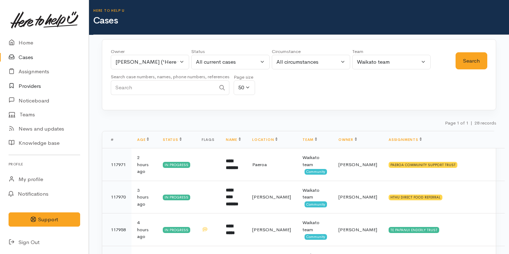
click at [45, 85] on link "Providers" at bounding box center [44, 86] width 89 height 15
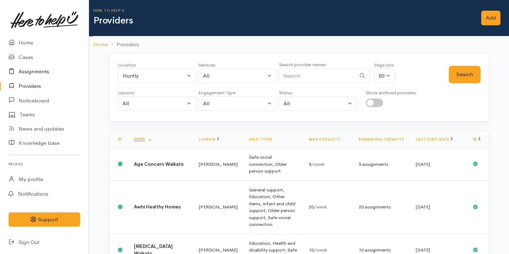
click at [44, 67] on link "Assignments" at bounding box center [44, 71] width 89 height 15
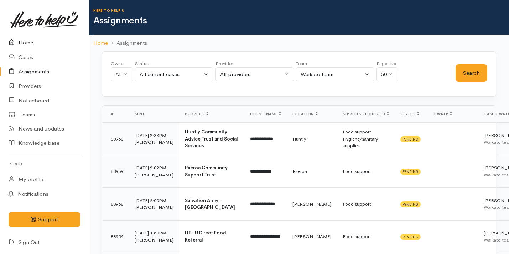
click at [58, 47] on link "Home" at bounding box center [44, 43] width 89 height 15
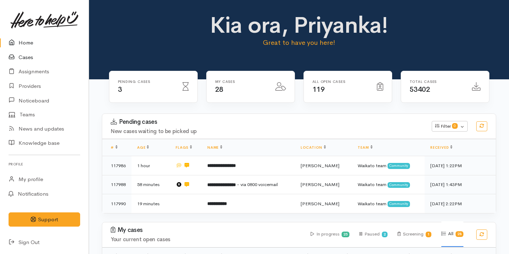
click at [39, 55] on link "Cases" at bounding box center [44, 57] width 89 height 15
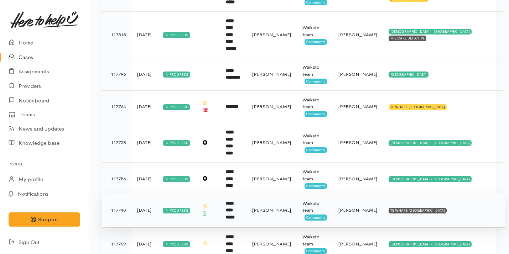
scroll to position [495, 0]
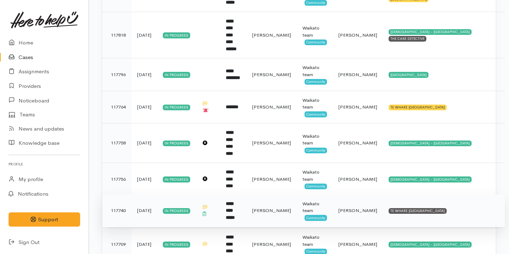
click at [246, 194] on td "**********" at bounding box center [233, 210] width 26 height 33
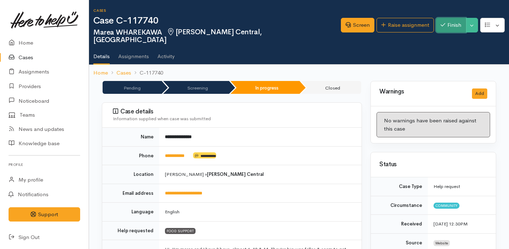
click at [448, 20] on button "Finish" at bounding box center [451, 25] width 30 height 15
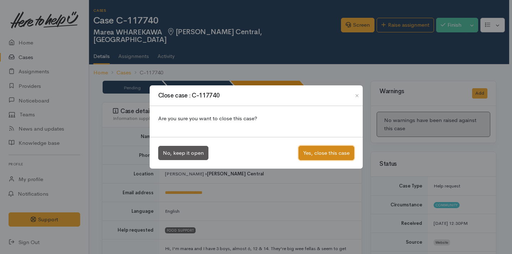
click at [322, 152] on button "Yes, close this case" at bounding box center [326, 153] width 56 height 15
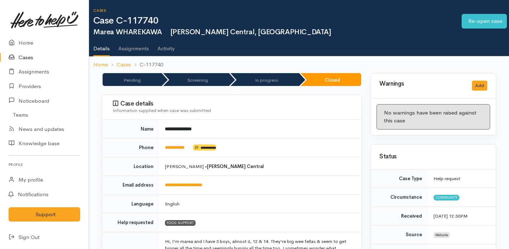
click at [64, 58] on link "Cases" at bounding box center [44, 57] width 89 height 15
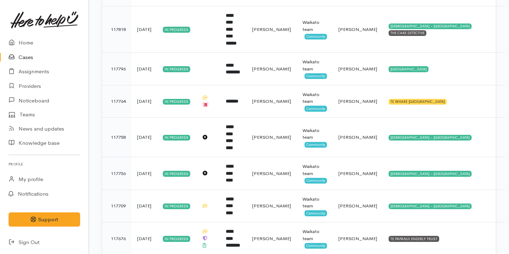
scroll to position [577, 0]
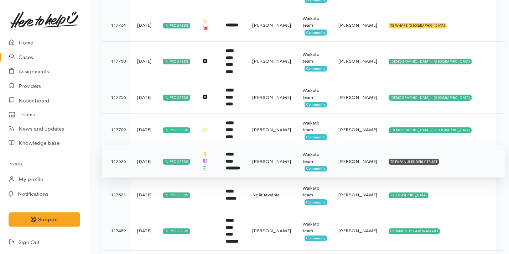
click at [240, 152] on b "**********" at bounding box center [233, 161] width 14 height 19
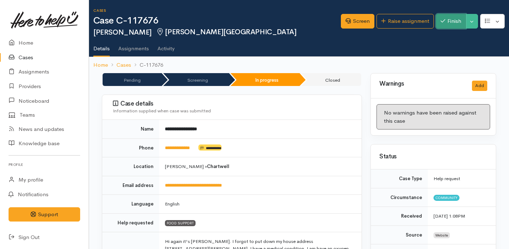
click at [446, 23] on button "Finish" at bounding box center [451, 21] width 30 height 15
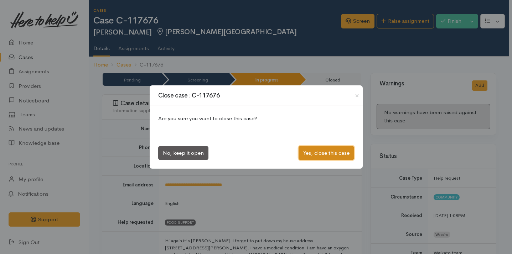
click at [338, 155] on button "Yes, close this case" at bounding box center [326, 153] width 56 height 15
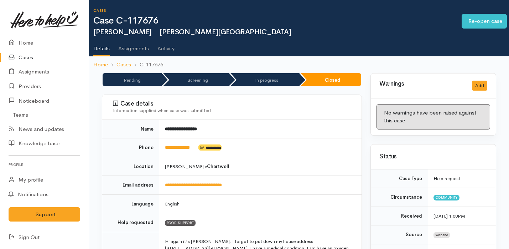
click at [41, 57] on link "Cases" at bounding box center [44, 57] width 89 height 15
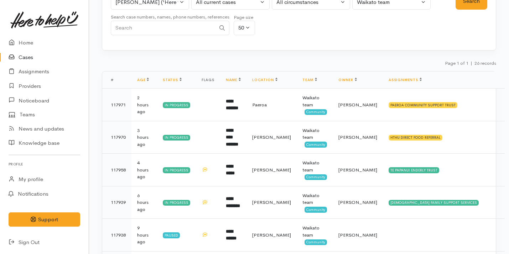
scroll to position [10, 0]
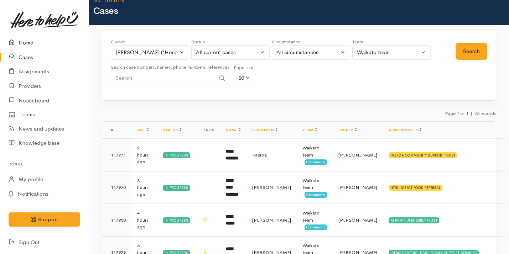
click at [30, 43] on link "Home" at bounding box center [44, 43] width 89 height 15
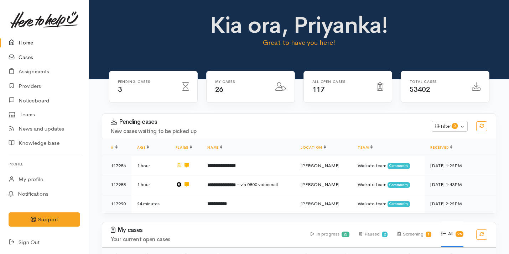
click at [30, 56] on link "Cases" at bounding box center [44, 57] width 89 height 15
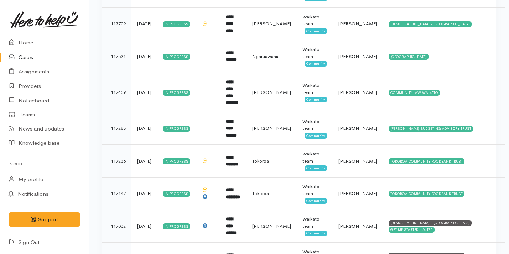
scroll to position [744, 0]
